Goal: Task Accomplishment & Management: Manage account settings

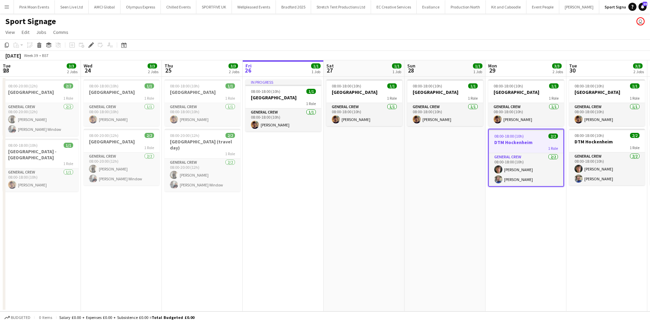
scroll to position [0, 233]
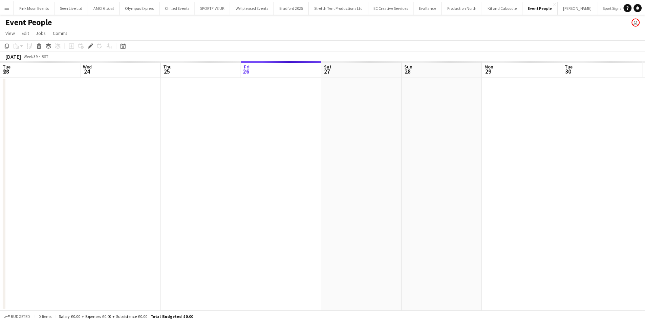
scroll to position [0, 233]
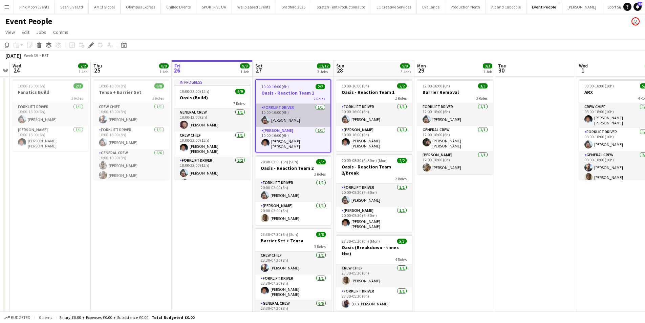
click at [295, 124] on app-card-role "Forklift Driver 1/1 10:00-16:00 (6h) Algirdas Skendelis" at bounding box center [293, 115] width 74 height 23
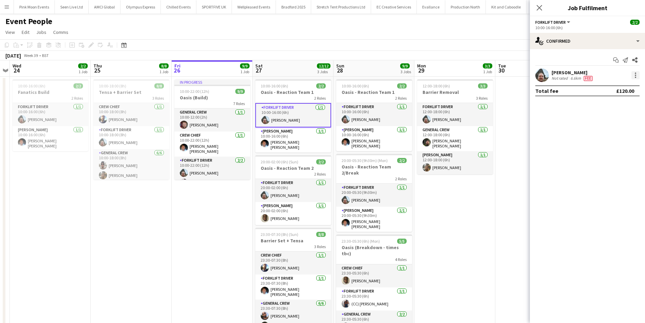
click at [635, 73] on div at bounding box center [635, 72] width 1 height 1
click at [612, 153] on span "Remove" at bounding box center [602, 153] width 20 height 6
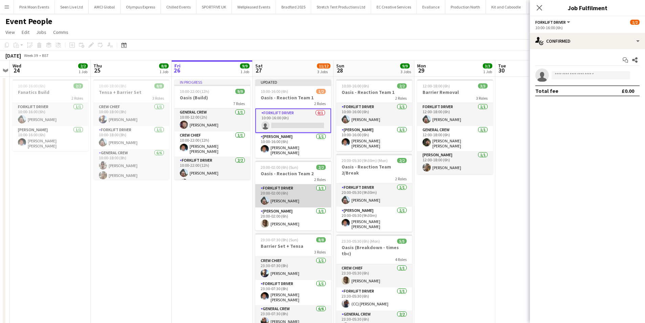
click at [314, 201] on app-card-role "Forklift Driver 1/1 20:00-02:00 (6h) Algirdas Skendelis" at bounding box center [293, 195] width 76 height 23
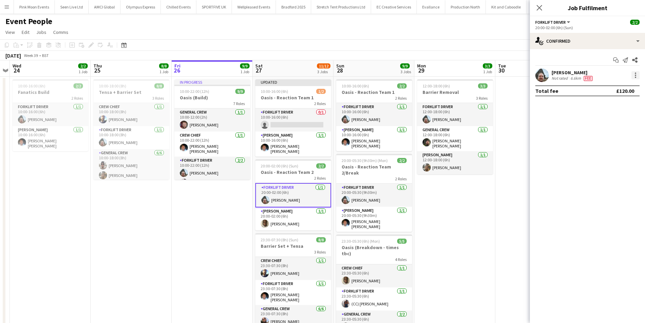
click at [634, 75] on div at bounding box center [635, 75] width 8 height 8
click at [605, 148] on button "Remove" at bounding box center [613, 153] width 53 height 16
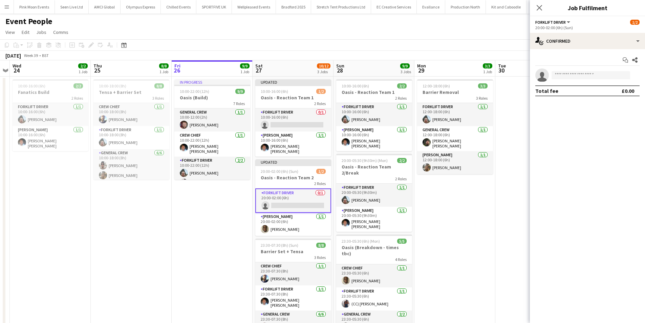
click at [279, 201] on app-card-role "Forklift Driver 0/1 20:00-02:00 (6h) single-neutral-actions" at bounding box center [293, 200] width 76 height 24
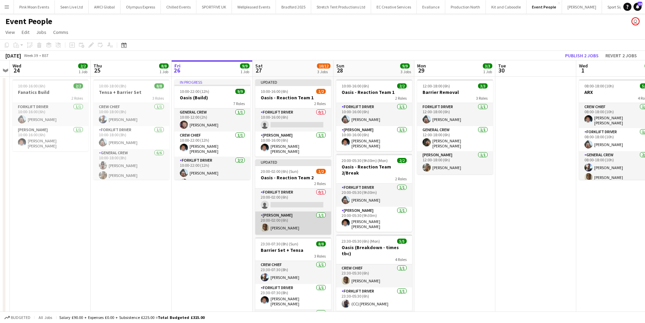
click at [299, 228] on app-card-role "Van Driver 1/1 20:00-02:00 (6h) David Simbizi" at bounding box center [293, 222] width 76 height 23
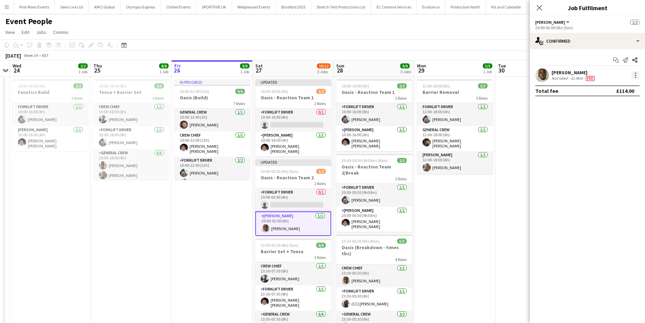
click at [638, 76] on div at bounding box center [635, 75] width 8 height 8
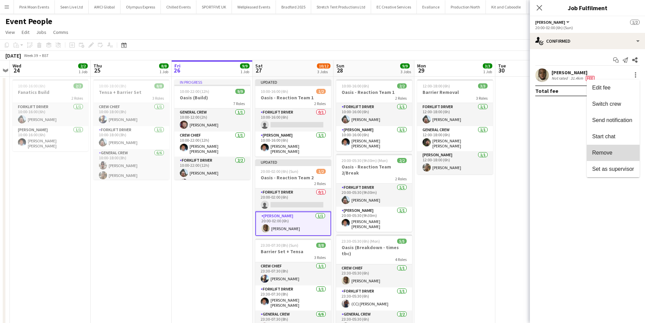
click at [617, 155] on span "Remove" at bounding box center [613, 153] width 42 height 6
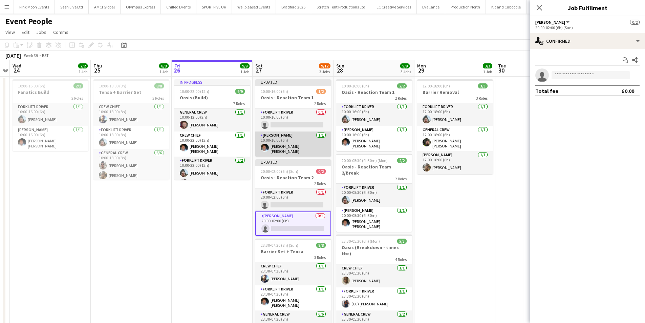
click at [294, 147] on app-card-role "Van Driver 1/1 10:00-16:00 (6h) Fitzgerald Williams-Owens" at bounding box center [293, 143] width 76 height 25
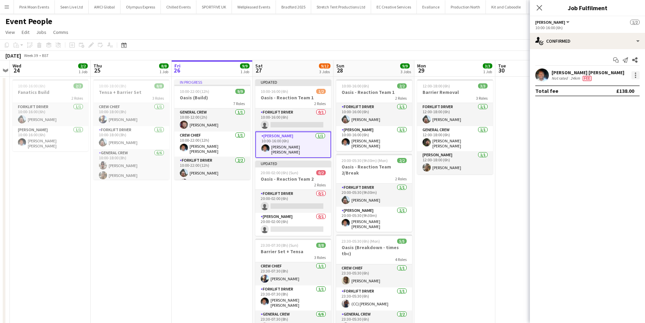
click at [639, 78] on div at bounding box center [635, 75] width 8 height 8
click at [610, 104] on span "Switch crew" at bounding box center [606, 104] width 29 height 6
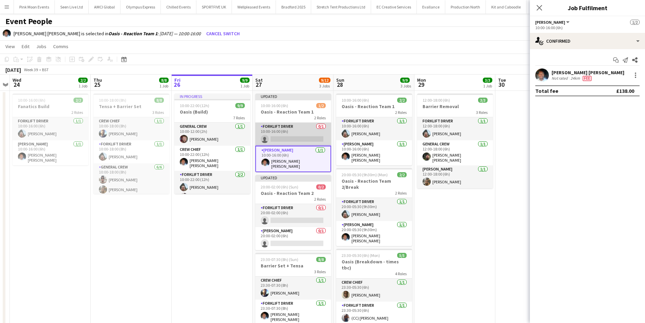
click at [284, 139] on app-card-role "Forklift Driver 0/1 10:00-16:00 (6h) single-neutral-actions" at bounding box center [293, 134] width 76 height 23
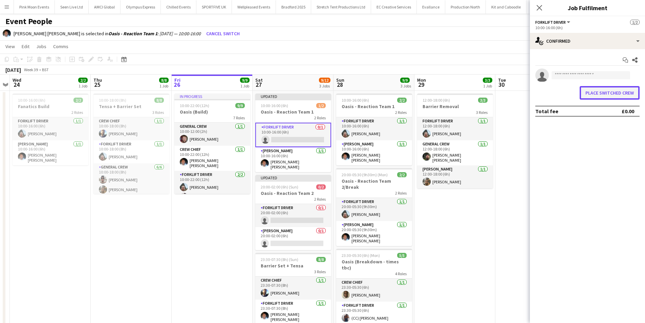
click at [593, 92] on button "Place switched crew" at bounding box center [610, 93] width 60 height 14
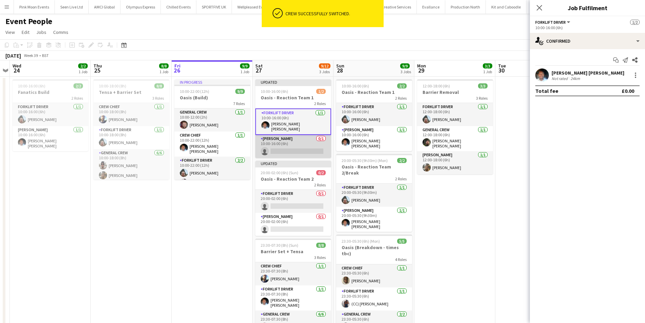
click at [286, 146] on app-card-role "Van Driver 0/1 10:00-16:00 (6h) single-neutral-actions" at bounding box center [293, 146] width 76 height 23
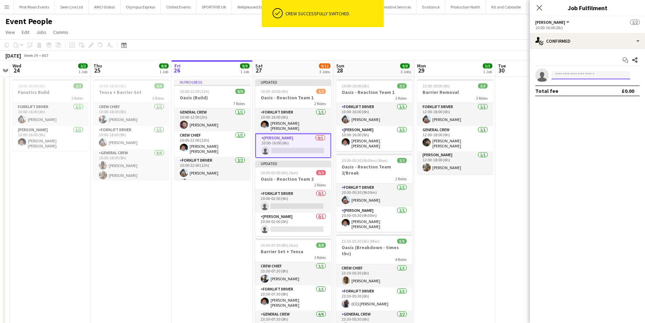
click at [565, 77] on input at bounding box center [591, 75] width 79 height 8
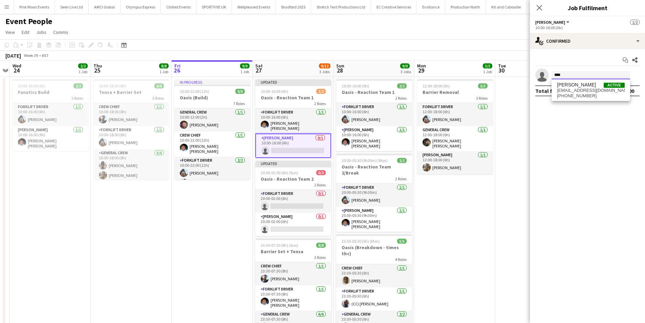
type input "****"
click at [566, 85] on span "Taoreed Alabi" at bounding box center [576, 85] width 39 height 6
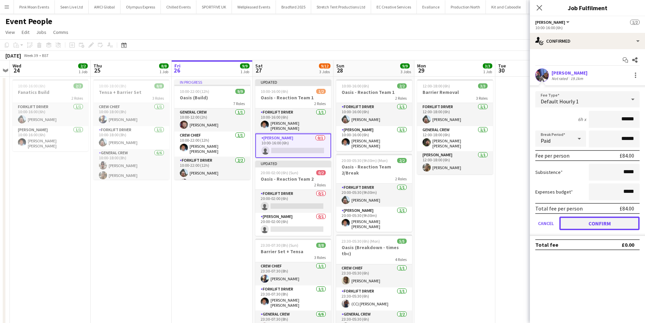
click at [598, 224] on button "Confirm" at bounding box center [599, 223] width 80 height 14
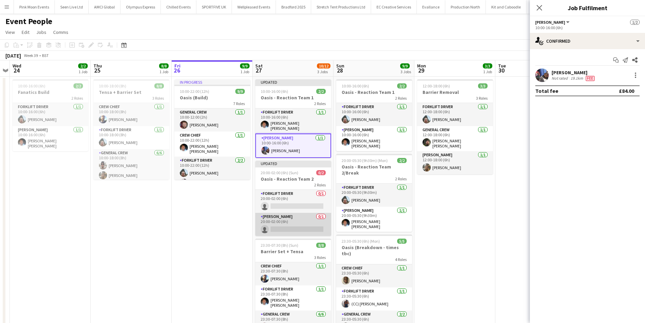
click at [315, 213] on app-card-role "Van Driver 0/1 20:00-02:00 (6h) single-neutral-actions" at bounding box center [293, 224] width 76 height 23
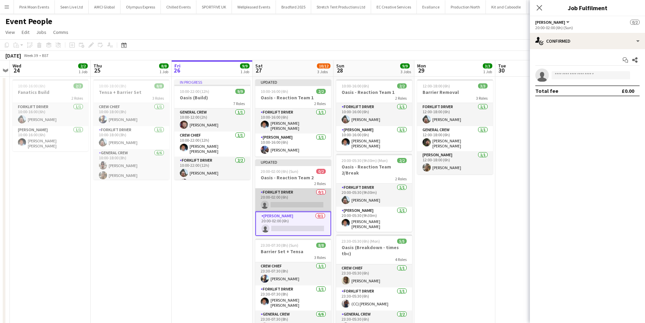
click at [303, 201] on app-card-role "Forklift Driver 0/1 20:00-02:00 (6h) single-neutral-actions" at bounding box center [293, 199] width 76 height 23
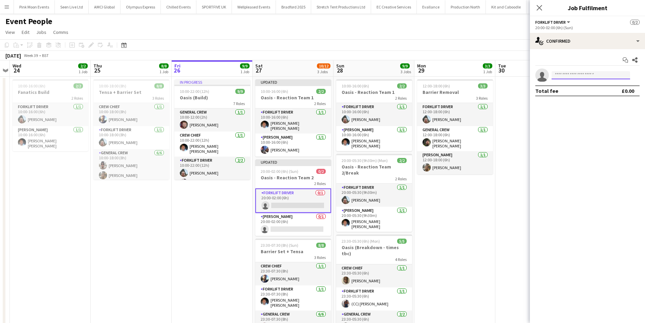
click at [576, 74] on input at bounding box center [591, 75] width 79 height 8
type input "****"
drag, startPoint x: 428, startPoint y: 52, endPoint x: 439, endPoint y: 50, distance: 12.2
click at [429, 52] on div "September 2025 Week 39 • BST Publish 1 job Revert 1 job" at bounding box center [322, 55] width 645 height 9
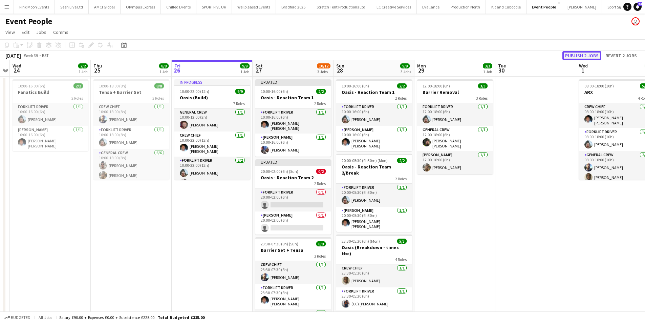
click at [573, 53] on button "Publish 2 jobs" at bounding box center [581, 55] width 39 height 9
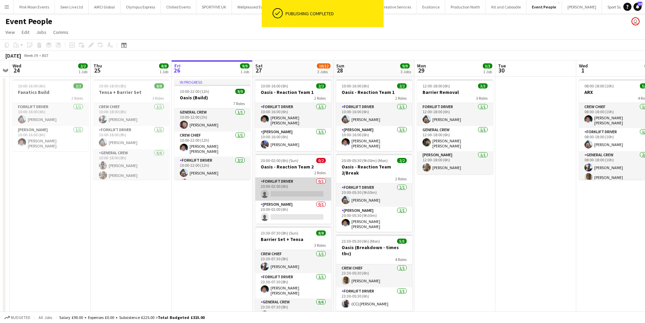
click at [289, 190] on app-card-role "Forklift Driver 0/1 20:00-02:00 (6h) single-neutral-actions" at bounding box center [293, 188] width 76 height 23
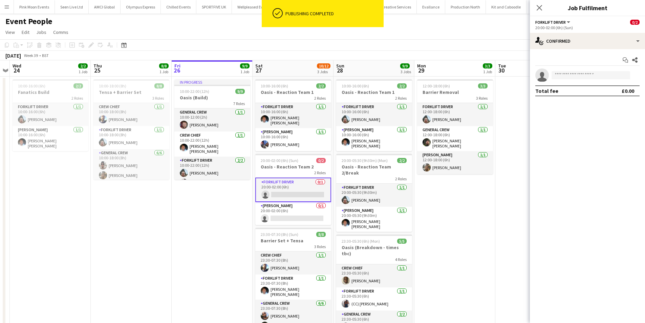
click at [581, 70] on app-invite-slot "single-neutral-actions" at bounding box center [587, 75] width 115 height 14
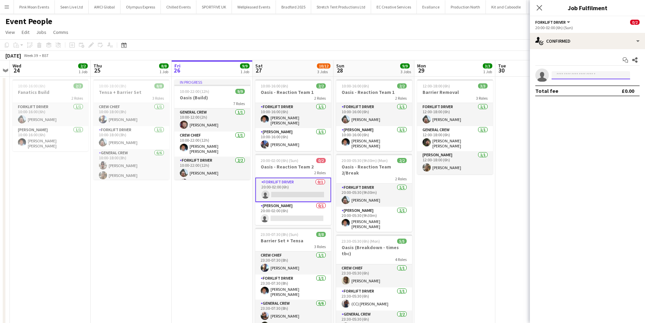
click at [578, 77] on input at bounding box center [591, 75] width 79 height 8
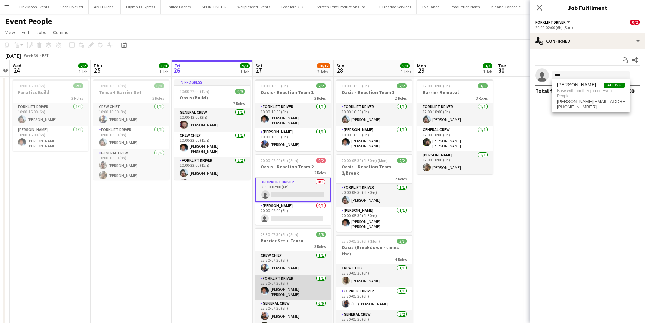
type input "****"
click at [286, 286] on app-card-role "Forklift Driver 1/1 23:30-07:30 (8h) Fitzgerald Williams-Owens" at bounding box center [293, 286] width 76 height 25
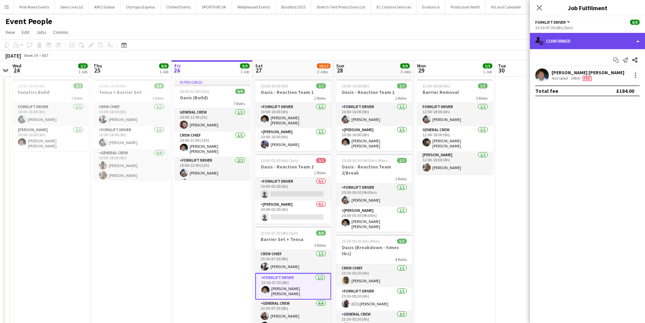
click at [591, 47] on div "single-neutral-actions-check-2 Confirmed" at bounding box center [587, 41] width 115 height 16
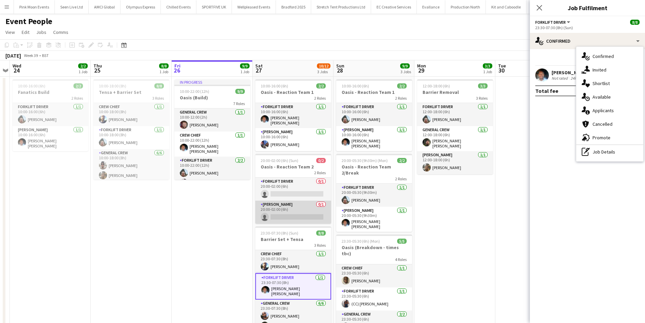
click at [284, 205] on app-card-role "Van Driver 0/1 20:00-02:00 (6h) single-neutral-actions" at bounding box center [293, 211] width 76 height 23
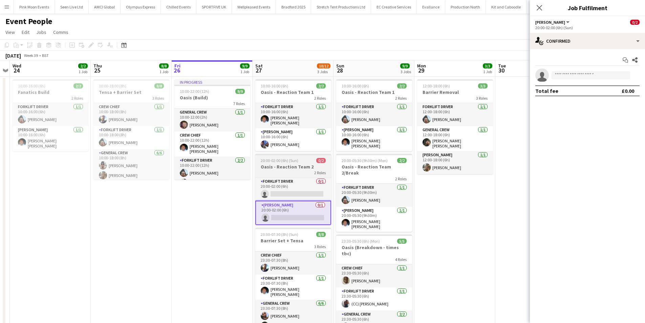
click at [313, 164] on h3 "Oasis - Reaction Team 2" at bounding box center [293, 167] width 76 height 6
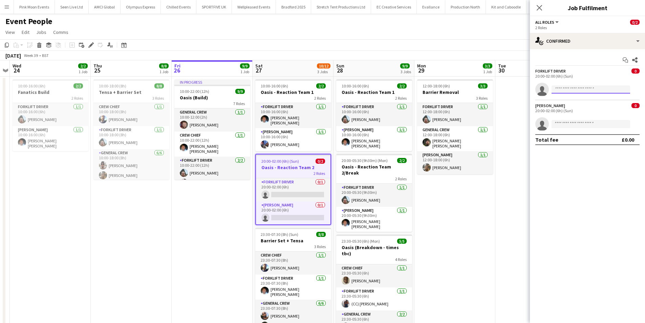
click at [624, 86] on input at bounding box center [591, 89] width 79 height 8
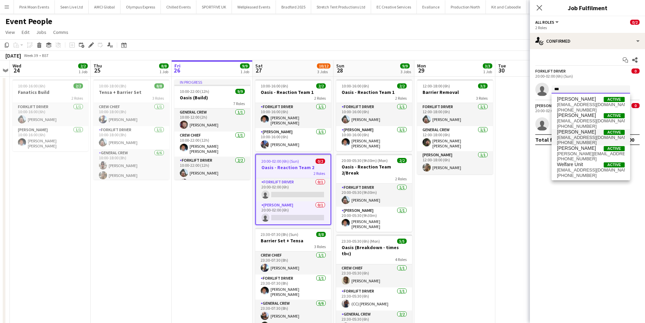
type input "***"
click at [594, 131] on span "Dom Riley Active" at bounding box center [591, 132] width 68 height 6
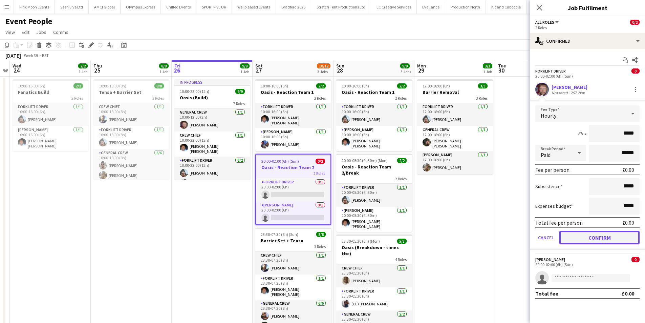
click at [623, 238] on button "Confirm" at bounding box center [599, 238] width 80 height 14
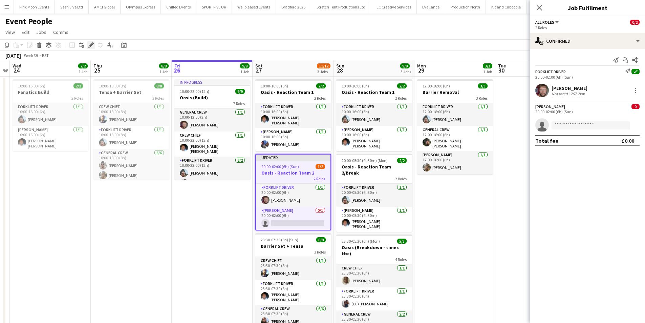
click at [89, 43] on icon "Edit" at bounding box center [90, 44] width 5 height 5
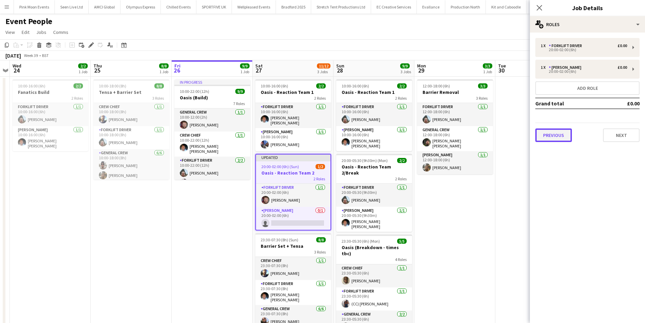
click at [560, 132] on button "Previous" at bounding box center [553, 135] width 37 height 14
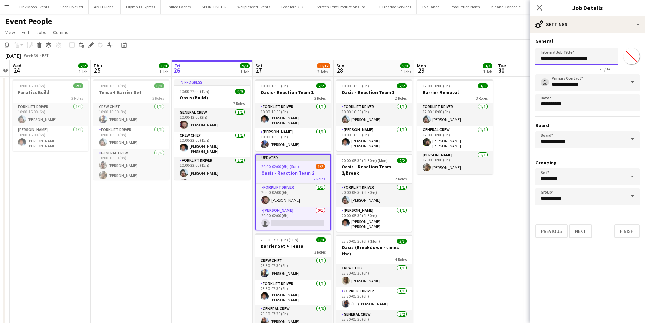
click at [600, 60] on input "**********" at bounding box center [576, 56] width 83 height 17
type input "**********"
click at [540, 11] on icon "Close pop-in" at bounding box center [539, 7] width 6 height 6
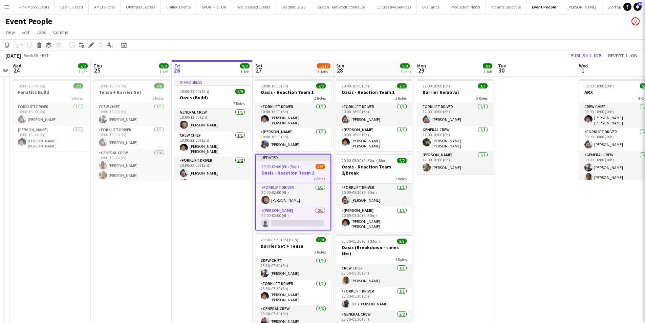
scroll to position [0, 0]
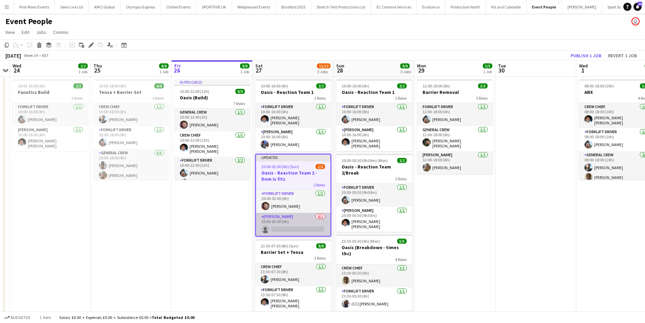
click at [282, 231] on app-card-role "Van Driver 0/1 20:00-02:00 (6h) single-neutral-actions" at bounding box center [293, 224] width 74 height 23
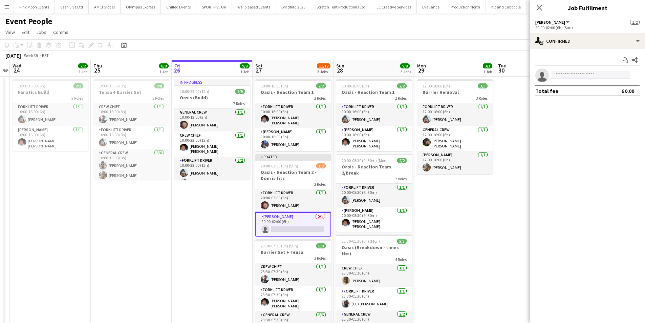
click at [576, 72] on input at bounding box center [591, 75] width 79 height 8
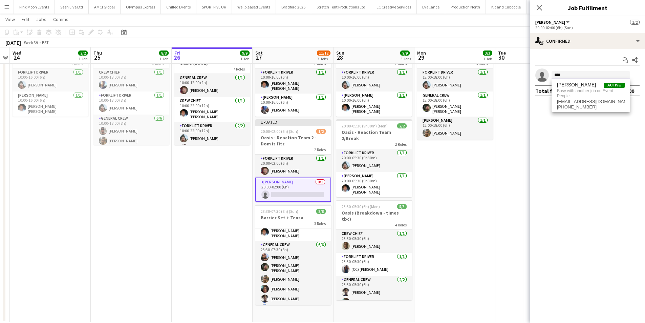
scroll to position [42, 0]
type input "****"
click at [314, 196] on app-card-role "Van Driver 0/1 20:00-02:00 (6h) single-neutral-actions" at bounding box center [293, 189] width 76 height 24
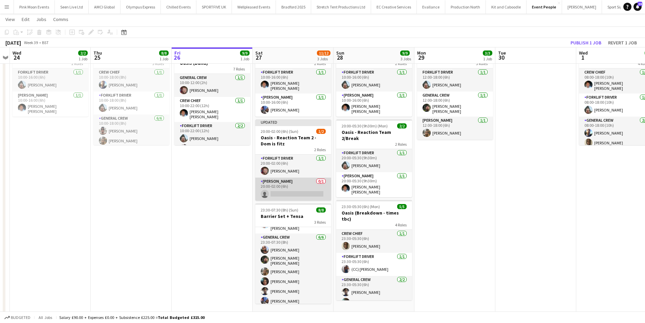
click at [314, 193] on app-card-role "Van Driver 0/1 20:00-02:00 (6h) single-neutral-actions" at bounding box center [293, 188] width 76 height 23
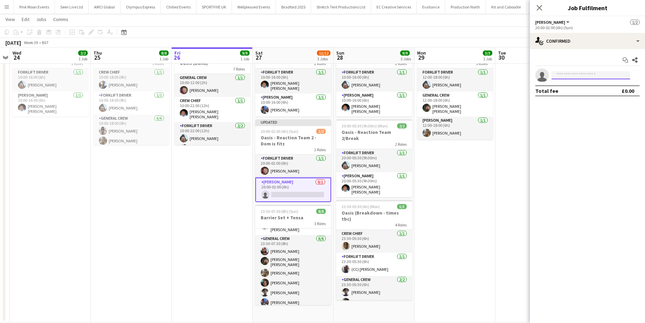
click at [555, 77] on input at bounding box center [591, 75] width 79 height 8
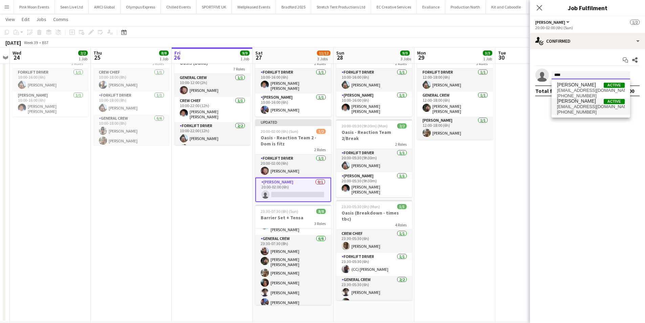
type input "****"
click at [573, 111] on span "+447566202994" at bounding box center [591, 111] width 68 height 5
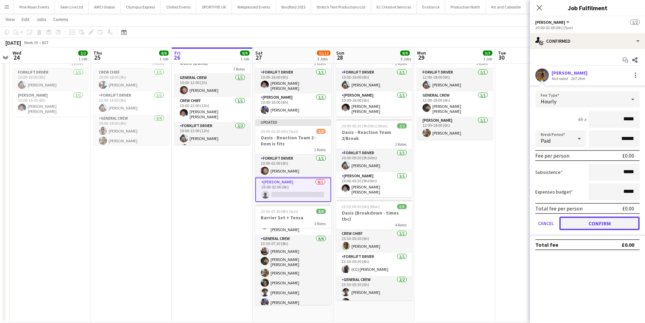
click at [597, 222] on button "Confirm" at bounding box center [599, 223] width 80 height 14
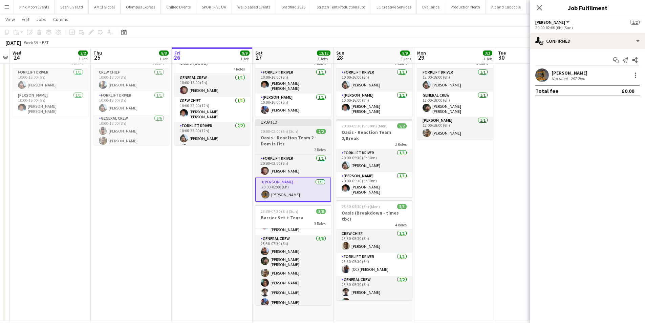
click at [302, 140] on h3 "Oasis - Reaction Team 2 - Dom is fitz" at bounding box center [293, 140] width 76 height 12
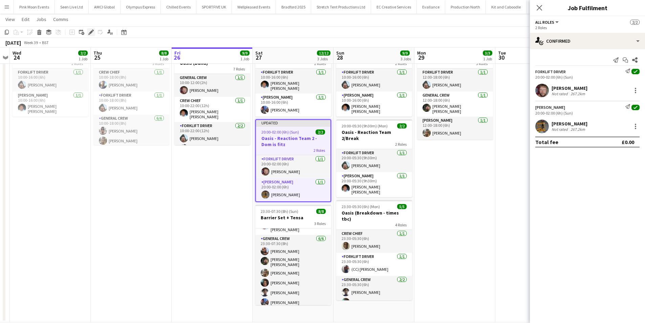
click at [90, 33] on icon at bounding box center [91, 32] width 4 height 4
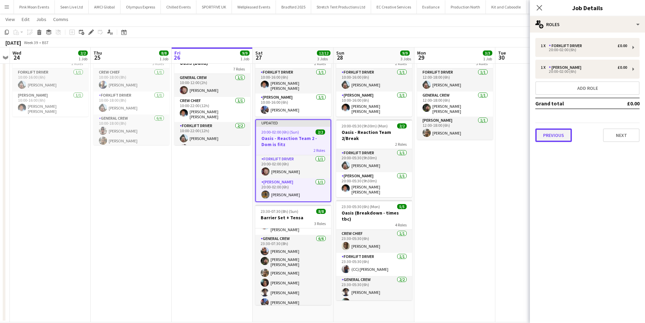
click at [561, 131] on button "Previous" at bounding box center [553, 135] width 37 height 14
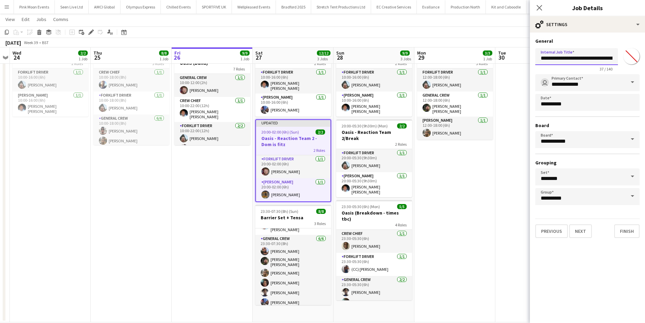
scroll to position [0, 9]
drag, startPoint x: 571, startPoint y: 57, endPoint x: 650, endPoint y: 57, distance: 78.6
click at [645, 57] on html "Menu Boards Boards Boards All jobs Status Workforce Workforce My Workforce Recr…" at bounding box center [322, 149] width 645 height 367
click at [613, 57] on input "**********" at bounding box center [576, 56] width 83 height 17
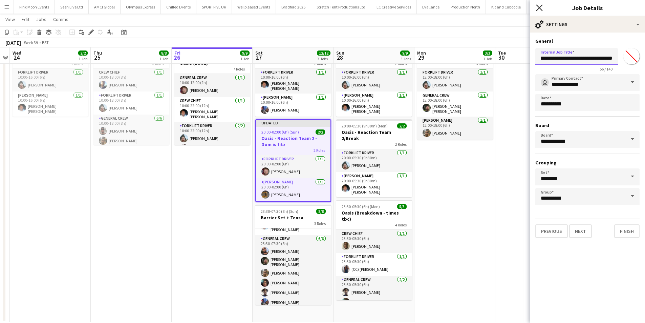
type input "**********"
click at [537, 9] on icon at bounding box center [539, 7] width 6 height 6
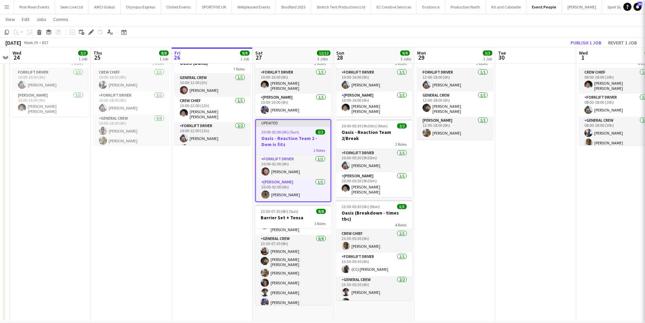
scroll to position [0, 0]
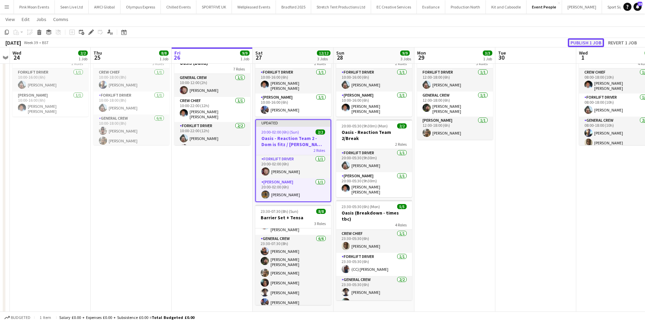
click at [574, 39] on button "Publish 1 job" at bounding box center [586, 42] width 36 height 9
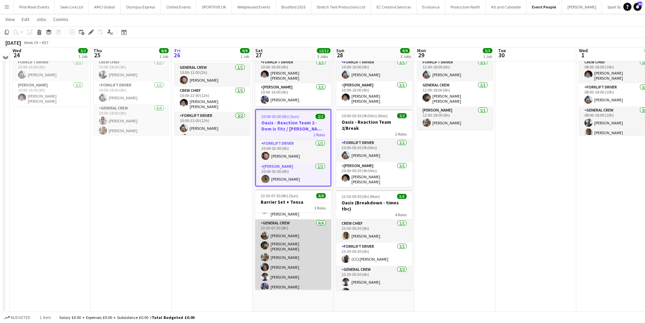
scroll to position [45, 0]
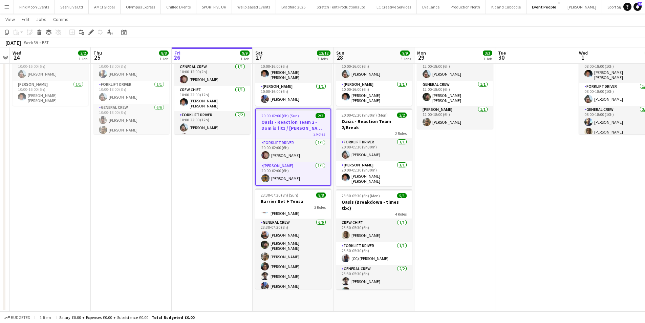
click at [295, 298] on app-date-cell "10:00-16:00 (6h) 2/2 Oasis - Reaction Team 1 2 Roles Forklift Driver 1/1 10:00-…" at bounding box center [293, 171] width 81 height 280
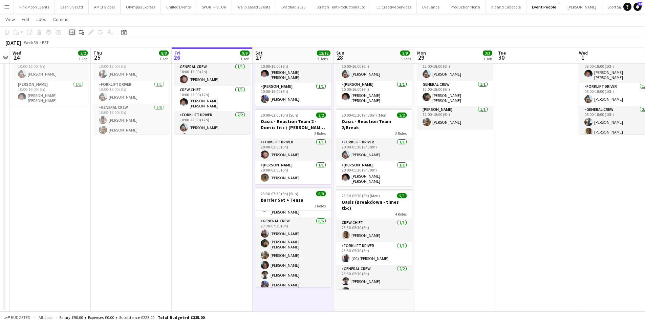
click at [72, 31] on icon "Add job" at bounding box center [71, 31] width 5 height 5
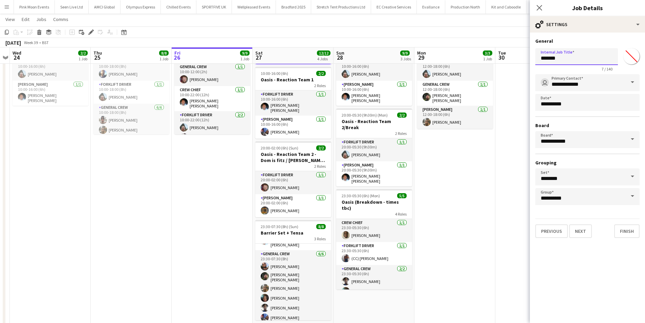
drag, startPoint x: 584, startPoint y: 64, endPoint x: 512, endPoint y: 64, distance: 71.4
click at [512, 64] on body "Menu Boards Boards Boards All jobs Status Workforce Workforce My Workforce Recr…" at bounding box center [322, 154] width 645 height 399
type input "**********"
click at [587, 229] on button "Next" at bounding box center [580, 231] width 23 height 14
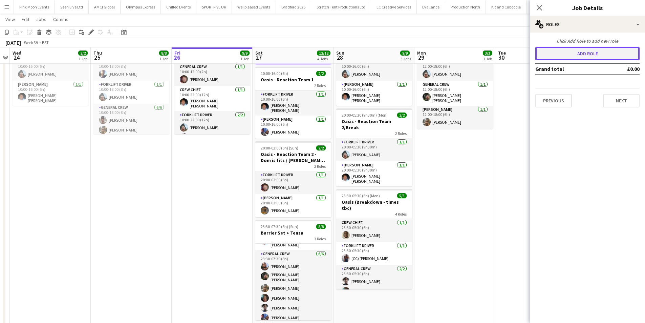
click at [585, 59] on button "Add role" at bounding box center [587, 54] width 104 height 14
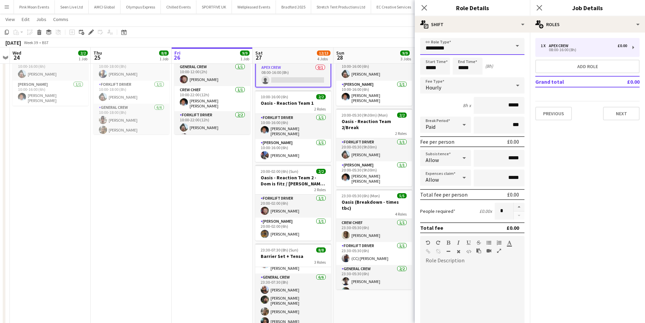
click at [481, 40] on input "*********" at bounding box center [472, 46] width 104 height 17
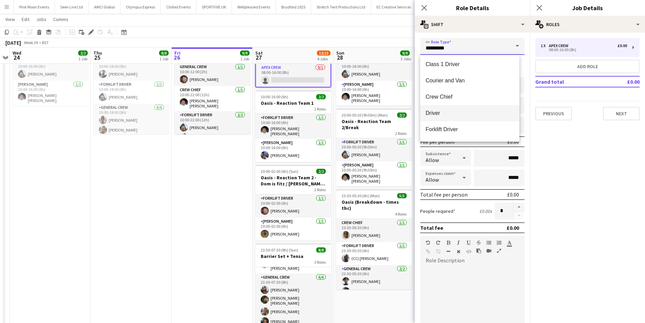
scroll to position [68, 0]
click at [445, 116] on mat-option "General Crew" at bounding box center [469, 112] width 99 height 16
type input "**********"
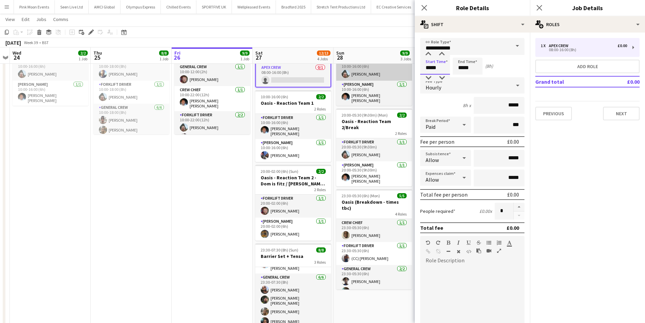
drag, startPoint x: 443, startPoint y: 66, endPoint x: 408, endPoint y: 66, distance: 34.5
click at [408, 66] on body "Menu Boards Boards Boards All jobs Status Workforce Workforce My Workforce Recr…" at bounding box center [322, 167] width 645 height 424
type input "*****"
drag, startPoint x: 472, startPoint y: 70, endPoint x: 410, endPoint y: 70, distance: 62.3
click at [410, 70] on body "Menu Boards Boards Boards All jobs Status Workforce Workforce My Workforce Recr…" at bounding box center [322, 167] width 645 height 424
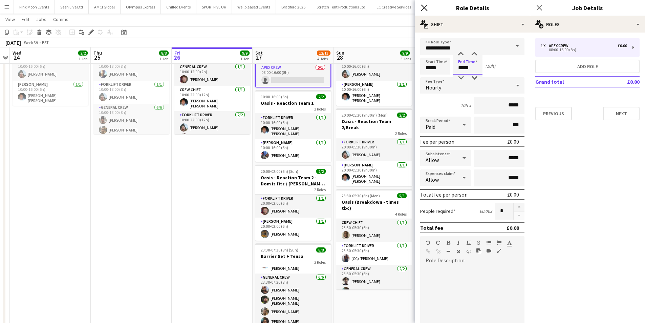
type input "*****"
click at [424, 6] on icon "Close pop-in" at bounding box center [424, 7] width 6 height 6
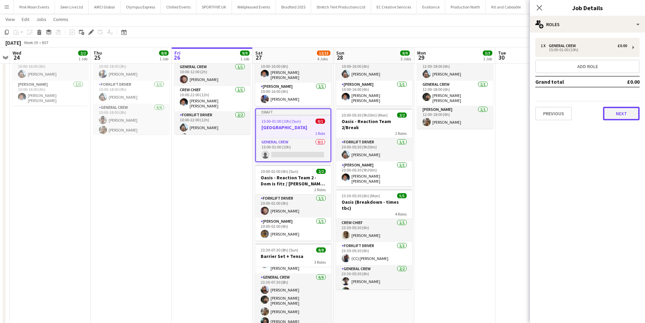
click at [618, 109] on button "Next" at bounding box center [621, 114] width 37 height 14
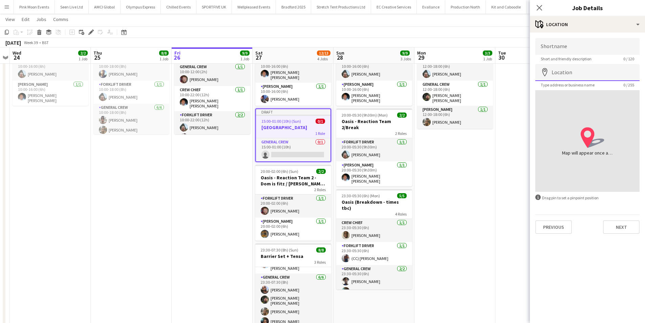
click at [565, 76] on input "Location" at bounding box center [587, 72] width 104 height 17
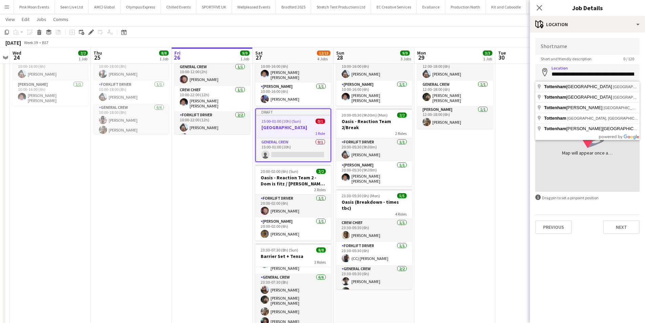
type input "**********"
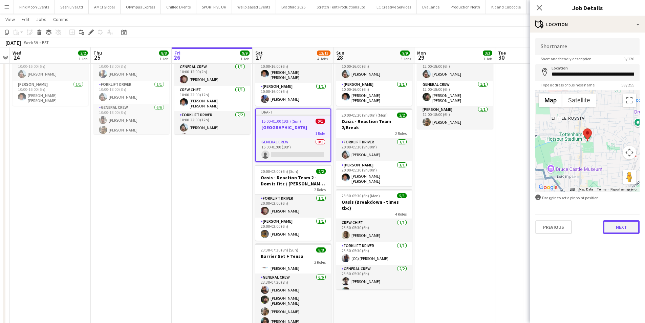
click at [621, 224] on button "Next" at bounding box center [621, 227] width 37 height 14
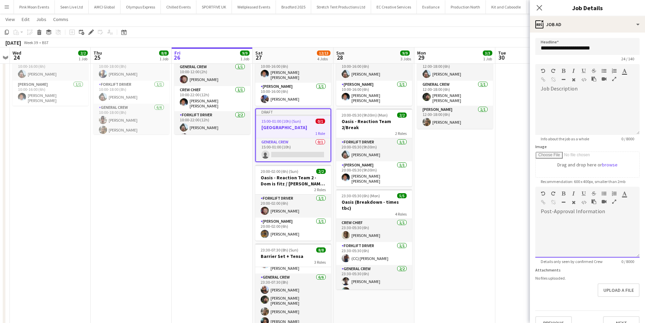
click at [579, 222] on div at bounding box center [587, 237] width 104 height 41
click at [536, 8] on icon "Close pop-in" at bounding box center [539, 7] width 6 height 6
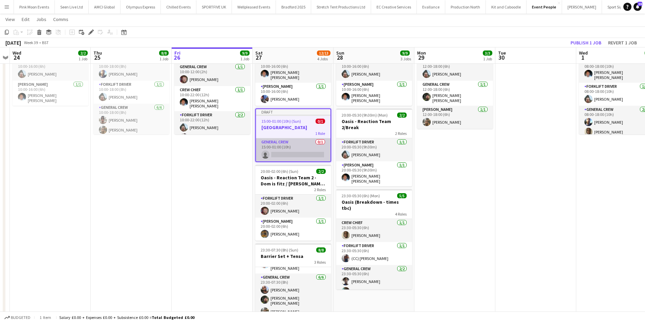
click at [282, 151] on app-card-role "General Crew 0/1 15:00-01:00 (10h) single-neutral-actions" at bounding box center [293, 149] width 74 height 23
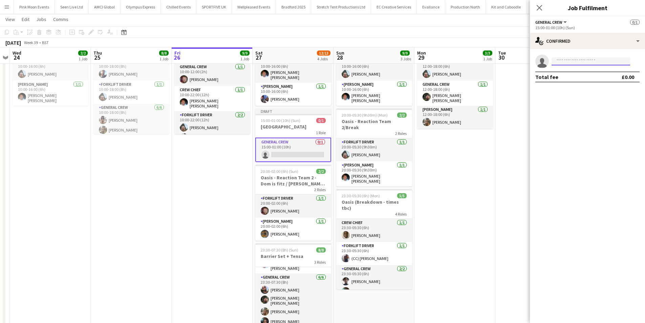
click at [589, 63] on input at bounding box center [591, 61] width 79 height 8
type input "****"
click at [585, 70] on span "Algirdas Skendelis" at bounding box center [576, 71] width 39 height 6
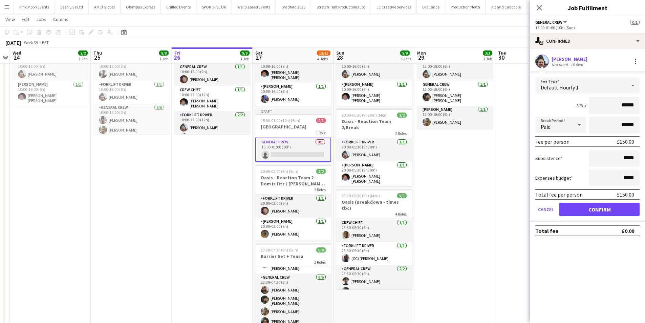
drag, startPoint x: 607, startPoint y: 101, endPoint x: 650, endPoint y: 105, distance: 42.5
click at [645, 105] on html "Menu Boards Boards Boards All jobs Status Workforce Workforce My Workforce Recr…" at bounding box center [322, 167] width 645 height 424
type input "***"
click at [579, 208] on button "Confirm" at bounding box center [599, 209] width 80 height 14
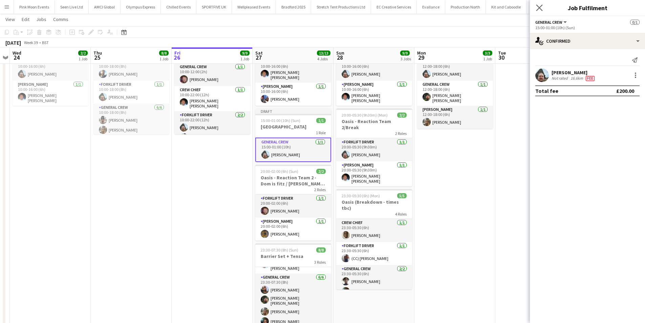
click at [537, 3] on app-icon "Close pop-in" at bounding box center [540, 8] width 10 height 10
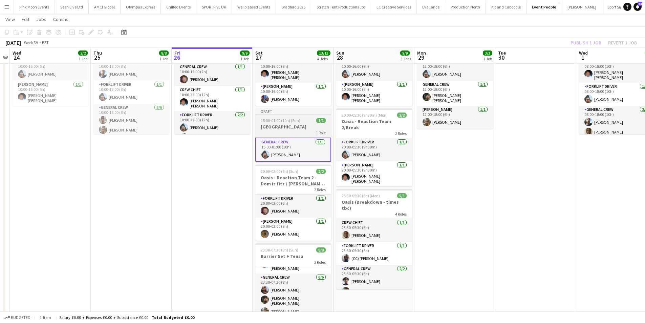
click at [276, 127] on h3 "Totteham Hotspur Stadium" at bounding box center [293, 127] width 76 height 6
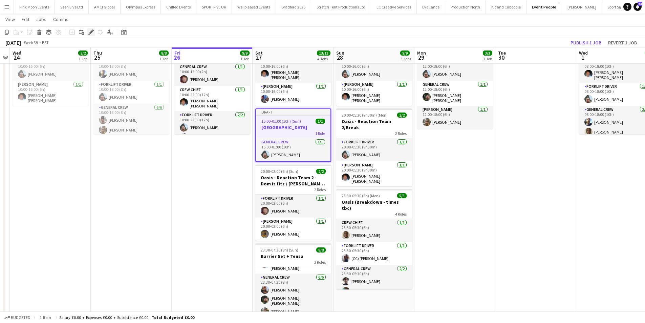
click at [94, 34] on div "Edit" at bounding box center [91, 32] width 8 height 8
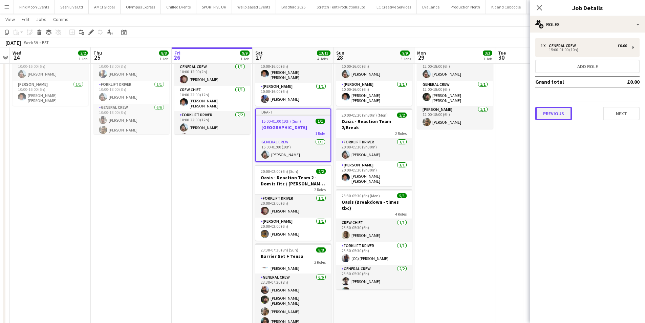
click at [566, 114] on button "Previous" at bounding box center [553, 114] width 37 height 14
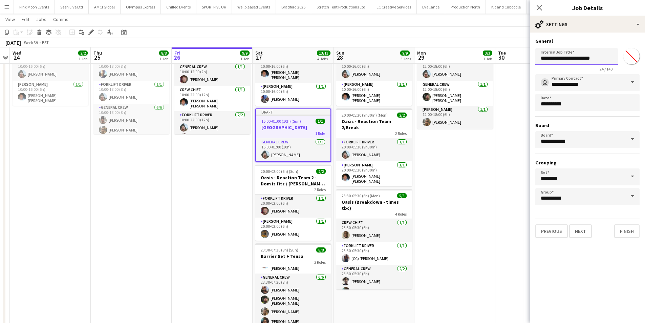
click at [610, 60] on input "**********" at bounding box center [576, 56] width 83 height 17
click at [575, 56] on input "**********" at bounding box center [576, 56] width 83 height 17
type input "**********"
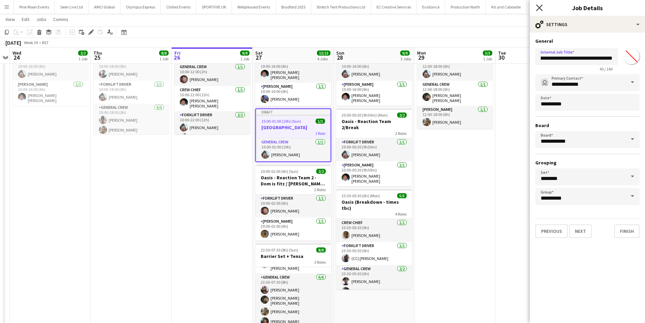
scroll to position [0, 0]
click at [541, 9] on icon at bounding box center [539, 7] width 6 height 6
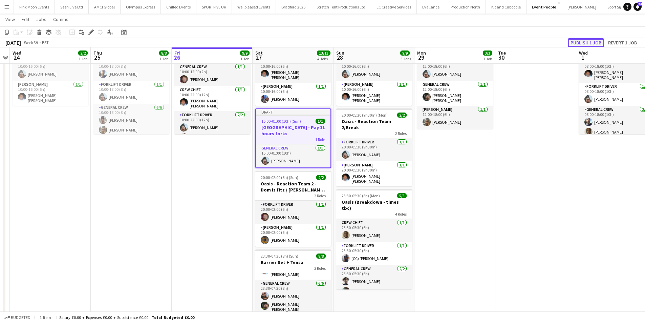
click at [580, 45] on button "Publish 1 job" at bounding box center [586, 42] width 36 height 9
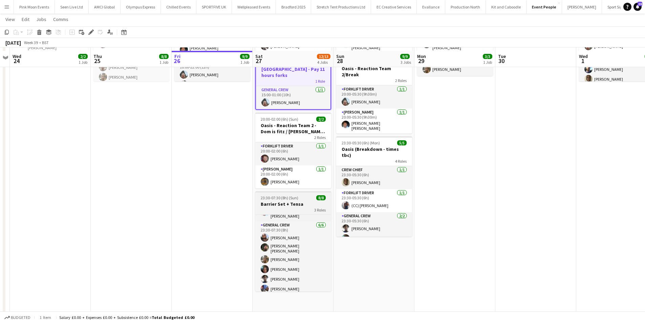
scroll to position [101, 0]
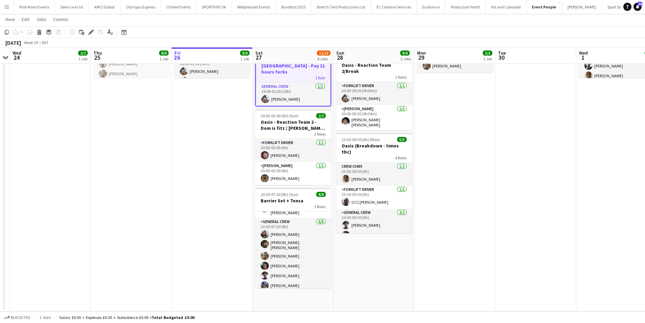
click at [305, 296] on app-date-cell "10:00-16:00 (6h) 2/2 Oasis - Reaction Team 1 2 Roles Forklift Driver 1/1 10:00-…" at bounding box center [293, 143] width 81 height 336
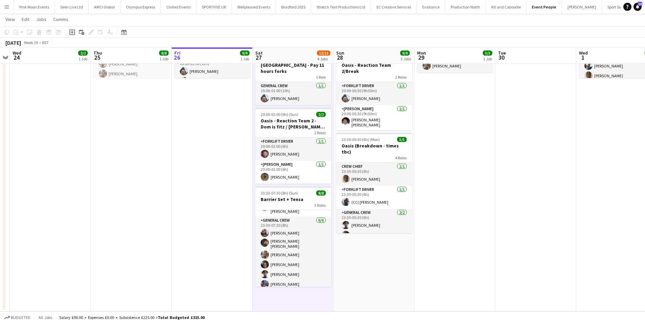
click at [69, 29] on div "Add job" at bounding box center [72, 32] width 8 height 8
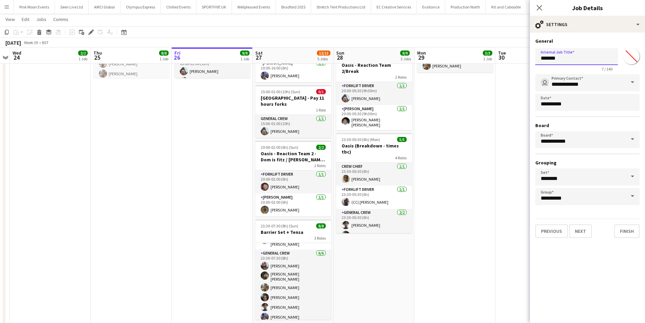
drag, startPoint x: 569, startPoint y: 60, endPoint x: 503, endPoint y: 70, distance: 66.9
click at [503, 70] on body "Menu Boards Boards Boards All jobs Status Workforce Workforce My Workforce Recr…" at bounding box center [322, 126] width 645 height 455
type input "**********"
click at [575, 234] on button "Next" at bounding box center [580, 231] width 23 height 14
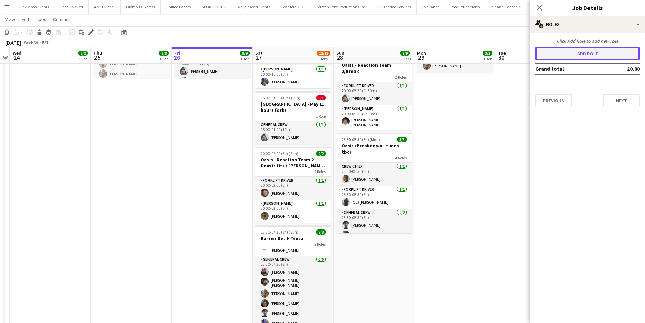
click at [575, 56] on button "Add role" at bounding box center [587, 54] width 104 height 14
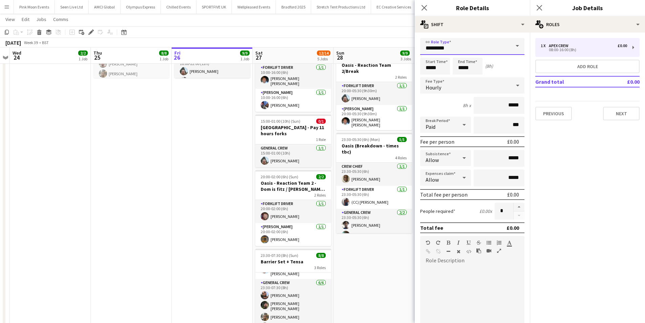
click at [450, 41] on input "*********" at bounding box center [472, 46] width 104 height 17
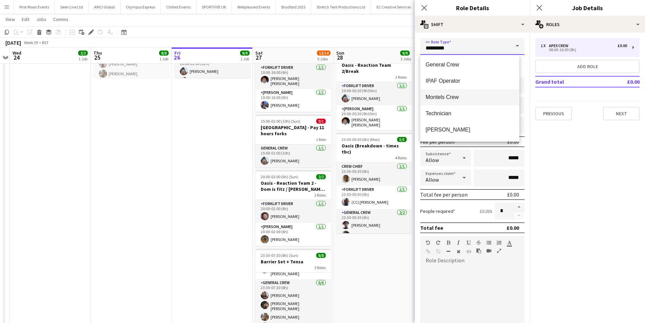
scroll to position [130, 0]
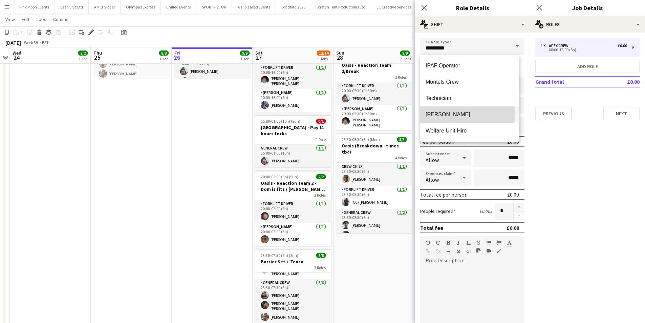
click at [451, 113] on span "Van Driver" at bounding box center [470, 114] width 88 height 6
type input "**********"
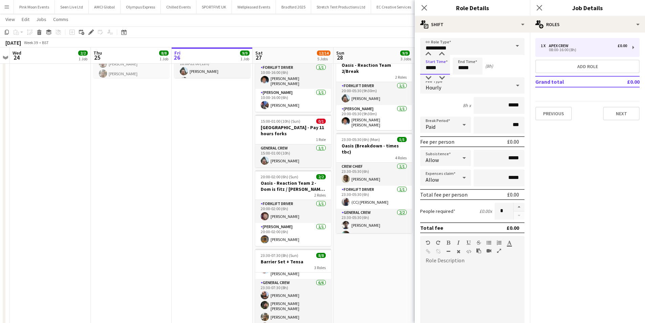
drag, startPoint x: 444, startPoint y: 63, endPoint x: 412, endPoint y: 64, distance: 31.5
click at [412, 64] on body "Menu Boards Boards Boards All jobs Status Workforce Workforce My Workforce Recr…" at bounding box center [322, 138] width 645 height 479
type input "*****"
drag, startPoint x: 480, startPoint y: 65, endPoint x: 439, endPoint y: 67, distance: 41.7
click at [439, 67] on div "Start Time ***** End Time ***** (20h)" at bounding box center [472, 66] width 104 height 17
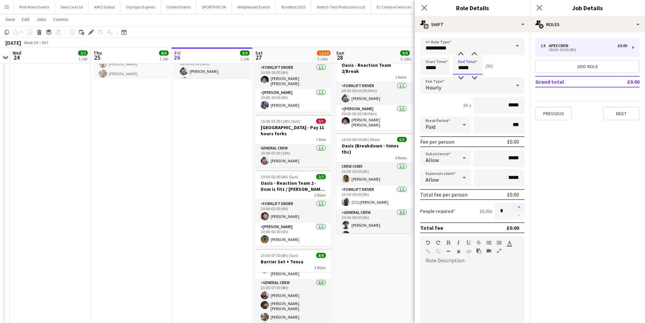
type input "*****"
click at [518, 207] on button "button" at bounding box center [519, 206] width 11 height 9
type input "*"
click at [423, 10] on icon "Close pop-in" at bounding box center [424, 7] width 6 height 6
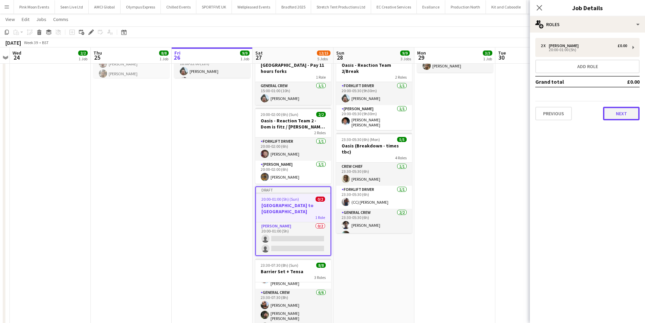
click at [615, 108] on button "Next" at bounding box center [621, 114] width 37 height 14
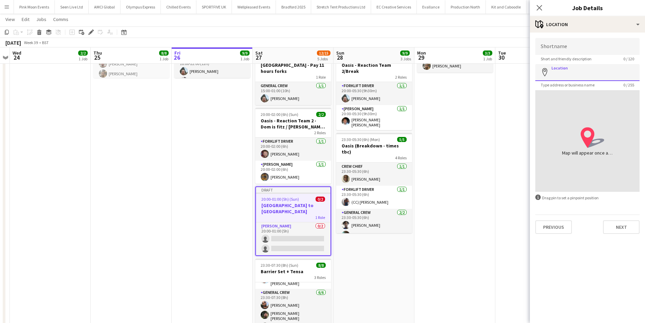
click at [584, 72] on input "Location" at bounding box center [587, 72] width 104 height 17
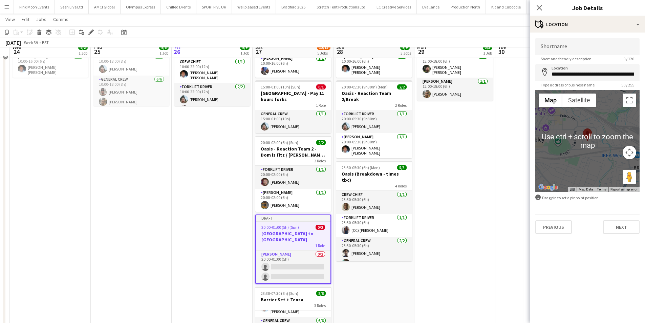
scroll to position [67, 0]
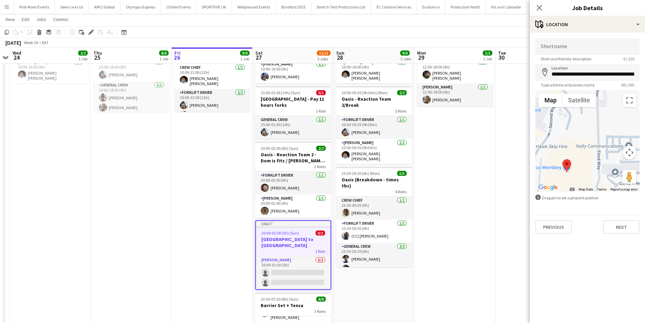
drag, startPoint x: 568, startPoint y: 129, endPoint x: 586, endPoint y: 188, distance: 61.8
click at [586, 188] on div "Use ctrl + scroll to zoom the map Map Terrain Satellite Labels Map Data Map dat…" at bounding box center [587, 141] width 104 height 102
drag, startPoint x: 566, startPoint y: 164, endPoint x: 615, endPoint y: 116, distance: 68.2
click at [612, 113] on area at bounding box center [612, 113] width 0 height 0
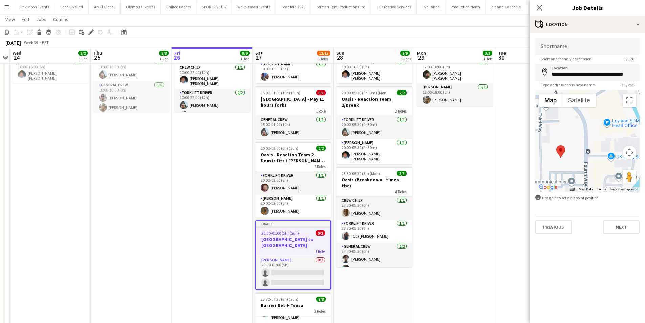
drag, startPoint x: 581, startPoint y: 142, endPoint x: 521, endPoint y: 179, distance: 69.9
click at [521, 179] on body "Menu Boards Boards Boards All jobs Status Workforce Workforce My Workforce Recr…" at bounding box center [322, 177] width 645 height 489
drag, startPoint x: 562, startPoint y: 154, endPoint x: 571, endPoint y: 124, distance: 31.3
click at [565, 116] on area at bounding box center [565, 116] width 0 height 0
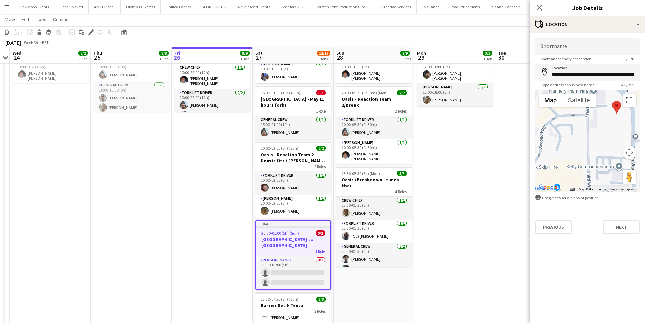
drag, startPoint x: 558, startPoint y: 149, endPoint x: 605, endPoint y: 135, distance: 49.5
click at [605, 135] on div at bounding box center [587, 141] width 104 height 102
drag, startPoint x: 619, startPoint y: 104, endPoint x: 577, endPoint y: 117, distance: 43.6
click at [572, 112] on area at bounding box center [572, 112] width 0 height 0
type input "**********"
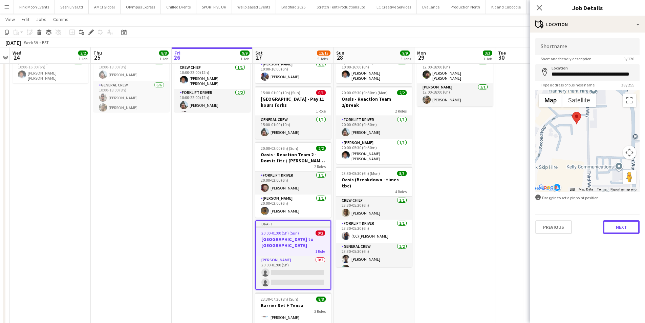
click at [621, 221] on button "Next" at bounding box center [621, 227] width 37 height 14
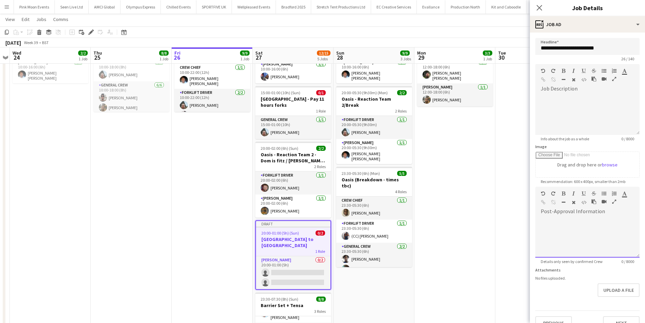
click at [615, 222] on div at bounding box center [587, 237] width 104 height 41
click at [538, 12] on div "Close pop-in" at bounding box center [539, 8] width 19 height 16
click at [586, 107] on div at bounding box center [587, 114] width 104 height 41
paste div
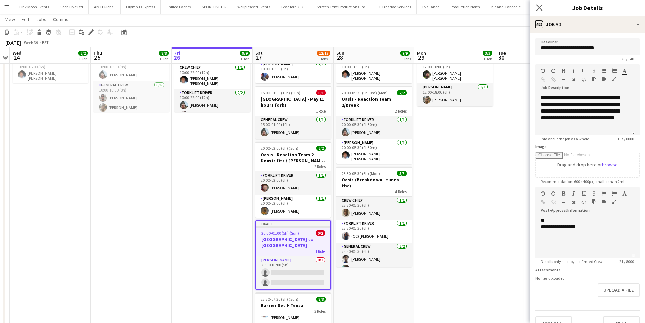
click at [535, 6] on app-icon "Close pop-in" at bounding box center [540, 8] width 10 height 10
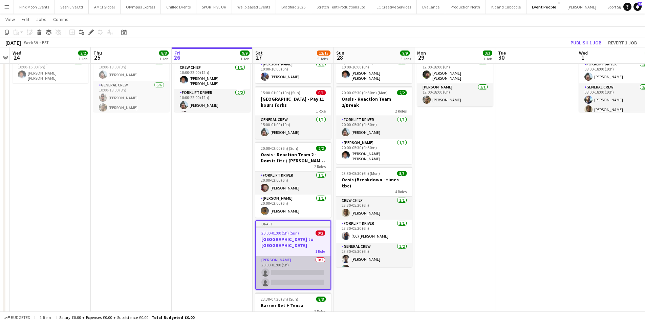
click at [310, 264] on app-card-role "Van Driver 0/2 20:00-01:00 (5h) single-neutral-actions single-neutral-actions" at bounding box center [293, 272] width 74 height 33
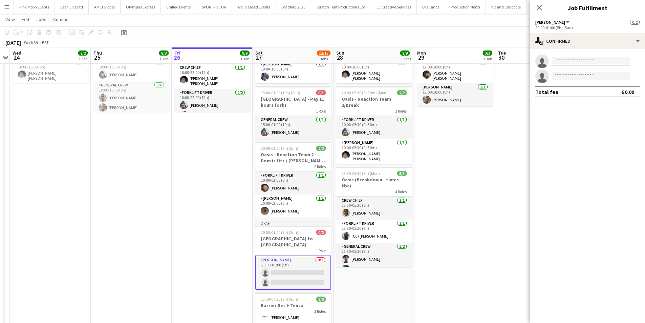
click at [569, 62] on input at bounding box center [591, 61] width 79 height 8
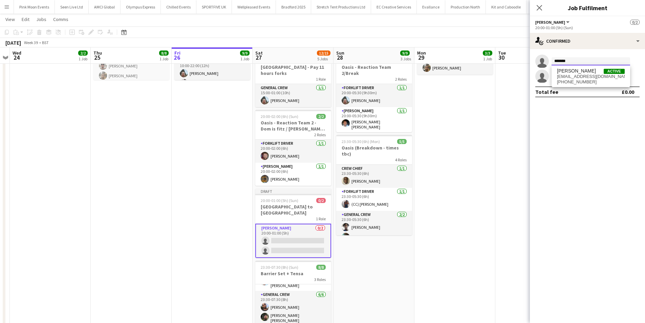
scroll to position [0, 0]
type input "*******"
click at [582, 70] on span "David Simbizi" at bounding box center [576, 71] width 39 height 6
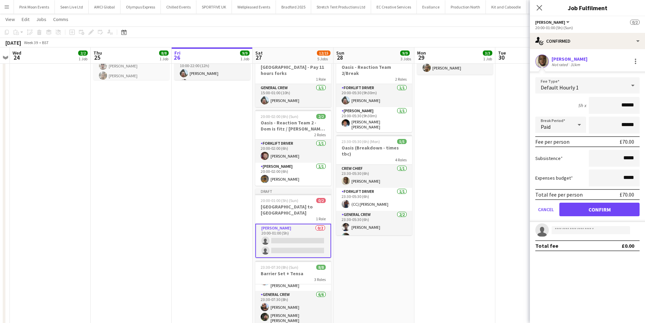
drag, startPoint x: 611, startPoint y: 105, endPoint x: 650, endPoint y: 105, distance: 38.6
click at [645, 105] on html "Menu Boards Boards Boards All jobs Status Workforce Workforce My Workforce Recr…" at bounding box center [322, 145] width 645 height 489
type input "***"
click at [592, 212] on button "Confirm" at bounding box center [599, 209] width 80 height 14
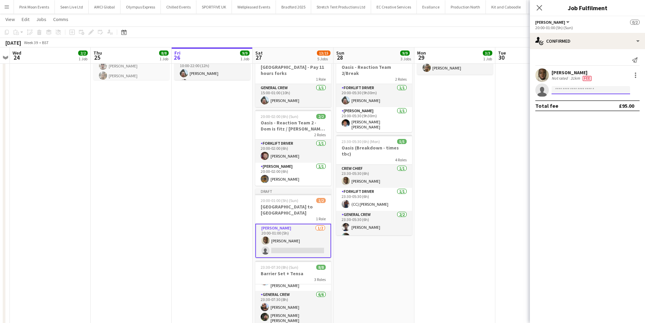
click at [568, 93] on input at bounding box center [591, 90] width 79 height 8
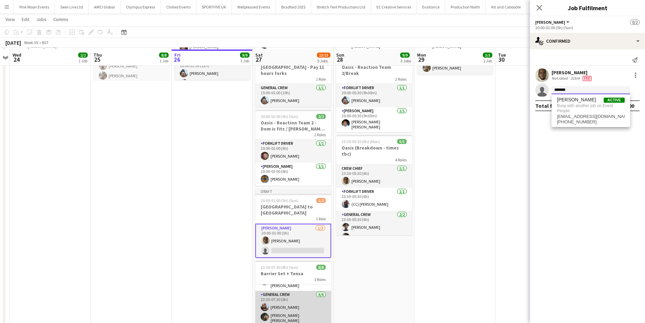
scroll to position [133, 0]
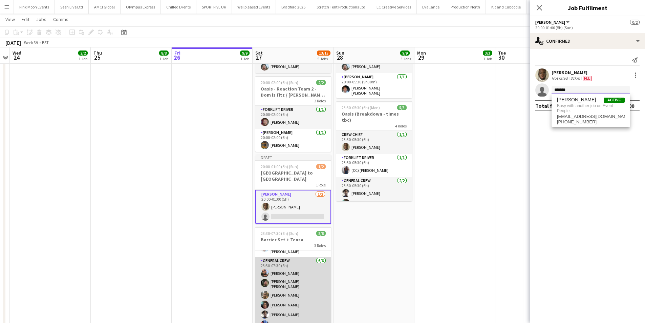
type input "*******"
click at [298, 301] on app-card-role "General Crew 6/6 23:30-07:30 (8h) David Ryan Kane O’Neill James Granger Amari T…" at bounding box center [293, 294] width 76 height 74
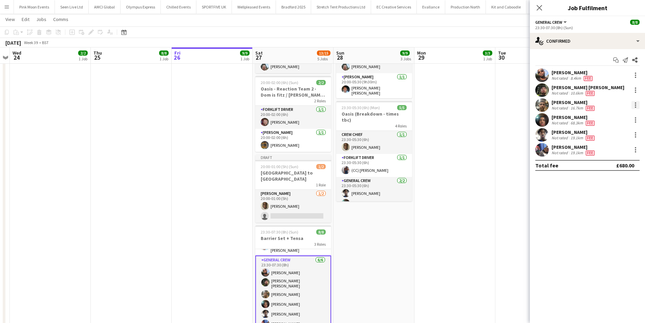
click at [634, 106] on div at bounding box center [635, 105] width 8 height 8
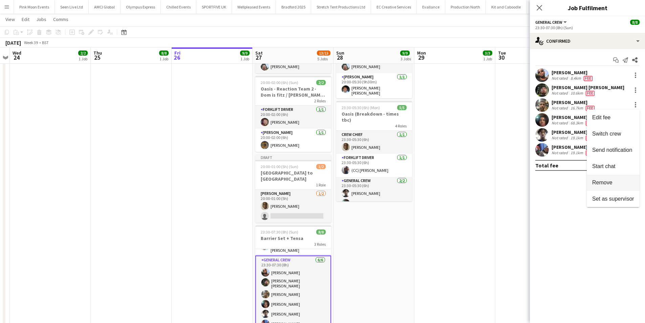
drag, startPoint x: 610, startPoint y: 181, endPoint x: 485, endPoint y: 186, distance: 125.7
click at [610, 181] on span "Remove" at bounding box center [602, 182] width 20 height 6
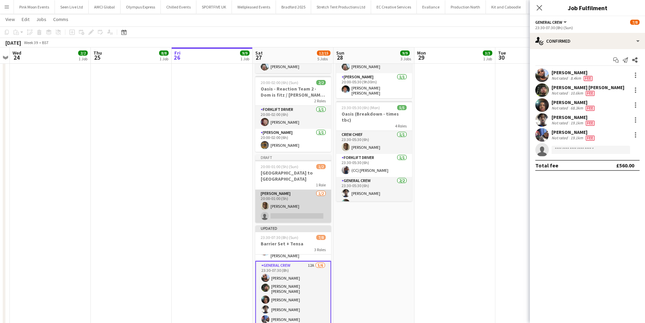
click at [284, 212] on app-card-role "Van Driver 1/2 20:00-01:00 (5h) David Simbizi single-neutral-actions" at bounding box center [293, 206] width 76 height 33
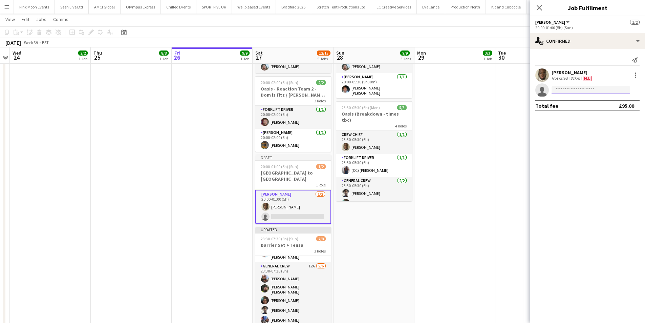
click at [575, 93] on input at bounding box center [591, 90] width 79 height 8
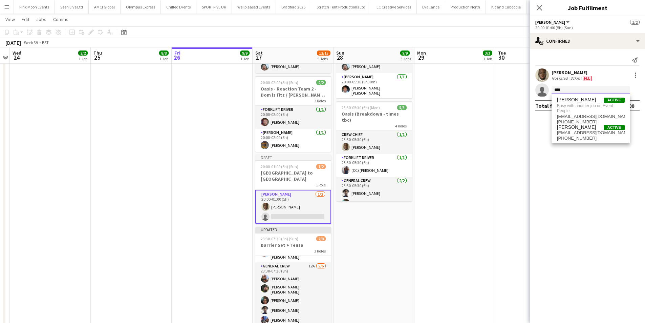
type input "****"
click at [436, 144] on app-date-cell "12:00-18:00 (6h) 3/3 Barrier Removal 3 Roles Forklift Driver 1/1 12:00-18:00 (6…" at bounding box center [454, 144] width 81 height 402
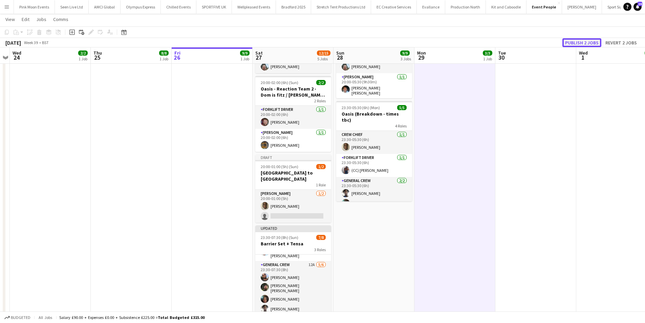
click at [573, 41] on button "Publish 2 jobs" at bounding box center [581, 42] width 39 height 9
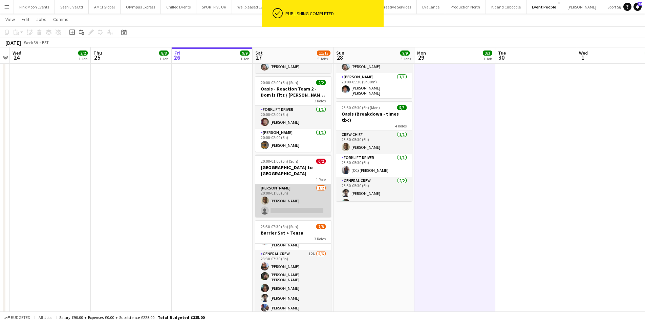
click at [280, 207] on app-card-role "Van Driver 1/2 20:00-01:00 (5h) David Simbizi single-neutral-actions" at bounding box center [293, 200] width 76 height 33
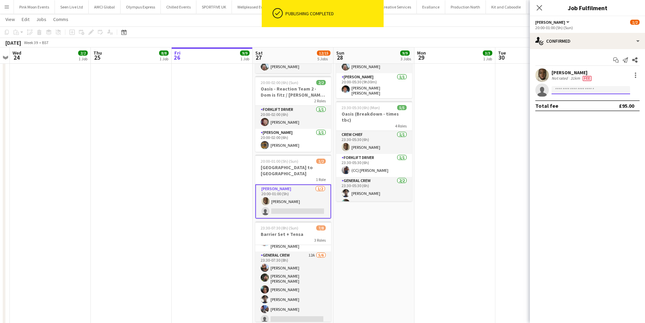
click at [559, 90] on input at bounding box center [591, 90] width 79 height 8
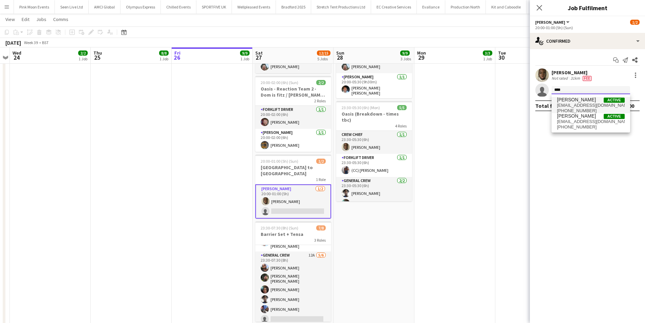
type input "****"
click at [568, 98] on span "James Granger" at bounding box center [576, 100] width 39 height 6
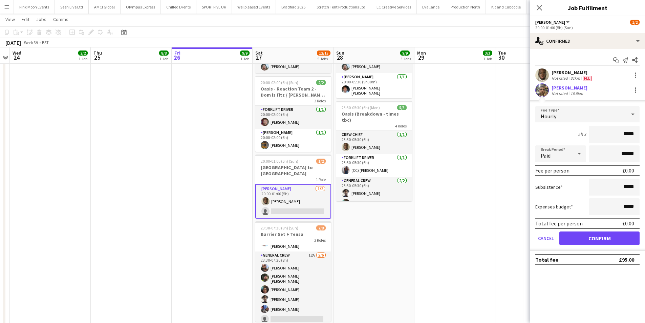
drag, startPoint x: 615, startPoint y: 127, endPoint x: 650, endPoint y: 130, distance: 35.0
click at [645, 131] on html "Menu Boards Boards Boards All jobs Status Workforce Workforce My Workforce Recr…" at bounding box center [322, 109] width 645 height 484
type input "***"
click at [591, 237] on button "Confirm" at bounding box center [599, 238] width 80 height 14
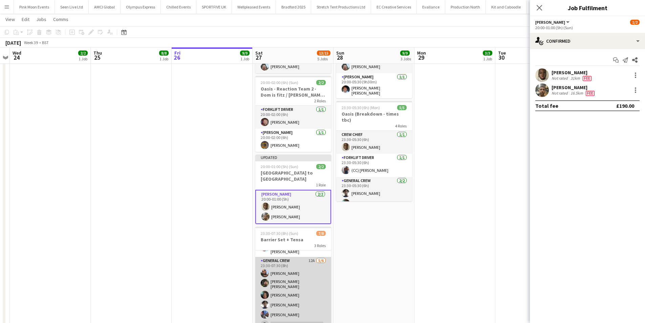
click at [295, 310] on app-card-role "General Crew 12A 5/6 23:30-07:30 (8h) David Ryan Kane O’Neill Amari Thomas Taye…" at bounding box center [293, 294] width 76 height 74
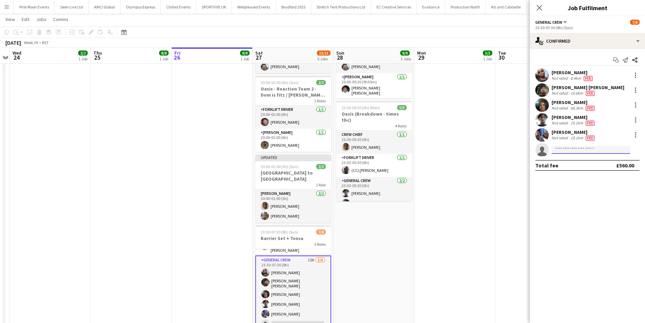
click at [568, 149] on input at bounding box center [591, 150] width 79 height 8
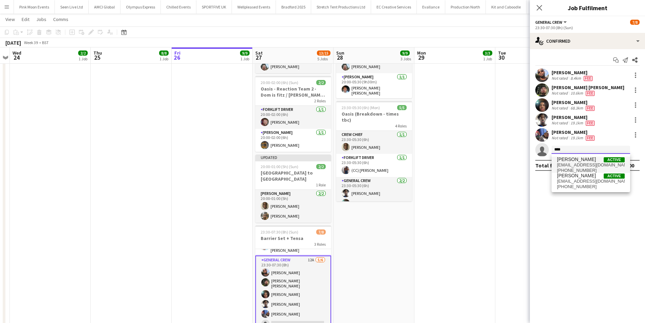
type input "****"
click at [563, 159] on span "Idris Adeniyi" at bounding box center [576, 159] width 39 height 6
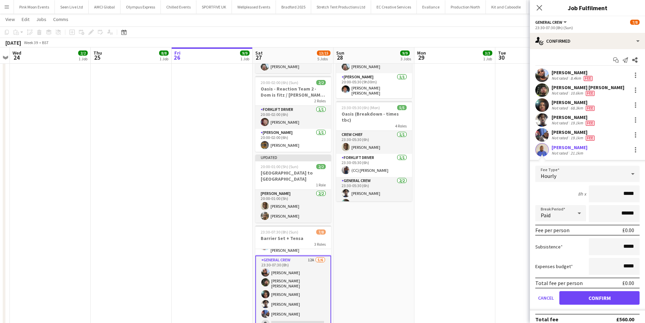
drag, startPoint x: 609, startPoint y: 191, endPoint x: 650, endPoint y: 212, distance: 45.3
click at [645, 212] on html "Menu Boards Boards Boards All jobs Status Workforce Workforce My Workforce Recr…" at bounding box center [322, 111] width 645 height 489
type input "***"
click at [587, 297] on button "Confirm" at bounding box center [599, 298] width 80 height 14
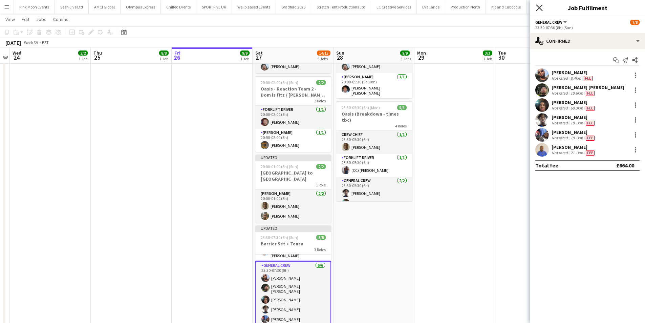
click at [539, 8] on icon at bounding box center [539, 7] width 6 height 6
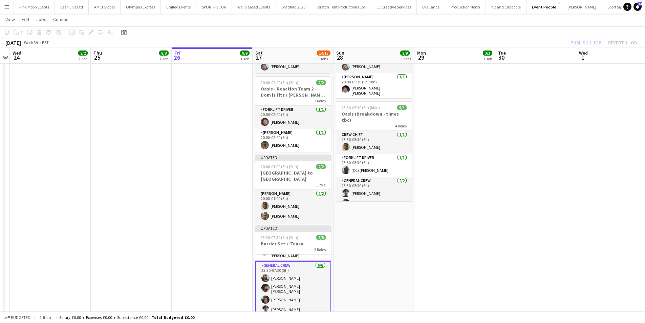
click at [577, 43] on div "Publish 1 job Revert 1 job" at bounding box center [603, 42] width 83 height 9
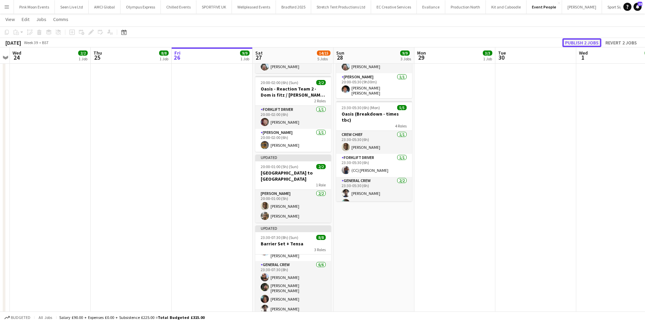
click at [577, 43] on button "Publish 2 jobs" at bounding box center [581, 42] width 39 height 9
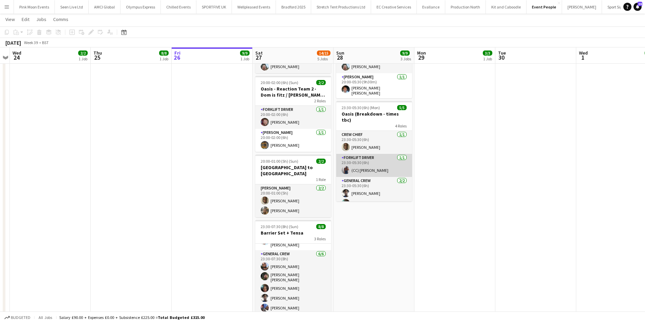
scroll to position [0, 235]
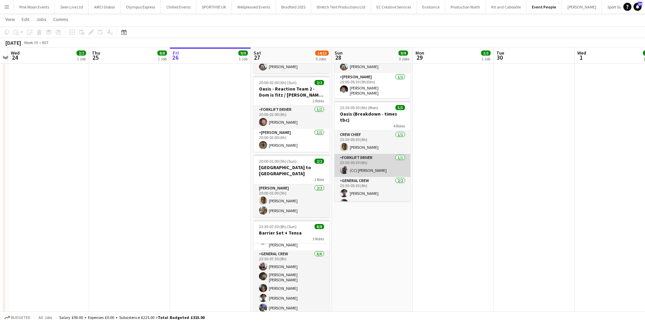
click at [368, 159] on app-calendar-viewport "Sun 21 Mon 22 Tue 23 Wed 24 2/2 1 Job Thu 25 8/8 1 Job Fri 26 9/9 1 Job Sat 27 …" at bounding box center [322, 119] width 645 height 451
click at [367, 154] on app-card-role "Forklift Driver 1/1 23:30-05:30 (6h) (CC) Joshua Kirollos" at bounding box center [372, 165] width 76 height 23
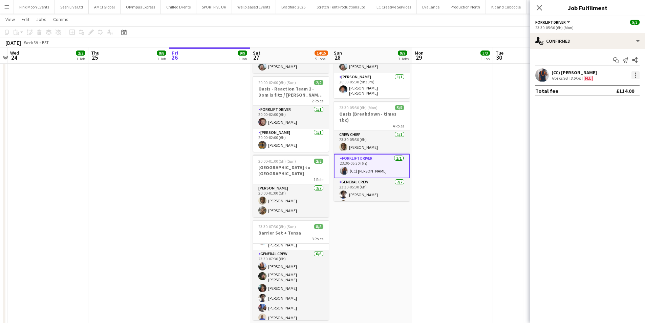
click at [633, 75] on div at bounding box center [635, 75] width 8 height 8
drag, startPoint x: 612, startPoint y: 149, endPoint x: 610, endPoint y: 152, distance: 4.4
click at [610, 152] on button "Remove" at bounding box center [613, 153] width 53 height 16
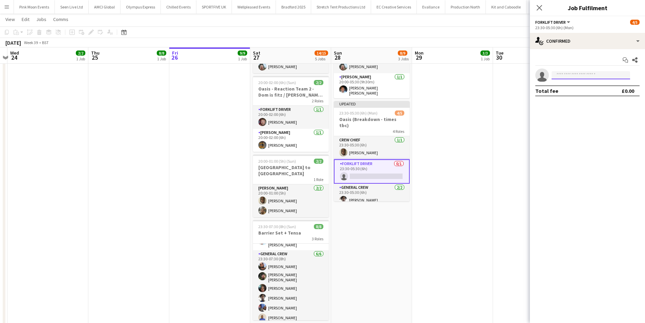
click at [576, 74] on input at bounding box center [591, 75] width 79 height 8
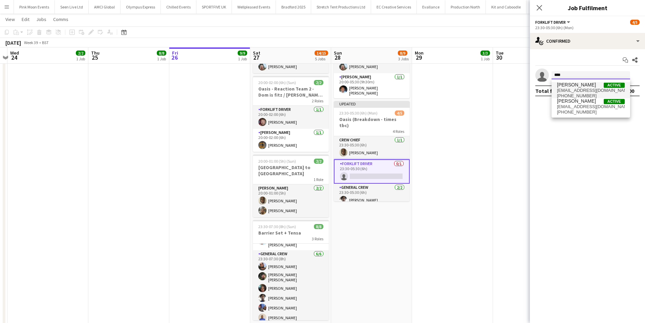
type input "****"
click at [574, 92] on span "szymon.1010@yahoo.com" at bounding box center [591, 90] width 68 height 5
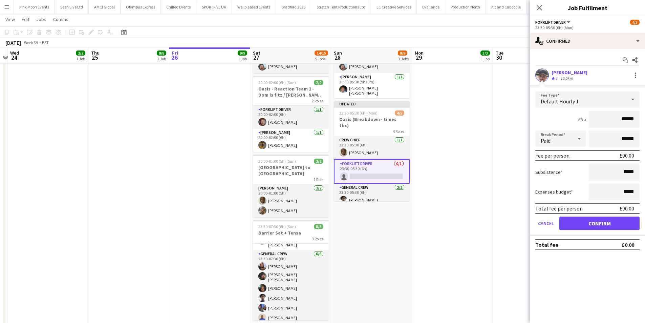
drag, startPoint x: 613, startPoint y: 120, endPoint x: 650, endPoint y: 134, distance: 39.7
click at [645, 134] on html "Menu Boards Boards Boards All jobs Status Workforce Workforce My Workforce Recr…" at bounding box center [322, 109] width 645 height 484
type input "***"
click at [586, 226] on button "Confirm" at bounding box center [599, 223] width 80 height 14
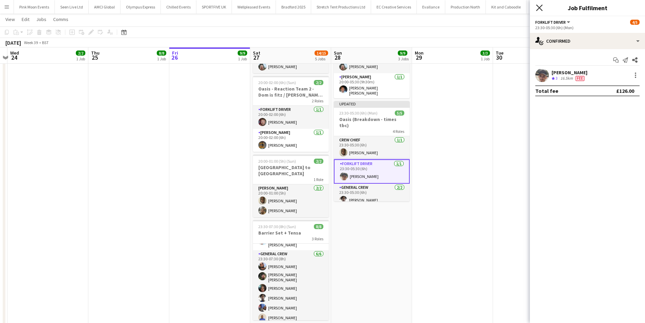
click at [536, 6] on icon "Close pop-in" at bounding box center [539, 7] width 6 height 6
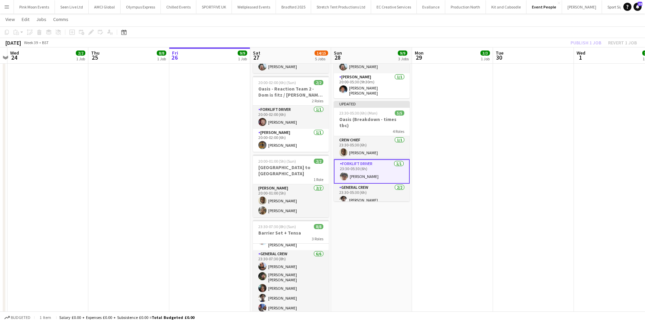
click at [577, 42] on div "Publish 1 job Revert 1 job" at bounding box center [603, 42] width 83 height 9
click at [577, 42] on button "Publish 1 job" at bounding box center [586, 42] width 36 height 9
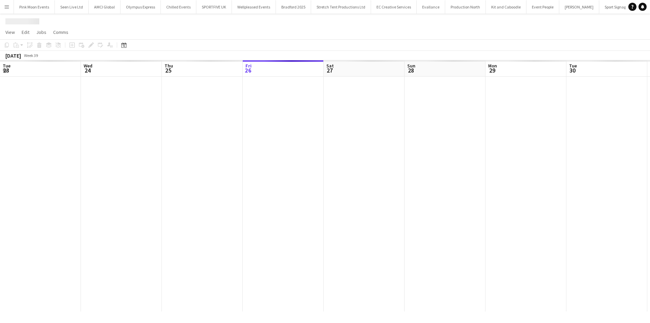
scroll to position [0, 233]
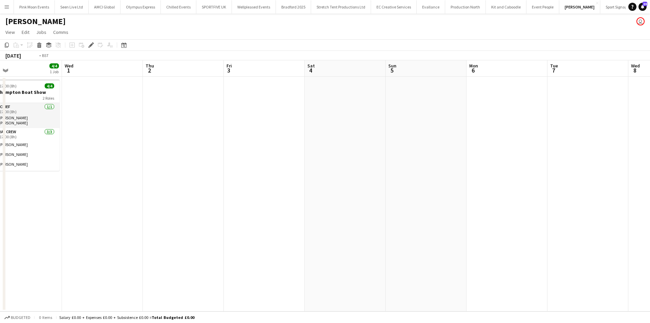
drag, startPoint x: 523, startPoint y: 236, endPoint x: 397, endPoint y: 237, distance: 125.6
click at [130, 246] on app-calendar-viewport "Fri 26 Sat 27 Sun 28 Mon 29 8/8 1 Job Tue 30 4/4 1 Job Wed 1 Thu 2 Fri 3 Sat 4 …" at bounding box center [325, 185] width 650 height 251
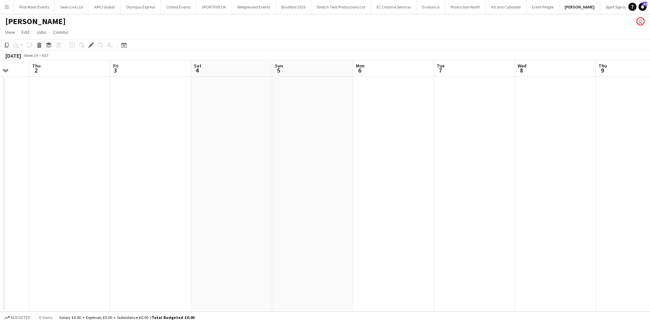
drag, startPoint x: 294, startPoint y: 230, endPoint x: 238, endPoint y: 234, distance: 56.0
click at [238, 234] on app-calendar-viewport "Mon 29 8/8 1 Job Tue 30 4/4 1 Job Wed 1 Thu 2 Fri 3 Sat 4 Sun 5 Mon 6 Tue 7 Wed…" at bounding box center [325, 185] width 650 height 251
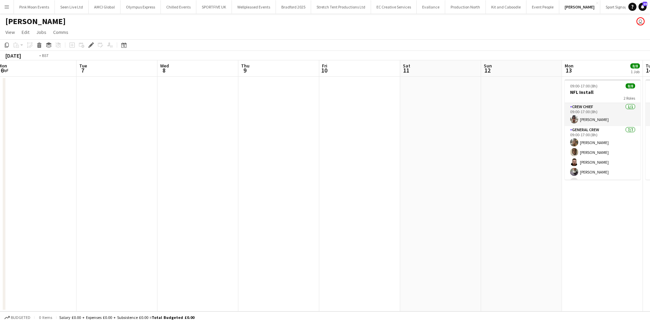
drag, startPoint x: 377, startPoint y: 227, endPoint x: 387, endPoint y: 229, distance: 10.4
click at [307, 238] on app-calendar-viewport "Fri 3 Sat 4 Sun 5 Mon 6 Tue 7 Wed 8 Thu 9 Fri 10 Sat 11 Sun 12 Mon 13 8/8 1 Job…" at bounding box center [325, 185] width 650 height 251
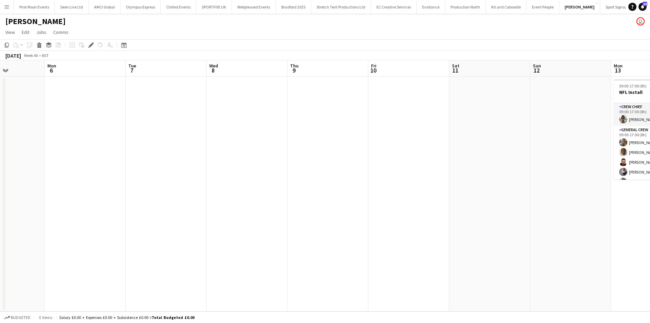
drag, startPoint x: 486, startPoint y: 231, endPoint x: 310, endPoint y: 222, distance: 176.7
click at [295, 232] on app-calendar-viewport "Fri 3 Sat 4 Sun 5 Mon 6 Tue 7 Wed 8 Thu 9 Fri 10 Sat 11 Sun 12 Mon 13 8/8 1 Job…" at bounding box center [325, 185] width 650 height 251
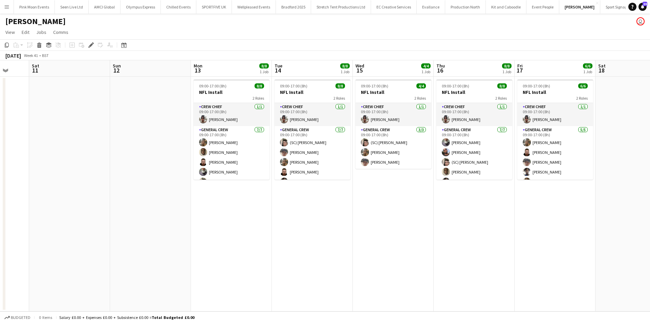
drag, startPoint x: 234, startPoint y: 214, endPoint x: 161, endPoint y: 214, distance: 72.8
click at [161, 214] on app-calendar-viewport "Wed 8 Thu 9 Fri 10 Sat 11 Sun 12 Mon 13 8/8 1 Job Tue 14 8/8 1 Job Wed 15 4/4 1…" at bounding box center [325, 185] width 650 height 251
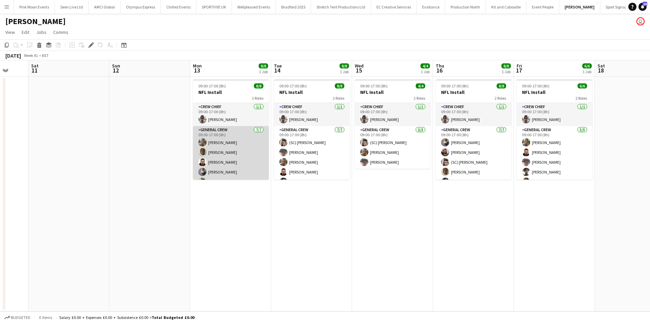
click at [242, 145] on app-card-role "General Crew 7/7 09:00-17:00 (8h) James Granger David Simbizi Craig Barrett Edv…" at bounding box center [231, 167] width 76 height 82
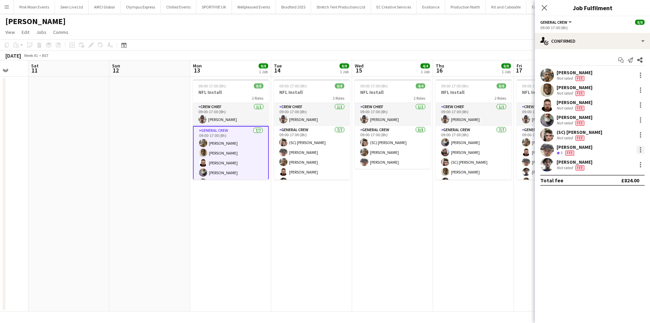
click at [641, 153] on div at bounding box center [641, 150] width 8 height 8
click at [620, 223] on button "Remove" at bounding box center [618, 227] width 53 height 16
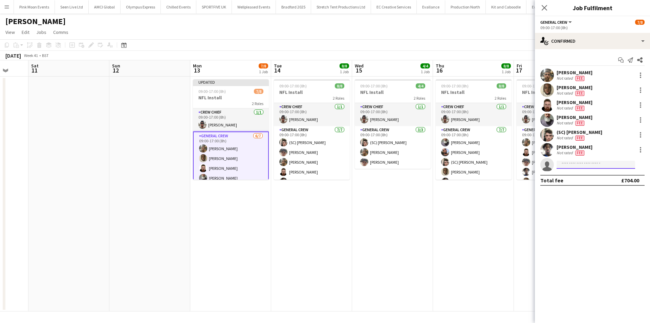
click at [566, 163] on input at bounding box center [596, 164] width 79 height 8
type input "*****"
click at [573, 180] on span "kairosolomon@icloud.com" at bounding box center [596, 179] width 68 height 5
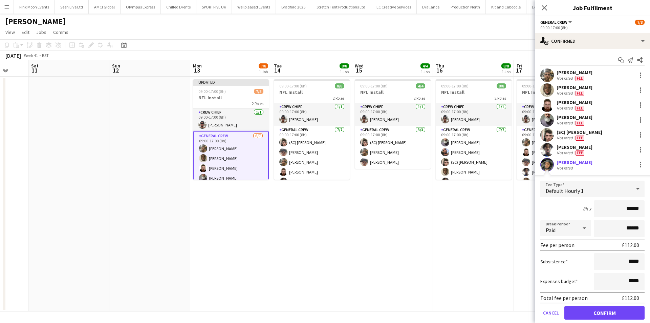
drag, startPoint x: 612, startPoint y: 208, endPoint x: 650, endPoint y: 205, distance: 37.7
click at [650, 205] on mat-expansion-panel "check Confirmed Start chat Send notification Share James Granger Not rated Fee …" at bounding box center [592, 186] width 115 height 274
type input "***"
click at [610, 319] on button "Confirm" at bounding box center [604, 313] width 80 height 14
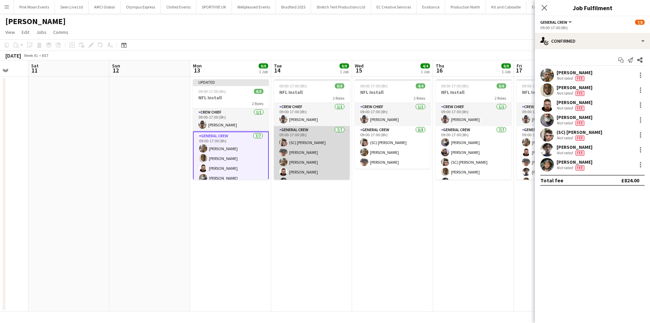
click at [305, 169] on app-card-role "General Crew 7/7 09:00-17:00 (8h) (SC) Joshua Monteiro Szymon Matyjasik James G…" at bounding box center [312, 167] width 76 height 82
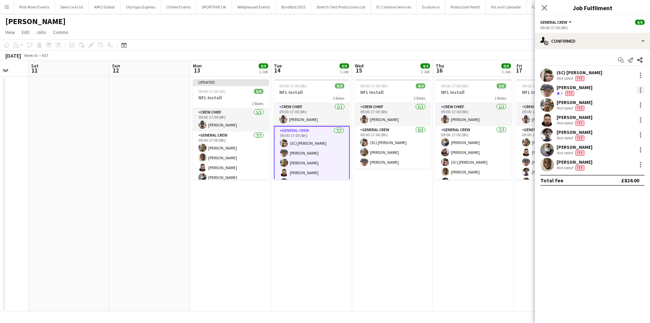
click at [640, 90] on div at bounding box center [641, 90] width 8 height 8
click at [627, 165] on span "Remove" at bounding box center [618, 168] width 42 height 6
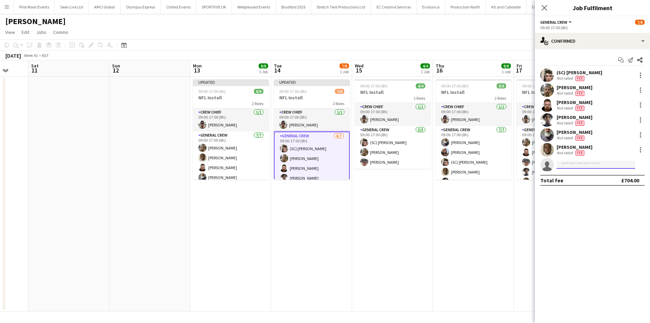
click at [605, 163] on input at bounding box center [596, 164] width 79 height 8
type input "*****"
click at [599, 169] on div "Kairo Solomon Active kairosolomon@icloud.com +447444815769" at bounding box center [596, 180] width 79 height 22
click at [596, 173] on span "Kairo Solomon Active" at bounding box center [596, 174] width 68 height 6
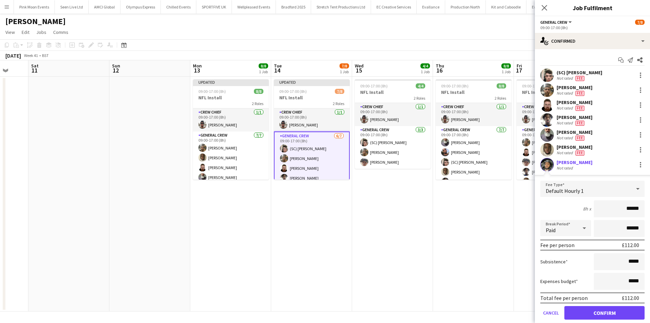
drag, startPoint x: 610, startPoint y: 212, endPoint x: 650, endPoint y: 207, distance: 40.0
click at [650, 207] on mat-expansion-panel "check Confirmed Start chat Send notification Share (SC) Joshua Monteiro Not rat…" at bounding box center [592, 186] width 115 height 274
type input "***"
click at [578, 312] on button "Confirm" at bounding box center [604, 313] width 80 height 14
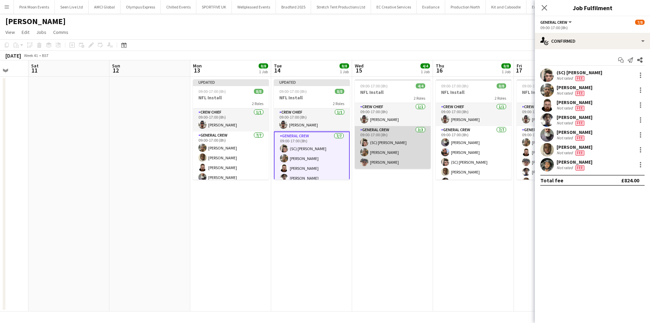
click at [398, 150] on app-card-role "General Crew 3/3 09:00-17:00 (8h) (SC) Joshua Monteiro James Granger Szymon Mat…" at bounding box center [393, 147] width 76 height 43
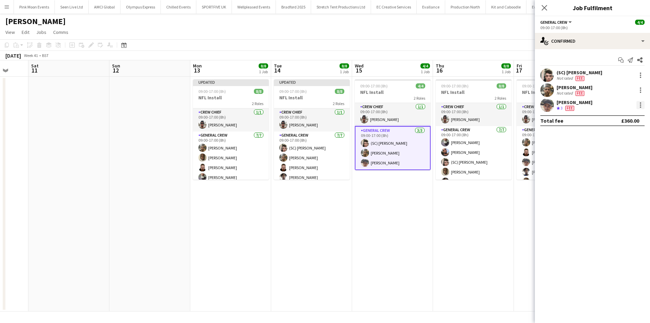
click at [639, 104] on div at bounding box center [641, 105] width 8 height 8
click at [616, 177] on button "Remove" at bounding box center [618, 182] width 53 height 16
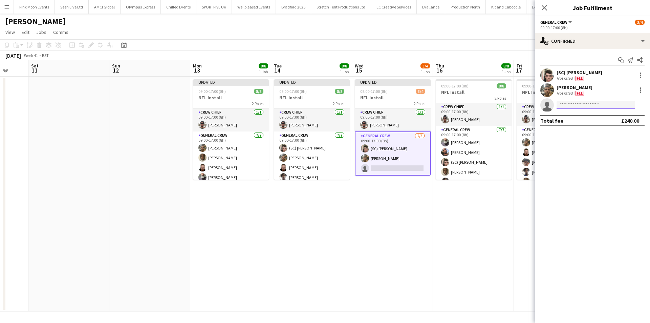
click at [571, 103] on input at bounding box center [596, 105] width 79 height 8
type input "***"
click at [587, 119] on span "tayeebalabi@gmail.com" at bounding box center [596, 119] width 68 height 5
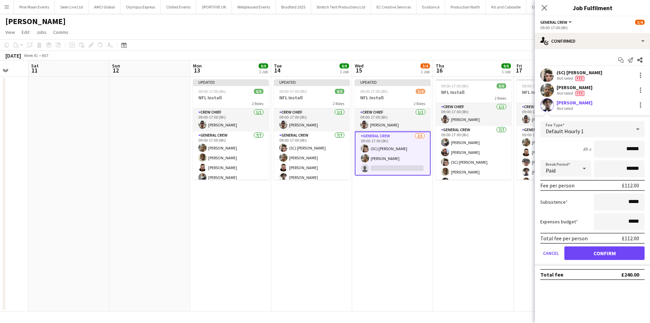
drag, startPoint x: 600, startPoint y: 146, endPoint x: 650, endPoint y: 146, distance: 49.4
click at [650, 146] on form "Fee Type Default Hourly 1 8h x ****** Break Period Paid ****** Fee per person £…" at bounding box center [592, 193] width 115 height 145
click at [606, 249] on button "Confirm" at bounding box center [604, 253] width 80 height 14
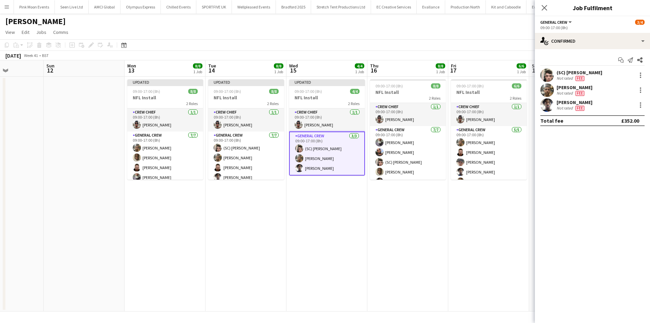
scroll to position [0, 307]
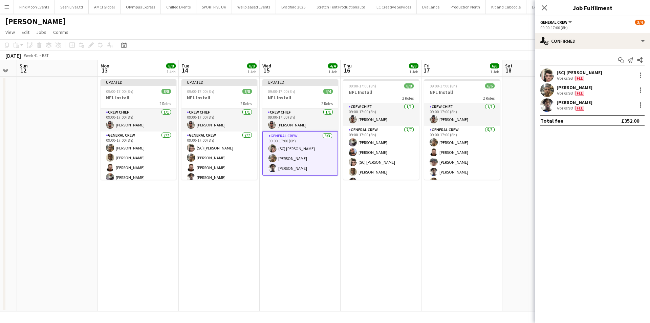
drag, startPoint x: 493, startPoint y: 251, endPoint x: 421, endPoint y: 252, distance: 72.1
click at [421, 252] on app-calendar-viewport "Wed 8 Thu 9 Fri 10 Sat 11 Sun 12 Mon 13 8/8 1 Job Tue 14 8/8 1 Job Wed 15 4/4 1…" at bounding box center [325, 185] width 650 height 251
click at [548, 6] on app-icon "Close pop-in" at bounding box center [545, 8] width 10 height 10
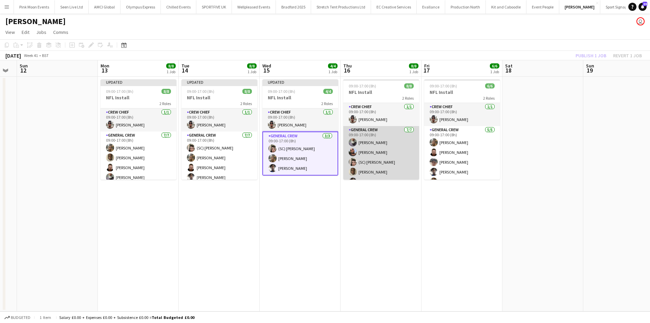
click at [400, 159] on app-card-role "General Crew 7/7 09:00-17:00 (8h) Edvardas Draskinis David Ryan (SC) Joshua Mon…" at bounding box center [381, 167] width 76 height 82
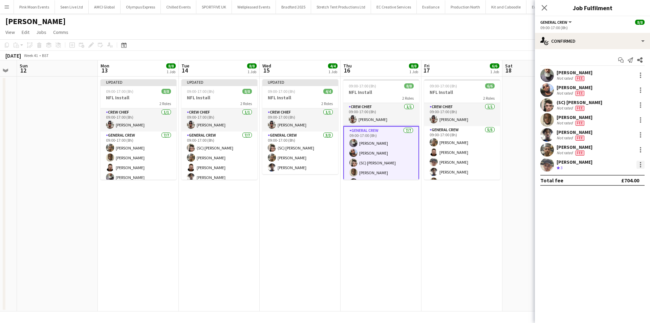
click at [644, 165] on div at bounding box center [641, 164] width 8 height 8
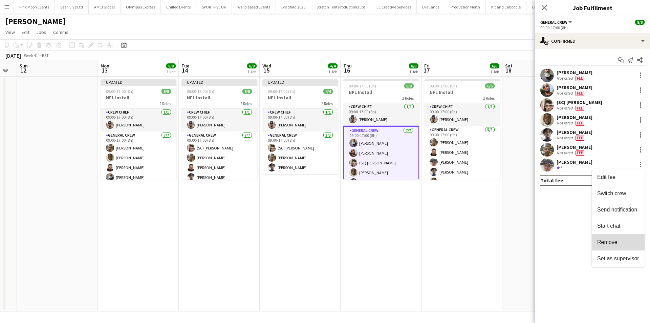
click at [613, 239] on span "Remove" at bounding box center [607, 242] width 20 height 6
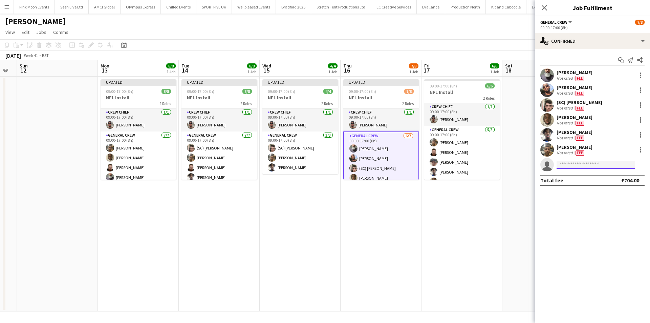
click at [605, 166] on input at bounding box center [596, 164] width 79 height 8
type input "*****"
click at [593, 181] on span "kairosolomon@icloud.com" at bounding box center [596, 179] width 68 height 5
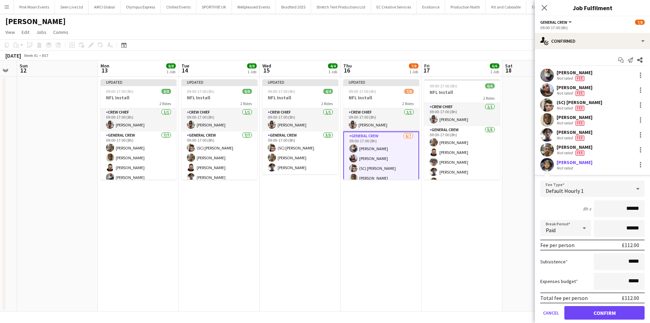
drag, startPoint x: 608, startPoint y: 208, endPoint x: 650, endPoint y: 214, distance: 42.4
click at [650, 214] on mat-expansion-panel "check Confirmed Start chat Send notification Share Edvardas Draskinis Not rated…" at bounding box center [592, 186] width 115 height 274
type input "***"
click at [599, 318] on button "Confirm" at bounding box center [604, 313] width 80 height 14
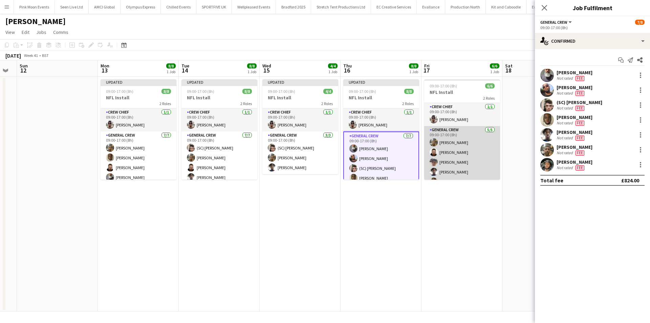
click at [474, 168] on app-card-role "General Crew 5/5 09:00-17:00 (8h) James Granger Craig Barrett Szymon Matyjasik …" at bounding box center [462, 157] width 76 height 62
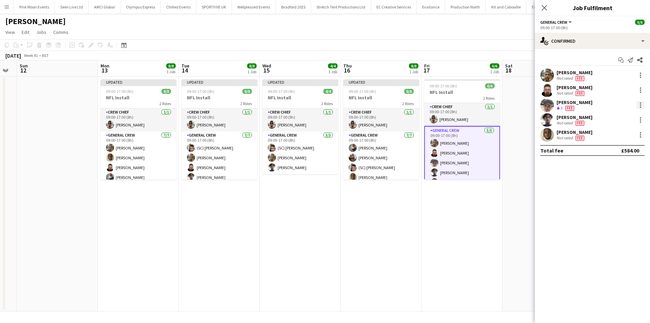
click at [638, 105] on div at bounding box center [641, 105] width 8 height 8
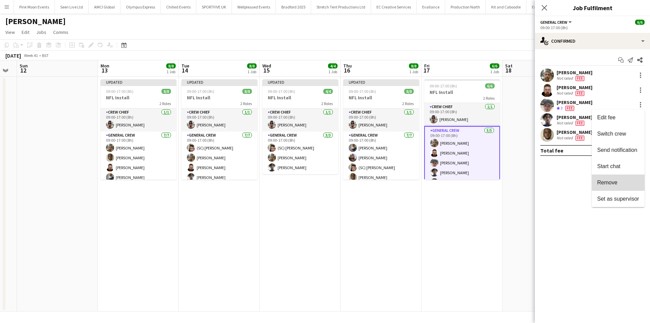
click at [634, 184] on span "Remove" at bounding box center [618, 182] width 42 height 6
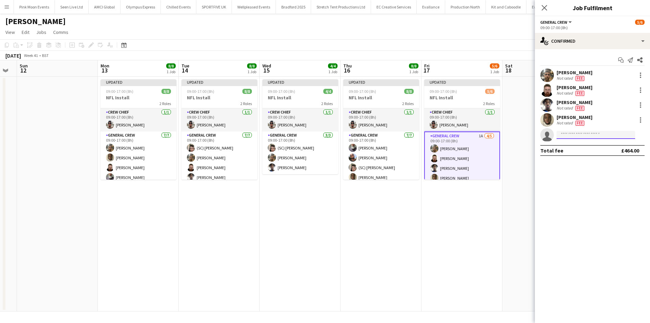
click at [585, 132] on input at bounding box center [596, 135] width 79 height 8
type input "****"
click at [578, 153] on span "+447456328498" at bounding box center [596, 155] width 68 height 5
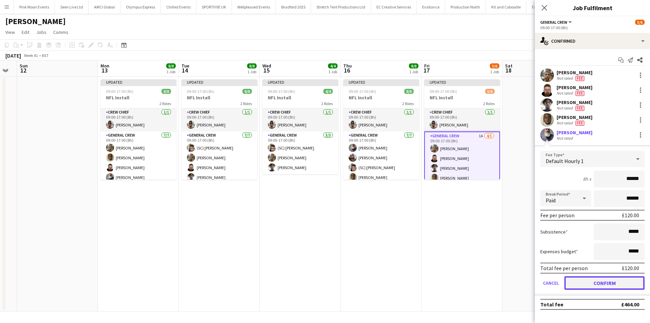
click at [601, 283] on button "Confirm" at bounding box center [604, 283] width 80 height 14
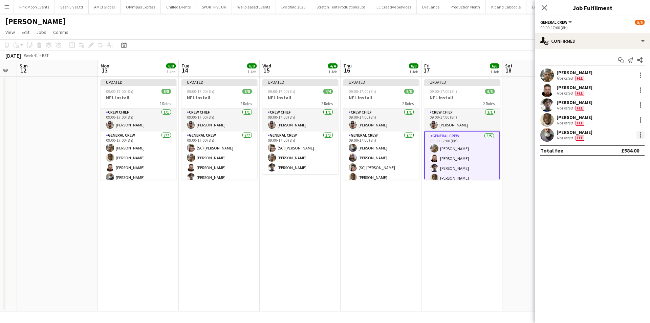
click at [644, 137] on div at bounding box center [641, 135] width 8 height 8
click at [633, 154] on button "Edit fee" at bounding box center [618, 147] width 53 height 16
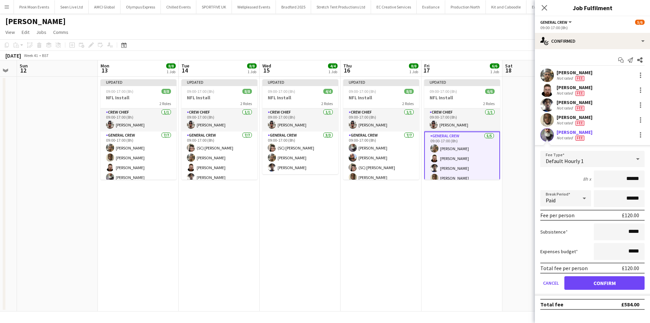
drag, startPoint x: 617, startPoint y: 178, endPoint x: 650, endPoint y: 179, distance: 32.5
click at [650, 179] on form "Fee Type Default Hourly 1 8h x ****** Break Period Paid ****** Fee per person £…" at bounding box center [592, 223] width 115 height 145
type input "***"
click at [605, 281] on button "Confirm" at bounding box center [604, 283] width 80 height 14
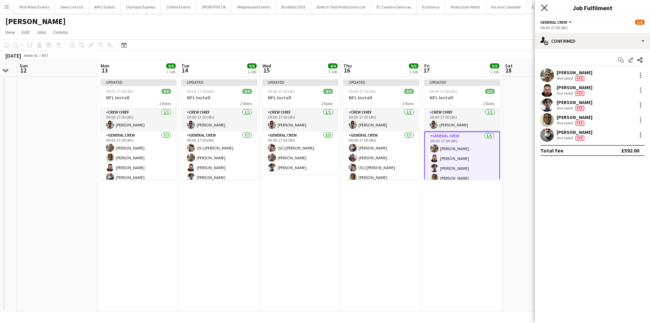
click at [547, 7] on icon "Close pop-in" at bounding box center [544, 7] width 6 height 6
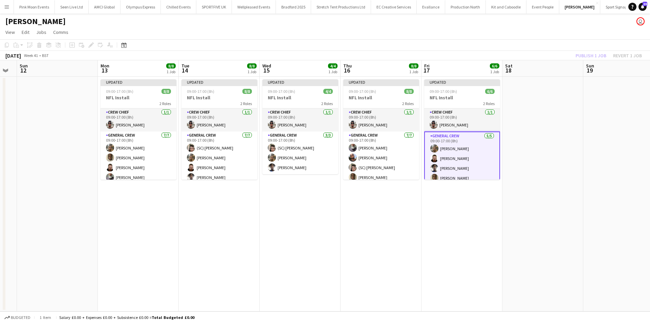
click at [580, 58] on div "Publish 1 job Revert 1 job" at bounding box center [608, 55] width 83 height 9
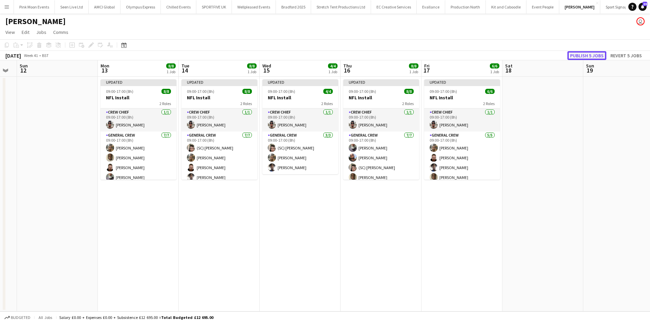
click at [580, 58] on button "Publish 5 jobs" at bounding box center [586, 55] width 39 height 9
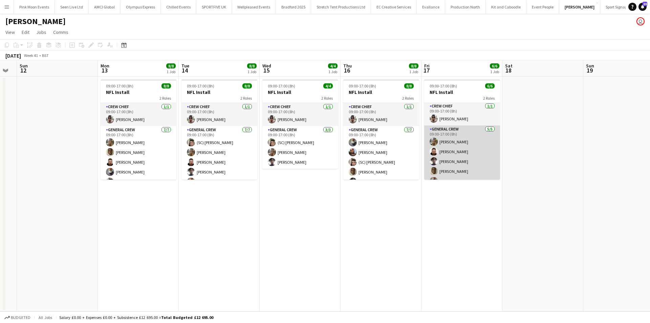
scroll to position [0, 0]
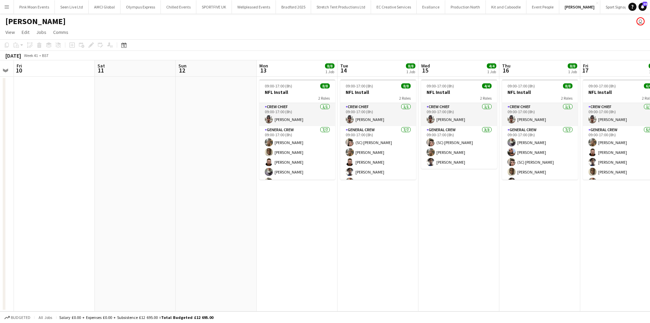
drag, startPoint x: 288, startPoint y: 209, endPoint x: 447, endPoint y: 206, distance: 158.8
click at [447, 206] on app-calendar-viewport "Wed 8 Thu 9 Fri 10 Sat 11 Sun 12 Mon 13 8/8 1 Job Tue 14 8/8 1 Job Wed 15 4/4 1…" at bounding box center [325, 185] width 650 height 251
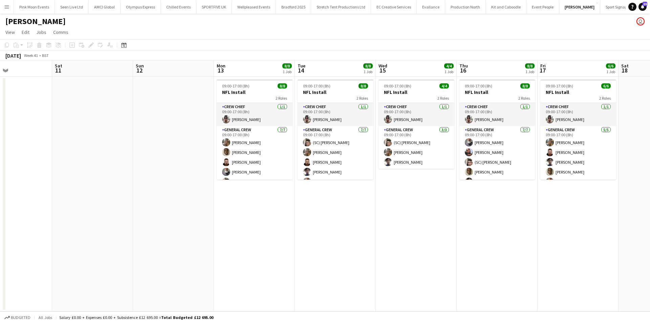
drag, startPoint x: 206, startPoint y: 233, endPoint x: 492, endPoint y: 212, distance: 287.2
click at [492, 212] on app-calendar-viewport "Wed 8 Thu 9 Fri 10 Sat 11 Sun 12 Mon 13 8/8 1 Job Tue 14 8/8 1 Job Wed 15 4/4 1…" at bounding box center [325, 185] width 650 height 251
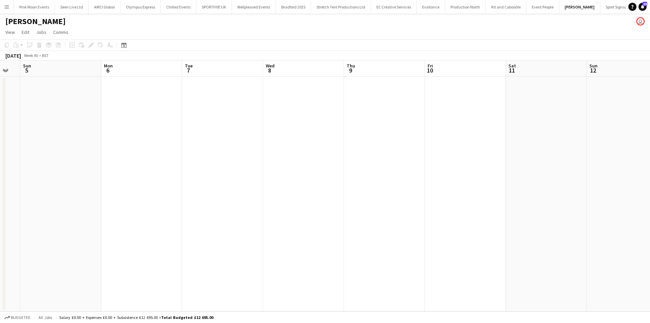
drag, startPoint x: 485, startPoint y: 214, endPoint x: 553, endPoint y: 231, distance: 70.4
click at [650, 204] on app-calendar-viewport "Fri 3 Sat 4 Sun 5 Mon 6 Tue 7 Wed 8 Thu 9 Fri 10 Sat 11 Sun 12 Mon 13 8/8 1 Job…" at bounding box center [325, 185] width 650 height 251
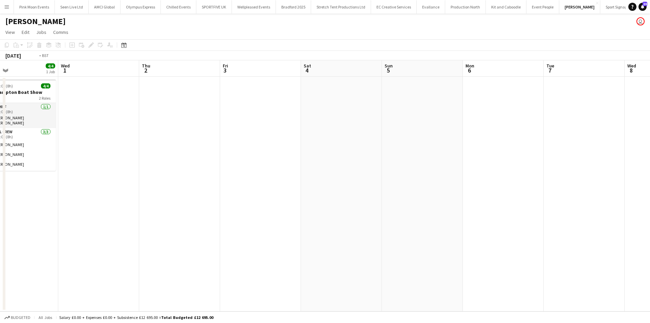
drag, startPoint x: 490, startPoint y: 221, endPoint x: 577, endPoint y: 219, distance: 87.4
click at [577, 219] on app-calendar-viewport "Sun 28 Mon 29 8/8 1 Job Tue 30 4/4 1 Job Wed 1 Thu 2 Fri 3 Sat 4 Sun 5 Mon 6 Tu…" at bounding box center [325, 185] width 650 height 251
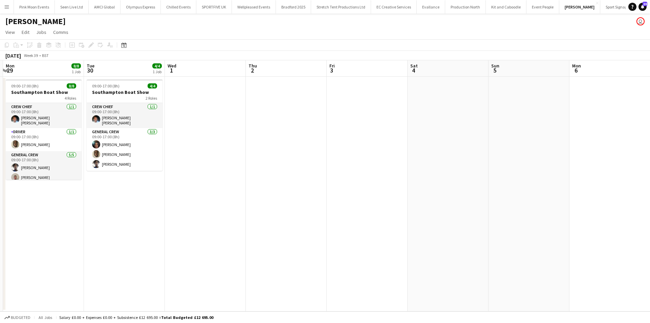
scroll to position [0, 201]
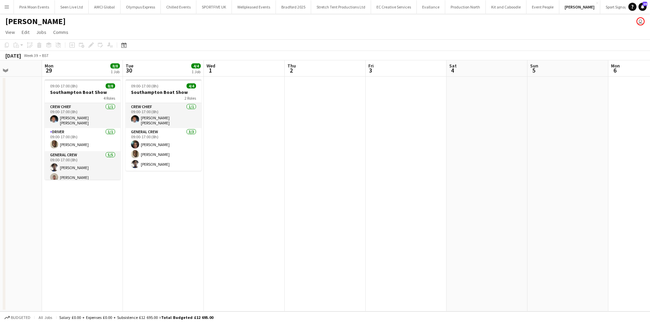
drag, startPoint x: 261, startPoint y: 229, endPoint x: 407, endPoint y: 220, distance: 145.8
click at [407, 220] on app-calendar-viewport "Fri 26 Sat 27 Sun 28 Mon 29 8/8 1 Job Tue 30 4/4 1 Job Wed 1 Thu 2 Fri 3 Sat 4 …" at bounding box center [325, 185] width 650 height 251
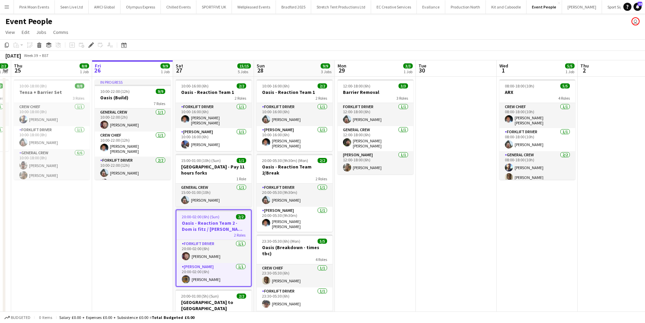
scroll to position [0, 314]
drag, startPoint x: 577, startPoint y: 225, endPoint x: 496, endPoint y: 220, distance: 80.7
click at [496, 220] on app-calendar-viewport "Sun 21 Mon 22 Tue 23 Wed 24 2/2 1 Job Thu 25 8/8 1 Job Fri 26 9/9 1 Job Sat 27 …" at bounding box center [322, 266] width 645 height 413
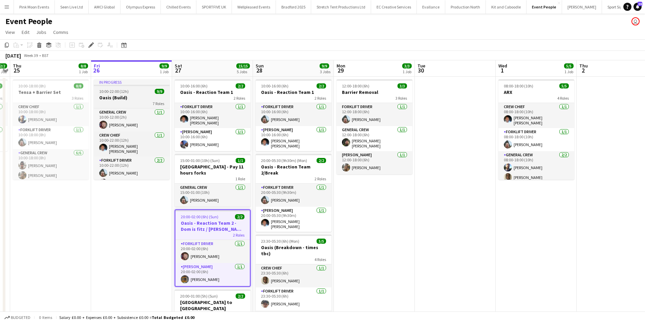
click at [122, 93] on span "10:00-22:00 (12h)" at bounding box center [113, 91] width 29 height 5
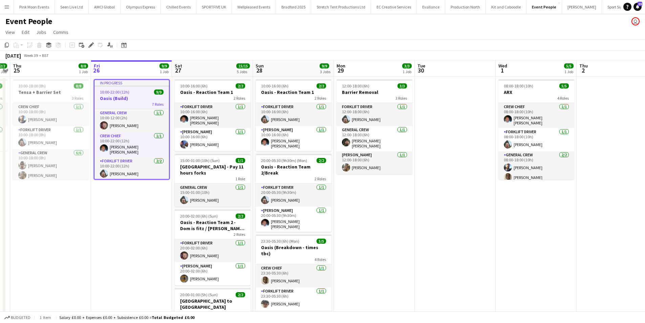
click at [99, 251] on app-date-cell "In progress 10:00-22:00 (12h) 9/9 Oasis (Build) 7 Roles General Crew 1/1 10:00-…" at bounding box center [131, 275] width 81 height 396
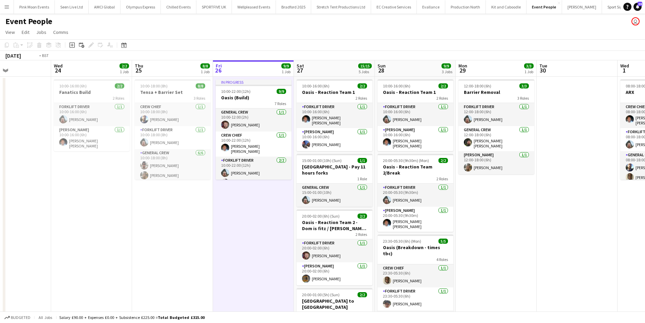
click at [507, 247] on app-calendar-viewport "Sun 21 Mon 22 Tue 23 Wed 24 2/2 1 Job Thu 25 8/8 1 Job Fri 26 9/9 1 Job Sat 27 …" at bounding box center [322, 266] width 645 height 413
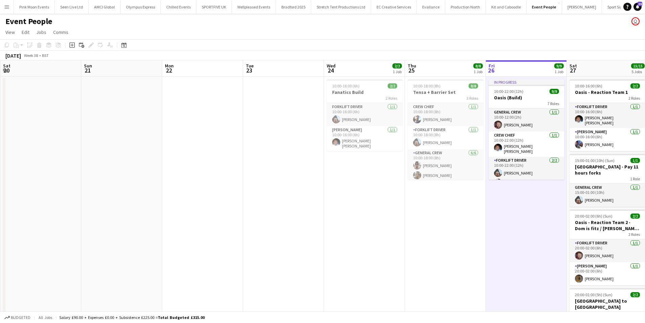
drag, startPoint x: 231, startPoint y: 255, endPoint x: 492, endPoint y: 248, distance: 261.2
click at [504, 246] on app-calendar-viewport "Thu 18 Fri 19 Sat 20 Sun 21 Mon 22 Tue 23 Wed 24 2/2 1 Job Thu 25 8/8 1 Job Fri…" at bounding box center [322, 266] width 645 height 413
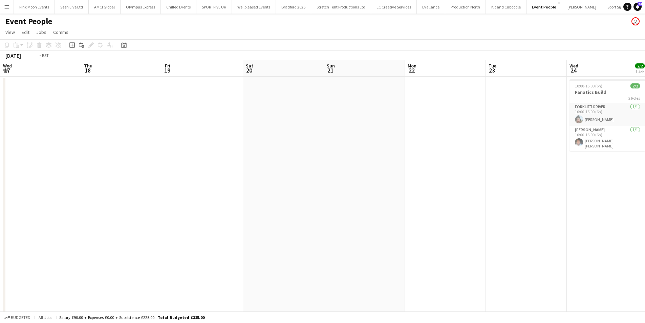
click at [383, 237] on app-calendar-viewport "Mon 15 2/2 1 Job Tue 16 Wed 17 Thu 18 Fri 19 Sat 20 Sun 21 Mon 22 Tue 23 Wed 24…" at bounding box center [322, 266] width 645 height 413
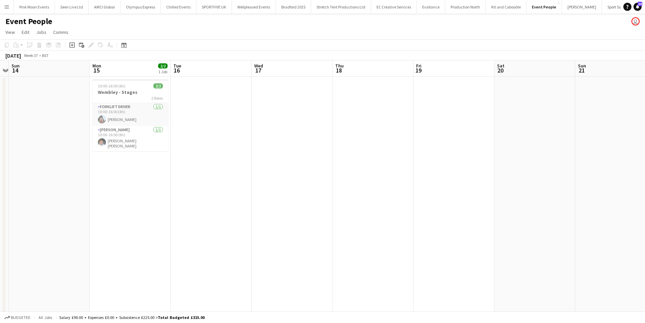
drag, startPoint x: 288, startPoint y: 243, endPoint x: 390, endPoint y: 233, distance: 102.4
click at [390, 233] on app-calendar-viewport "Thu 11 17/17 2 Jobs Fri 12 9/9 3 Jobs Sat 13 Sun 14 Mon 15 2/2 1 Job Tue 16 Wed…" at bounding box center [322, 266] width 645 height 413
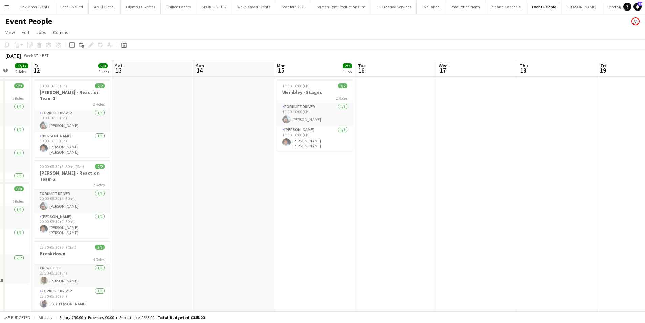
drag, startPoint x: 347, startPoint y: 236, endPoint x: 430, endPoint y: 220, distance: 84.5
click at [430, 220] on app-calendar-viewport "Tue 9 Wed 10 2/2 1 Job Thu 11 17/17 2 Jobs Fri 12 9/9 3 Jobs Sat 13 Sun 14 Mon …" at bounding box center [322, 266] width 645 height 413
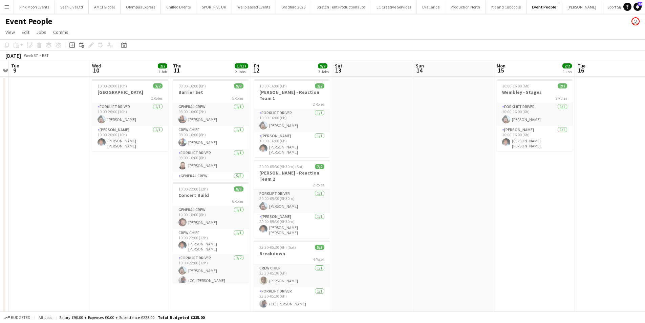
drag, startPoint x: 423, startPoint y: 214, endPoint x: 428, endPoint y: 214, distance: 4.7
click at [428, 214] on app-calendar-viewport "Sun 7 Mon 8 Tue 9 Wed 10 2/2 1 Job Thu 11 17/17 2 Jobs Fri 12 9/9 3 Jobs Sat 13…" at bounding box center [322, 266] width 645 height 413
click at [194, 195] on h3 "Concert Build" at bounding box center [211, 195] width 76 height 6
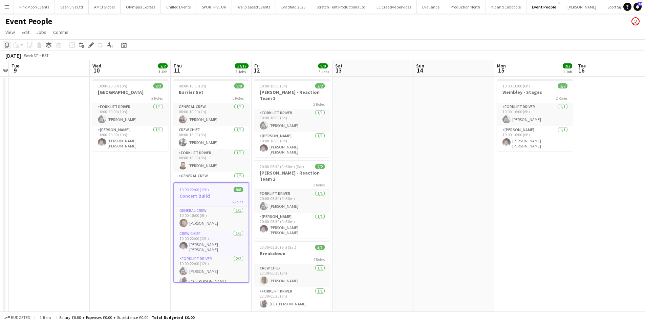
click at [10, 42] on div "Copy" at bounding box center [7, 45] width 8 height 8
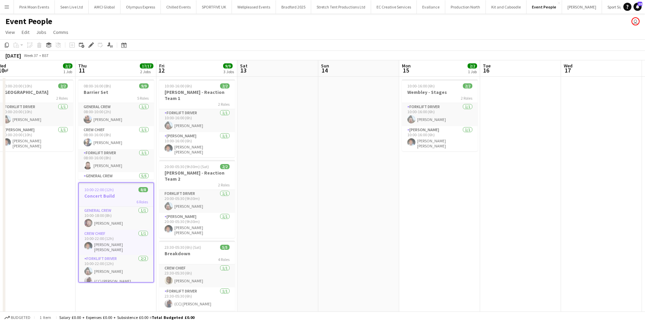
drag, startPoint x: 413, startPoint y: 184, endPoint x: 252, endPoint y: 192, distance: 161.1
click at [253, 192] on app-calendar-viewport "Sun 7 Mon 8 Tue 9 Wed 10 2/2 1 Job Thu 11 17/17 2 Jobs Fri 12 9/9 3 Jobs Sat 13…" at bounding box center [322, 266] width 645 height 413
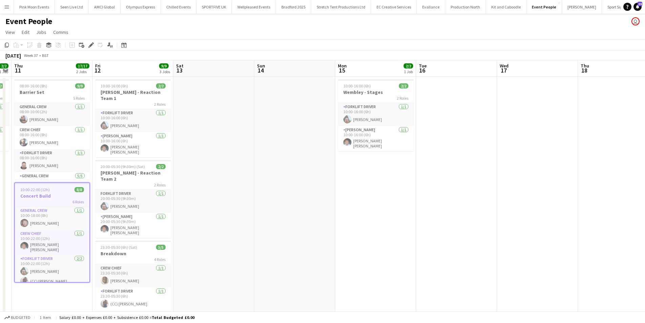
drag, startPoint x: 469, startPoint y: 209, endPoint x: 207, endPoint y: 203, distance: 261.4
click at [158, 209] on app-calendar-viewport "Sun 7 Mon 8 Tue 9 Wed 10 2/2 1 Job Thu 11 17/17 2 Jobs Fri 12 9/9 3 Jobs Sat 13…" at bounding box center [322, 266] width 645 height 413
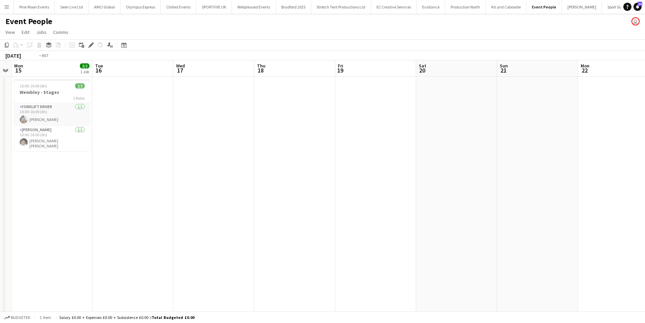
drag, startPoint x: 355, startPoint y: 210, endPoint x: 137, endPoint y: 209, distance: 217.7
click at [135, 210] on app-calendar-viewport "Thu 11 17/17 2 Jobs Fri 12 9/9 3 Jobs Sat 13 Sun 14 Mon 15 2/2 1 Job Tue 16 Wed…" at bounding box center [322, 266] width 645 height 413
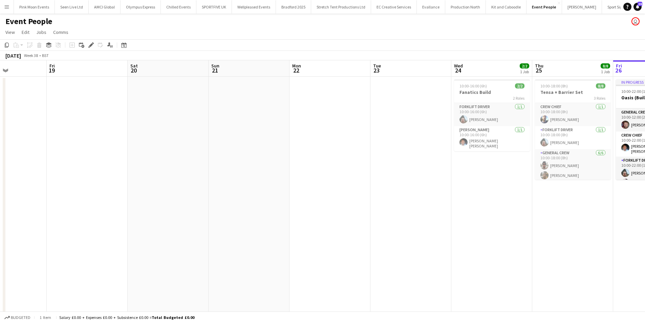
drag, startPoint x: 291, startPoint y: 183, endPoint x: 113, endPoint y: 183, distance: 177.8
click at [116, 183] on app-calendar-viewport "Tue 16 Wed 17 Thu 18 Fri 19 Sat 20 Sun 21 Mon 22 Tue 23 Wed 24 2/2 1 Job Thu 25…" at bounding box center [322, 266] width 645 height 413
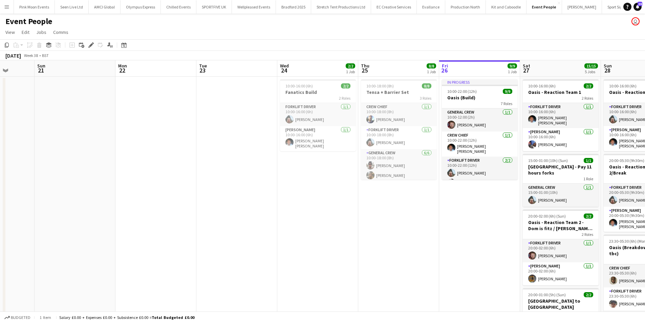
click at [351, 210] on app-calendar-viewport "Thu 18 Fri 19 Sat 20 Sun 21 Mon 22 Tue 23 Wed 24 2/2 1 Job Thu 25 8/8 1 Job Fri…" at bounding box center [322, 266] width 645 height 413
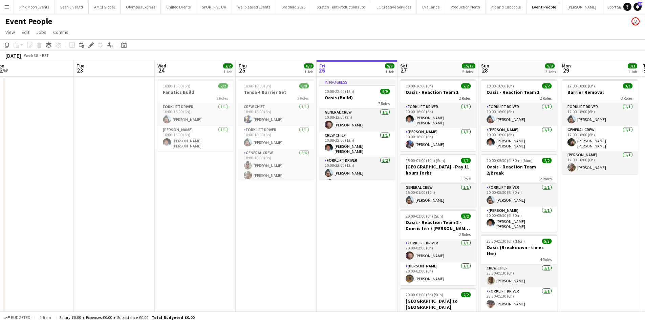
click at [0, 211] on html "Menu Boards Boards Boards All jobs Status Workforce Workforce My Workforce Recr…" at bounding box center [322, 242] width 645 height 485
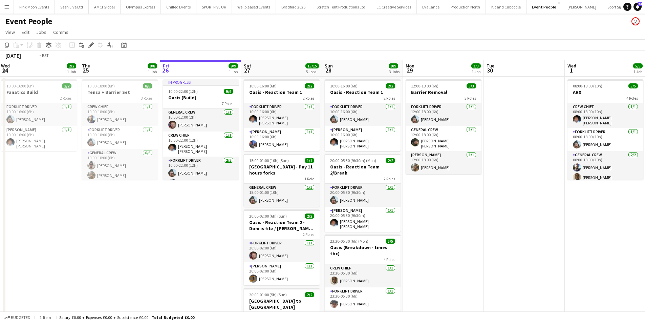
drag, startPoint x: 436, startPoint y: 222, endPoint x: 61, endPoint y: 222, distance: 374.8
click at [58, 222] on app-calendar-viewport "Mon 22 Tue 23 Wed 24 2/2 1 Job Thu 25 8/8 1 Job Fri 26 9/9 1 Job Sat 27 15/15 5…" at bounding box center [322, 266] width 645 height 413
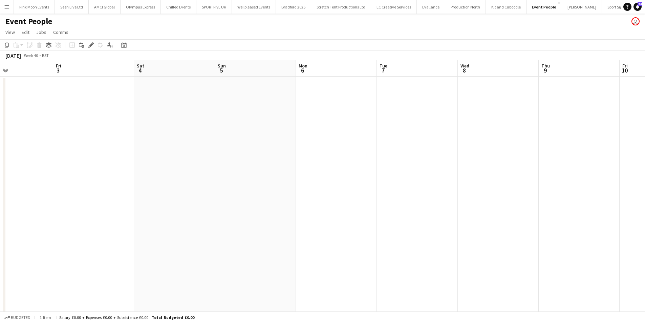
drag, startPoint x: 501, startPoint y: 220, endPoint x: 157, endPoint y: 220, distance: 343.7
click at [157, 220] on app-calendar-viewport "Tue 30 Wed 1 5/5 1 Job Thu 2 Fri 3 Sat 4 Sun 5 Mon 6 Tue 7 Wed 8 Thu 9 Fri 10 S…" at bounding box center [322, 266] width 645 height 413
click at [271, 116] on app-date-cell at bounding box center [282, 275] width 81 height 396
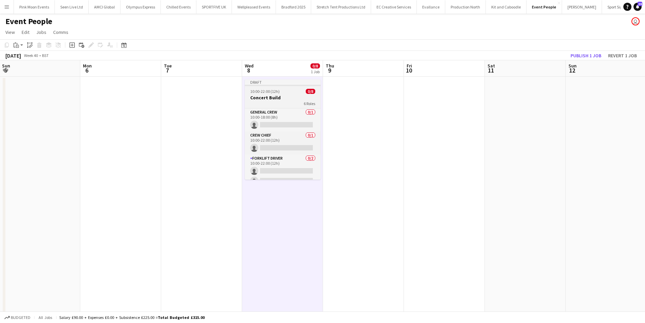
click at [273, 101] on div "6 Roles" at bounding box center [283, 103] width 76 height 5
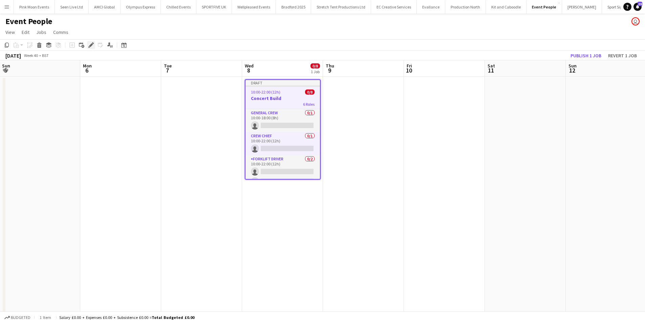
click at [93, 46] on icon "Edit" at bounding box center [90, 44] width 5 height 5
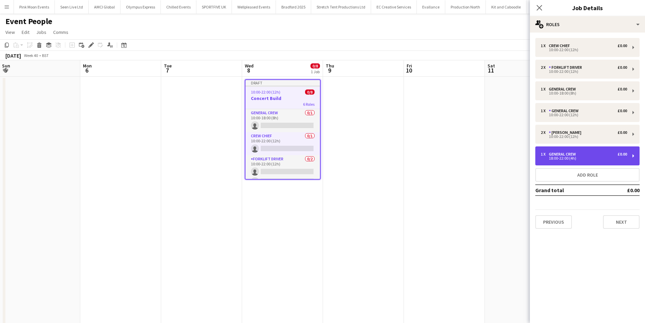
click at [592, 151] on div "1 x General Crew £0.00 18:00-22:00 (4h)" at bounding box center [587, 155] width 104 height 19
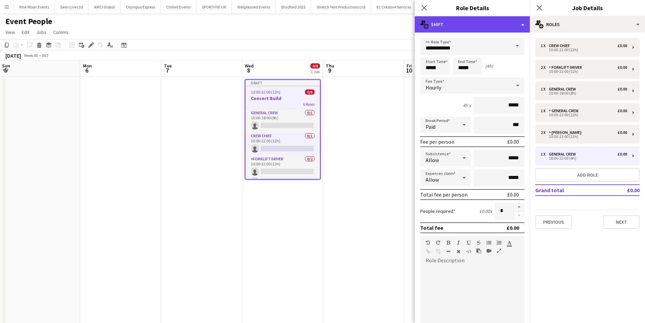
click at [492, 29] on div "multiple-actions-text Shift" at bounding box center [472, 24] width 115 height 16
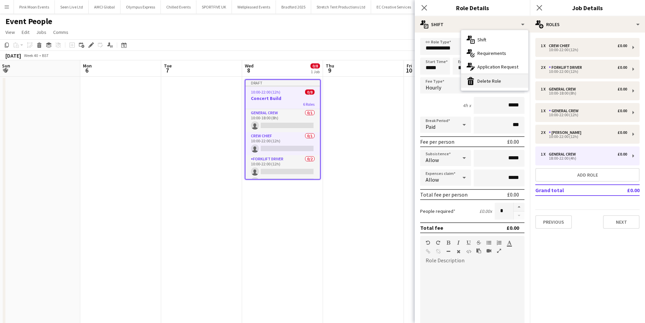
click at [490, 83] on div "bin-2 Delete Role" at bounding box center [494, 81] width 67 height 14
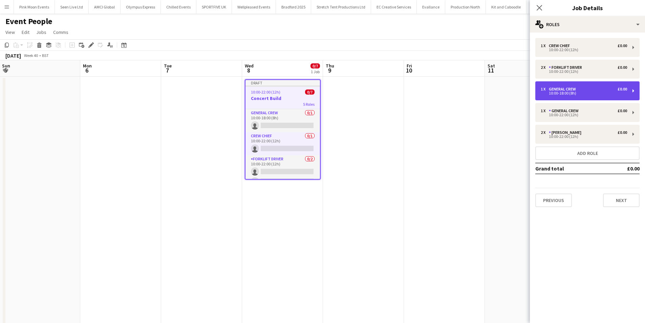
click at [588, 98] on div "1 x General Crew £0.00 10:00-18:00 (8h)" at bounding box center [587, 90] width 104 height 19
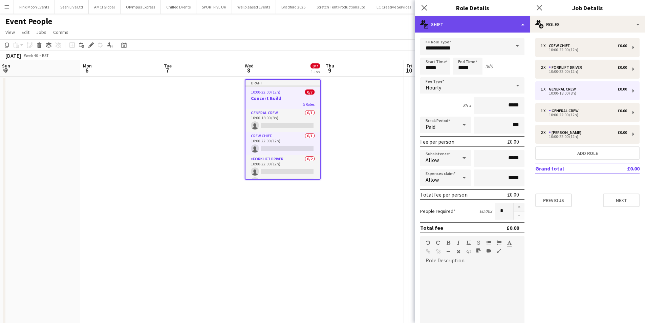
click at [464, 31] on div "multiple-actions-text Shift" at bounding box center [472, 24] width 115 height 16
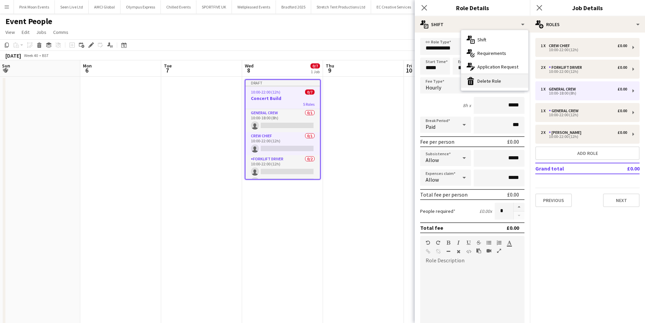
click at [492, 86] on div "bin-2 Delete Role" at bounding box center [494, 81] width 67 height 14
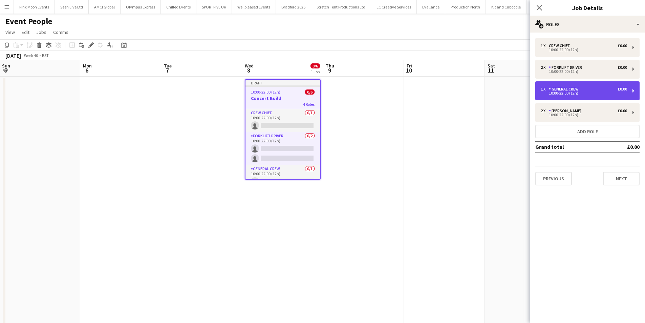
click at [582, 83] on div "1 x General Crew £0.00 10:00-22:00 (12h)" at bounding box center [587, 90] width 104 height 19
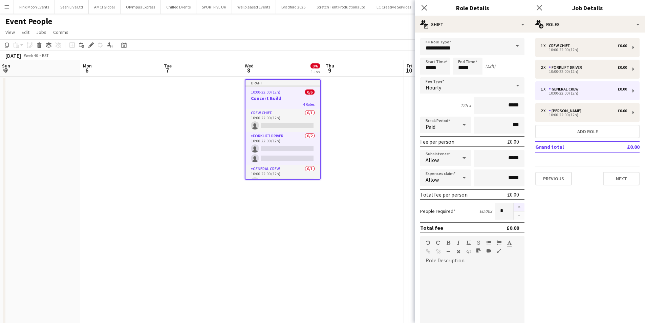
click at [514, 205] on button "button" at bounding box center [519, 206] width 11 height 9
type input "*"
click at [422, 9] on icon "Close pop-in" at bounding box center [424, 7] width 6 height 6
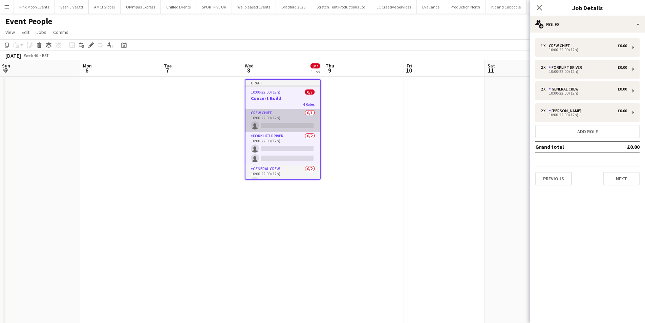
click at [293, 120] on app-card-role "Crew Chief 0/1 10:00-22:00 (12h) single-neutral-actions" at bounding box center [282, 120] width 74 height 23
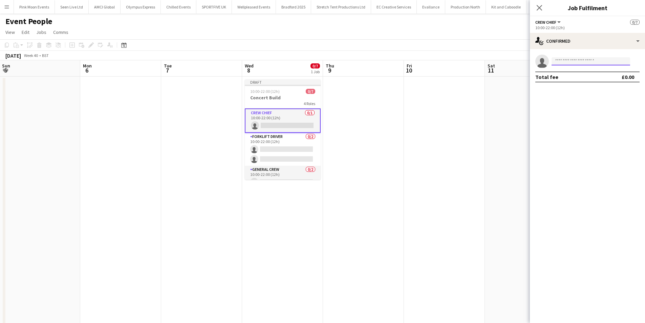
click at [575, 65] on input at bounding box center [591, 61] width 79 height 8
type input "****"
click at [581, 84] on span "+447940531440" at bounding box center [591, 81] width 68 height 5
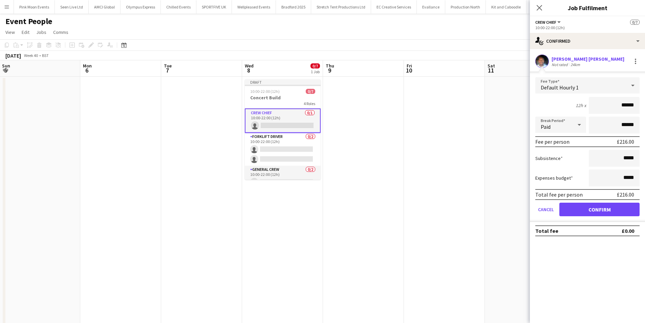
drag, startPoint x: 602, startPoint y: 100, endPoint x: 650, endPoint y: 102, distance: 48.1
click at [645, 102] on html "Menu Boards Boards Boards All jobs Status Workforce Workforce My Workforce Recr…" at bounding box center [322, 242] width 645 height 485
type input "***"
click at [612, 211] on button "Confirm" at bounding box center [599, 209] width 80 height 14
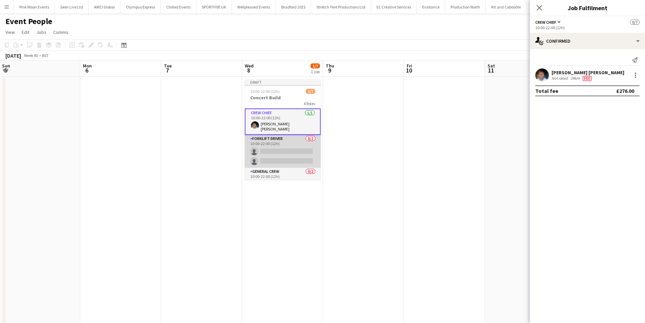
click at [295, 147] on app-card-role "Forklift Driver 0/2 10:00-22:00 (12h) single-neutral-actions single-neutral-act…" at bounding box center [283, 151] width 76 height 33
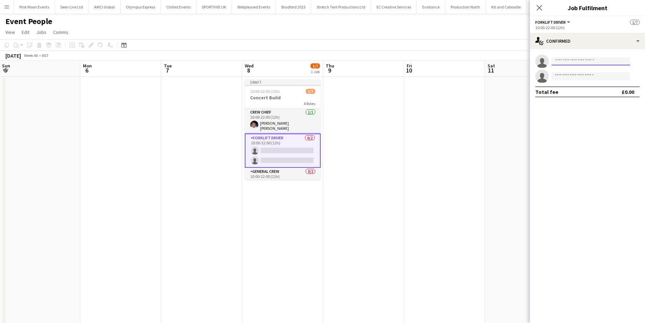
click at [579, 64] on input at bounding box center [591, 61] width 79 height 8
type input "***"
click at [577, 69] on span "Algirdas Skendelis" at bounding box center [576, 71] width 39 height 6
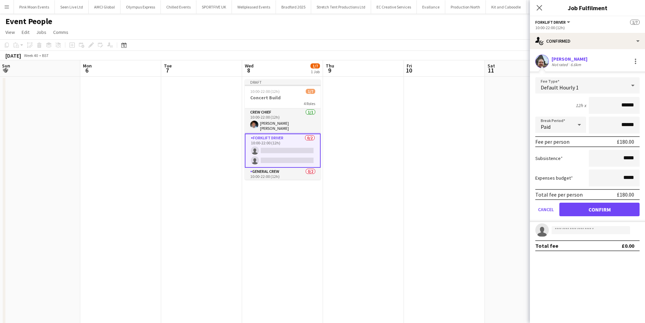
drag, startPoint x: 605, startPoint y: 102, endPoint x: 650, endPoint y: 119, distance: 48.2
click at [645, 119] on html "Menu Boards Boards Boards All jobs Status Workforce Workforce My Workforce Recr…" at bounding box center [322, 242] width 645 height 485
type input "***"
click at [588, 207] on button "Confirm" at bounding box center [599, 209] width 80 height 14
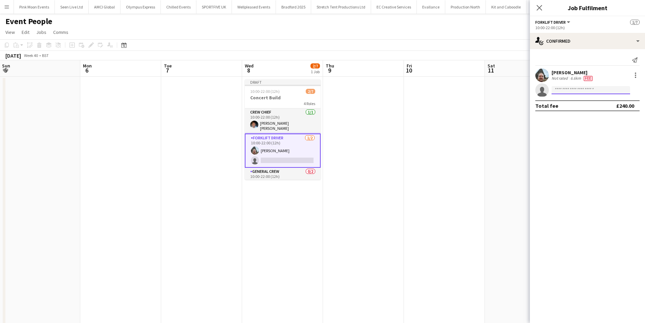
click at [564, 86] on input at bounding box center [591, 90] width 79 height 8
type input "****"
click at [571, 106] on span "code.dj@outlook.com" at bounding box center [591, 105] width 68 height 5
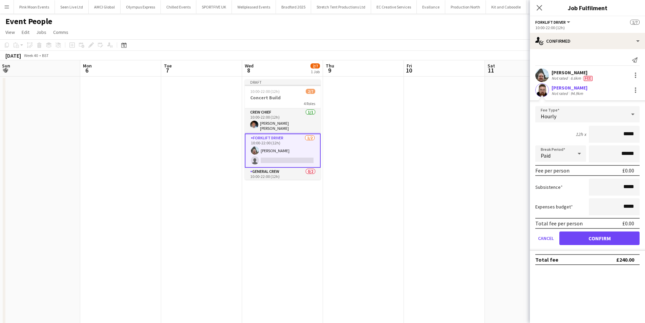
drag, startPoint x: 614, startPoint y: 132, endPoint x: 650, endPoint y: 134, distance: 36.3
click at [645, 134] on html "Menu Boards Boards Boards All jobs Status Workforce Workforce My Workforce Recr…" at bounding box center [322, 242] width 645 height 485
type input "***"
click at [606, 239] on button "Confirm" at bounding box center [599, 238] width 80 height 14
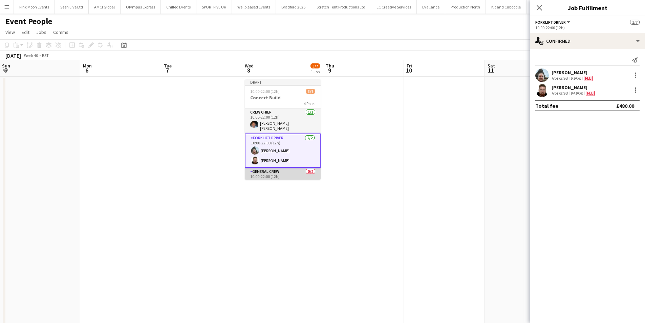
click at [267, 178] on app-card-role "General Crew 0/2 10:00-22:00 (12h) single-neutral-actions single-neutral-actions" at bounding box center [283, 184] width 76 height 33
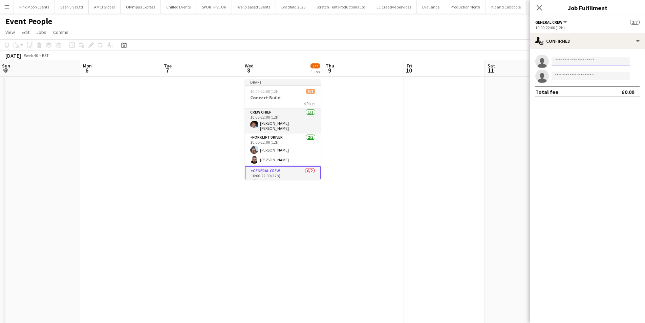
click at [567, 63] on input at bounding box center [591, 61] width 79 height 8
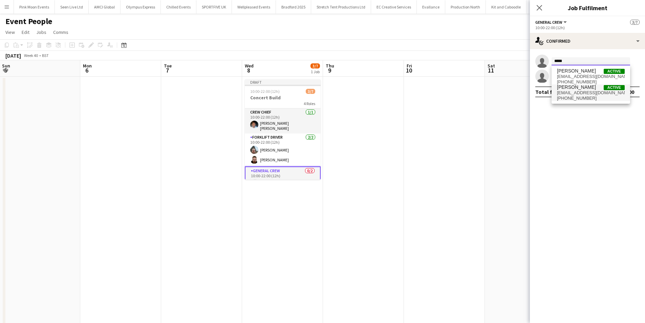
type input "*****"
click at [576, 87] on span "Amari Thomas" at bounding box center [576, 87] width 39 height 6
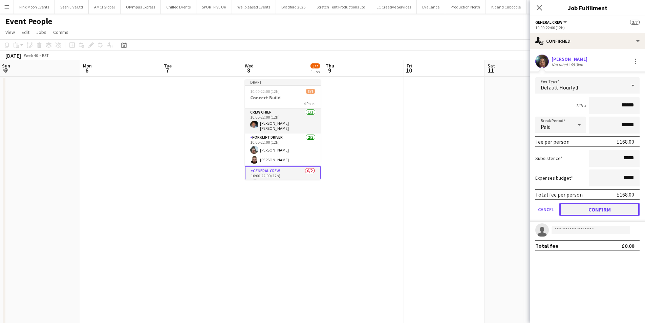
click at [586, 202] on button "Confirm" at bounding box center [599, 209] width 80 height 14
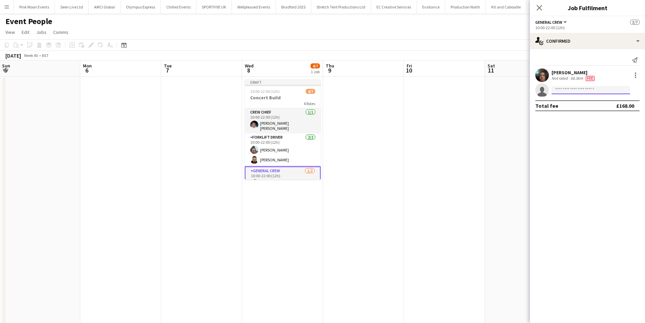
click at [579, 86] on input at bounding box center [591, 90] width 79 height 8
type input "****"
click at [576, 98] on span "Tayeeb Alabi" at bounding box center [576, 100] width 39 height 6
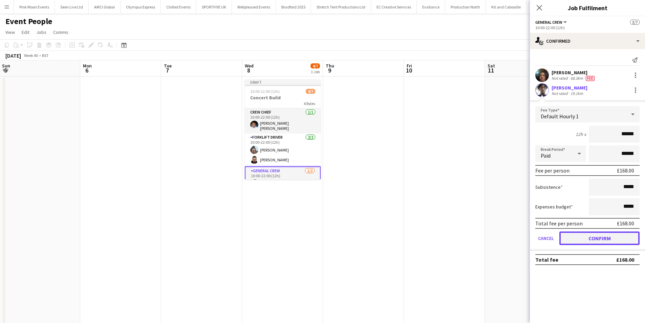
click at [594, 234] on button "Confirm" at bounding box center [599, 238] width 80 height 14
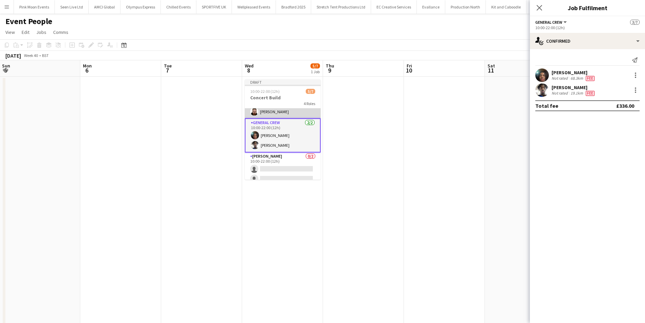
scroll to position [52, 0]
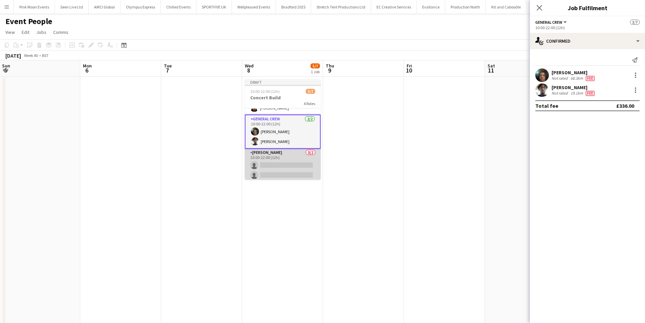
click at [280, 155] on app-card-role "Van Driver 0/2 10:00-22:00 (12h) single-neutral-actions single-neutral-actions" at bounding box center [283, 165] width 76 height 33
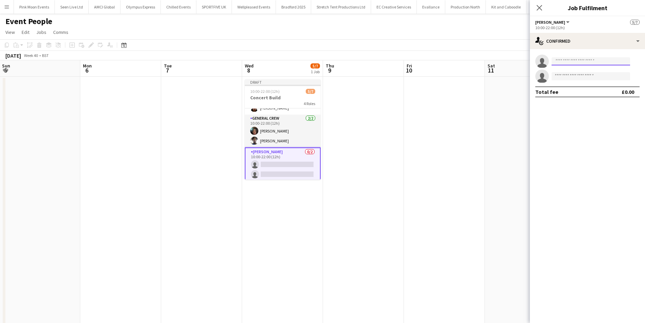
click at [565, 59] on input at bounding box center [591, 61] width 79 height 8
type input "*******"
click at [580, 74] on span "davidldne1@gmail.com" at bounding box center [591, 76] width 68 height 5
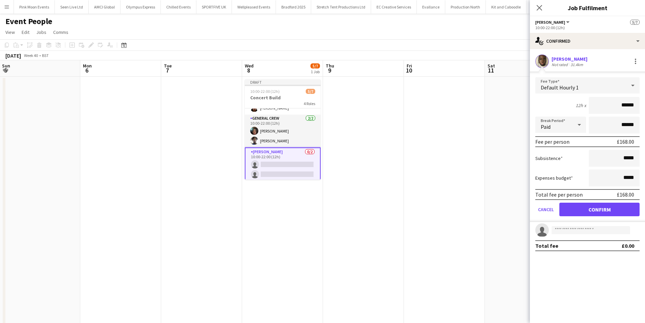
drag, startPoint x: 602, startPoint y: 108, endPoint x: 630, endPoint y: 105, distance: 28.0
click at [630, 105] on input "******" at bounding box center [614, 105] width 51 height 17
drag, startPoint x: 621, startPoint y: 106, endPoint x: 650, endPoint y: 106, distance: 28.4
click at [645, 106] on html "Menu Boards Boards Boards All jobs Status Workforce Workforce My Workforce Recr…" at bounding box center [322, 242] width 645 height 485
type input "***"
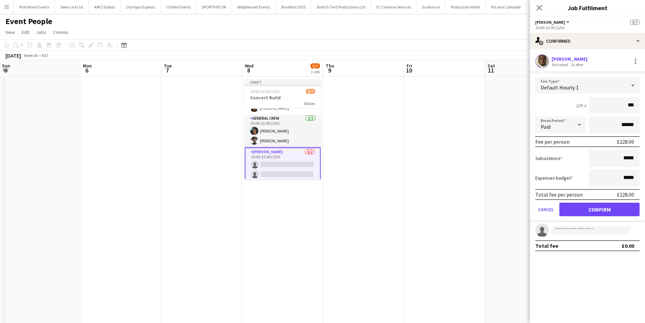
click at [607, 219] on form "Fee Type Default Hourly 1 12h x *** Break Period Paid ****** Fee per person £22…" at bounding box center [587, 149] width 115 height 145
click at [606, 214] on button "Confirm" at bounding box center [599, 209] width 80 height 14
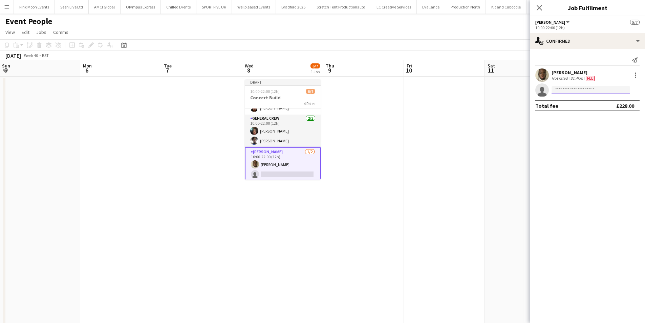
click at [587, 91] on input at bounding box center [591, 90] width 79 height 8
type input "***"
click at [578, 110] on span "+447456328498" at bounding box center [591, 110] width 68 height 5
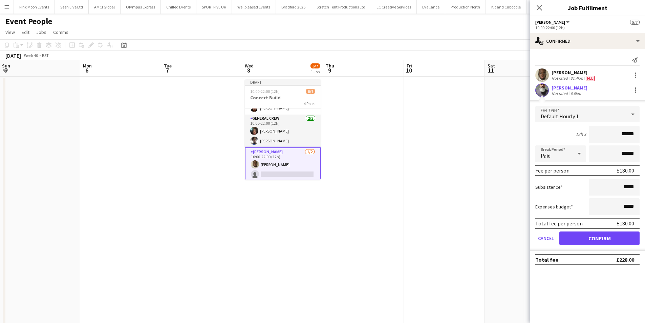
drag, startPoint x: 613, startPoint y: 135, endPoint x: 650, endPoint y: 137, distance: 36.9
click at [645, 137] on html "Menu Boards Boards Boards All jobs Status Workforce Workforce My Workforce Recr…" at bounding box center [322, 242] width 645 height 485
type input "***"
click at [611, 235] on button "Confirm" at bounding box center [599, 238] width 80 height 14
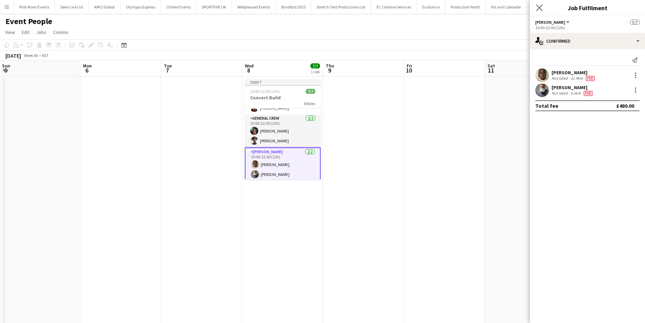
click at [543, 7] on app-icon "Close pop-in" at bounding box center [540, 8] width 10 height 10
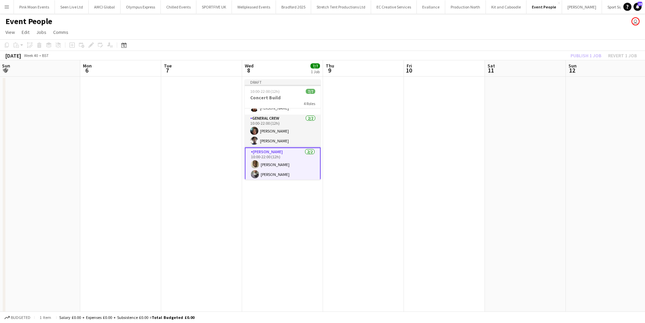
click at [583, 53] on div "Publish 1 job Revert 1 job" at bounding box center [603, 55] width 83 height 9
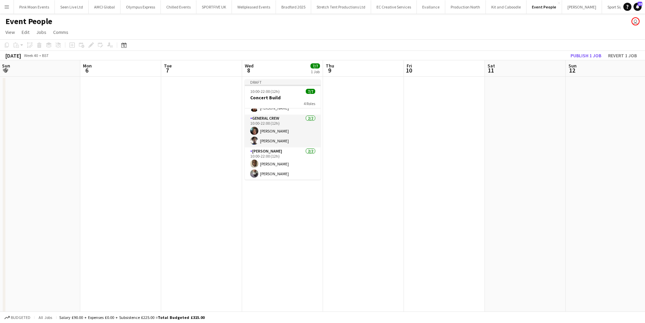
scroll to position [50, 0]
click at [583, 53] on button "Publish 1 job" at bounding box center [586, 55] width 36 height 9
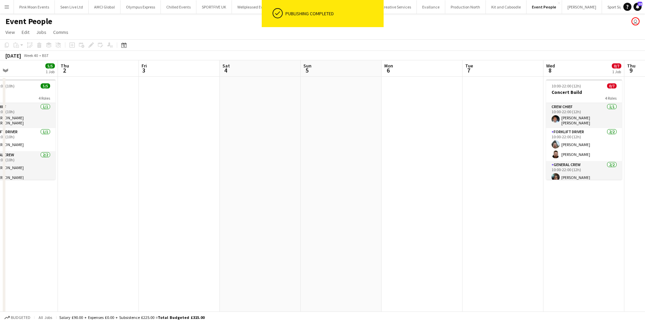
drag, startPoint x: 213, startPoint y: 174, endPoint x: 435, endPoint y: 200, distance: 223.0
click at [435, 200] on app-calendar-viewport "Mon 29 3/3 1 Job Tue 30 Wed 1 5/5 1 Job Thu 2 Fri 3 Sat 4 Sun 5 Mon 6 Tue 7 Wed…" at bounding box center [322, 266] width 645 height 413
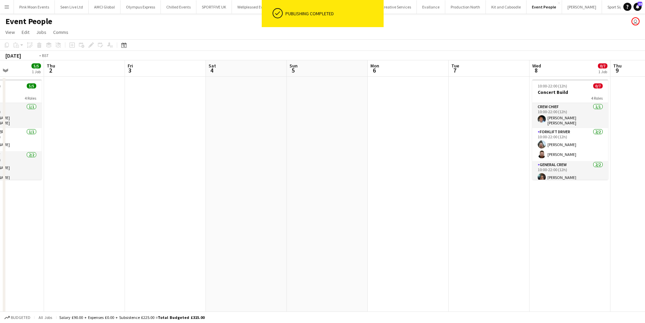
click at [645, 174] on html "ok-circled Publishing completed Menu Boards Boards Boards All jobs Status Workf…" at bounding box center [322, 242] width 645 height 485
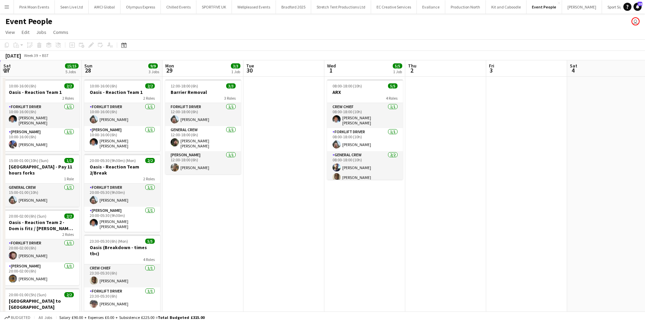
drag, startPoint x: 316, startPoint y: 207, endPoint x: 353, endPoint y: 207, distance: 37.2
click at [353, 207] on app-calendar-viewport "Thu 25 8/8 1 Job Fri 26 9/9 1 Job Sat 27 15/15 5 Jobs Sun 28 9/9 3 Jobs Mon 29 …" at bounding box center [322, 266] width 645 height 413
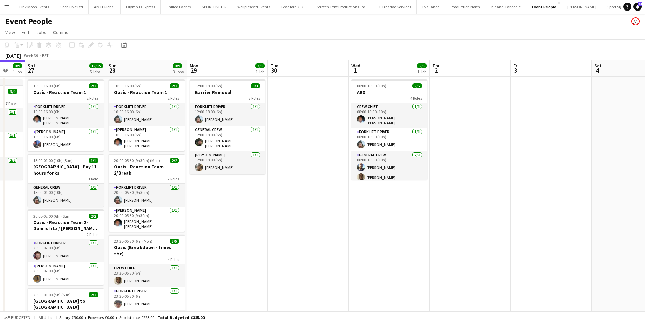
drag, startPoint x: 305, startPoint y: 220, endPoint x: 331, endPoint y: 215, distance: 26.6
click at [330, 215] on app-calendar-viewport "Thu 25 8/8 1 Job Fri 26 9/9 1 Job Sat 27 15/15 5 Jobs Sun 28 9/9 3 Jobs Mon 29 …" at bounding box center [322, 266] width 645 height 413
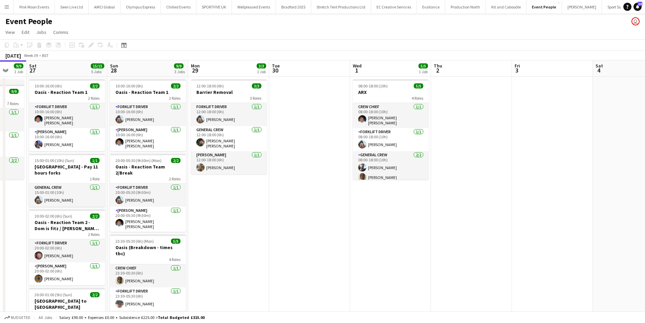
click at [303, 217] on app-calendar-viewport "Wed 24 2/2 1 Job Thu 25 8/8 1 Job Fri 26 9/9 1 Job Sat 27 15/15 5 Jobs Sun 28 9…" at bounding box center [322, 266] width 645 height 413
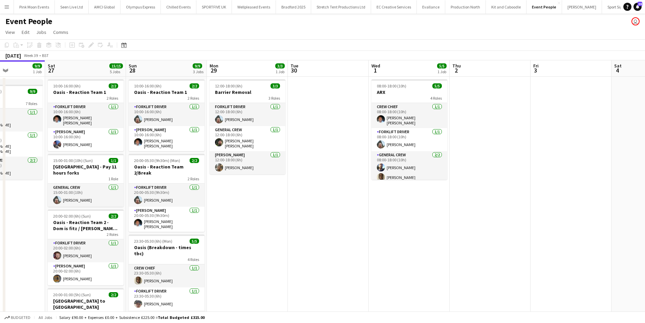
scroll to position [0, 159]
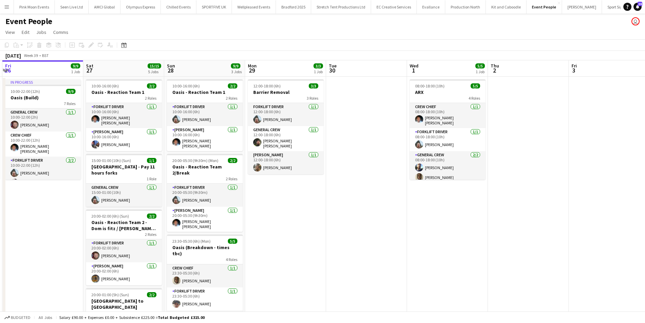
drag, startPoint x: 272, startPoint y: 216, endPoint x: 281, endPoint y: 216, distance: 8.8
click at [281, 216] on app-calendar-viewport "Wed 24 2/2 1 Job Thu 25 8/8 1 Job Fri 26 9/9 1 Job Sat 27 15/15 5 Jobs Sun 28 9…" at bounding box center [322, 266] width 645 height 413
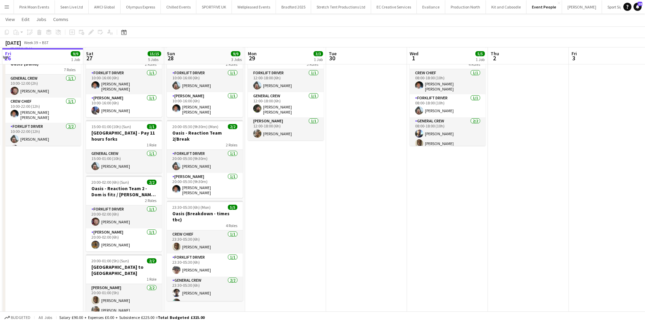
scroll to position [34, 0]
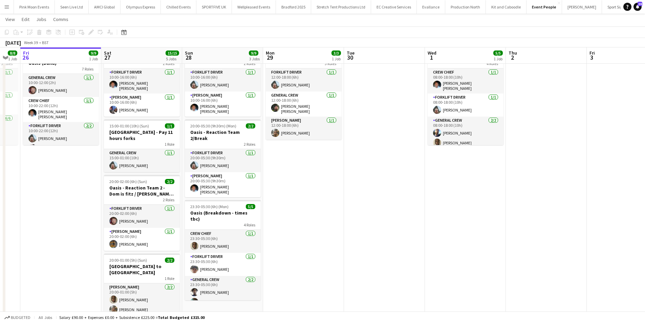
drag, startPoint x: 311, startPoint y: 211, endPoint x: 409, endPoint y: 211, distance: 98.2
click at [409, 211] on app-calendar-viewport "Wed 24 2/2 1 Job Thu 25 8/8 1 Job Fri 26 9/9 1 Job Sat 27 15/15 5 Jobs Sun 28 9…" at bounding box center [322, 216] width 645 height 446
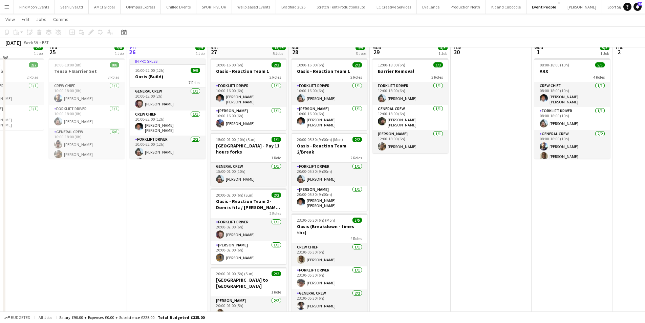
scroll to position [0, 0]
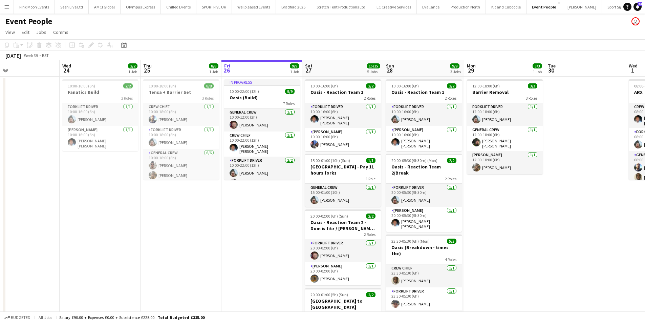
drag, startPoint x: 177, startPoint y: 208, endPoint x: 205, endPoint y: 209, distance: 27.8
click at [205, 209] on app-calendar-viewport "Sun 21 Mon 22 Tue 23 Wed 24 2/2 1 Job Thu 25 8/8 1 Job Fri 26 9/9 1 Job Sat 27 …" at bounding box center [322, 266] width 645 height 413
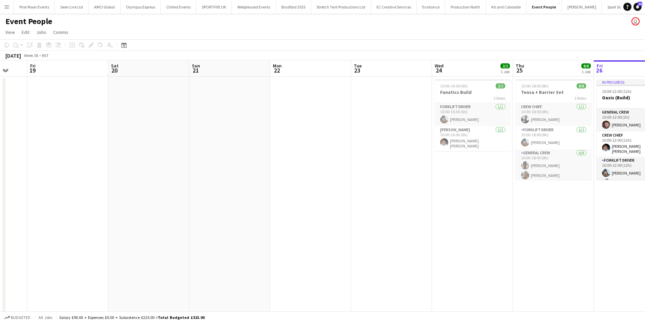
drag, startPoint x: 149, startPoint y: 261, endPoint x: 534, endPoint y: 252, distance: 384.4
click at [534, 252] on app-calendar-viewport "Tue 16 Wed 17 Thu 18 Fri 19 Sat 20 Sun 21 Mon 22 Tue 23 Wed 24 2/2 1 Job Thu 25…" at bounding box center [322, 266] width 645 height 413
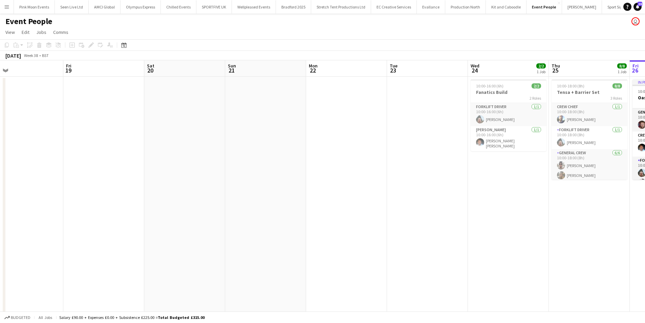
drag, startPoint x: 296, startPoint y: 247, endPoint x: 327, endPoint y: 245, distance: 31.6
click at [478, 212] on app-calendar-viewport "Tue 16 Wed 17 Thu 18 Fri 19 Sat 20 Sun 21 Mon 22 Tue 23 Wed 24 2/2 1 Job Thu 25…" at bounding box center [322, 266] width 645 height 413
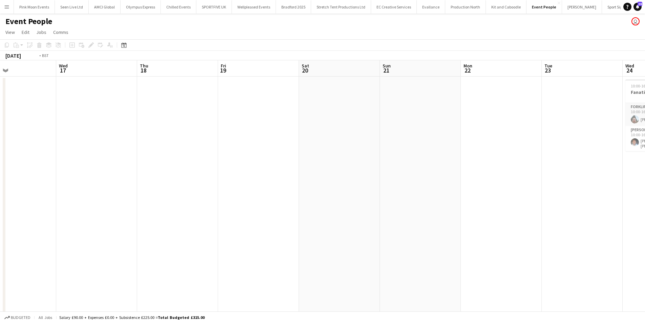
drag, startPoint x: 308, startPoint y: 270, endPoint x: 512, endPoint y: 247, distance: 205.8
click at [503, 249] on app-calendar-viewport "Sun 14 Mon 15 2/2 1 Job Tue 16 Wed 17 Thu 18 Fri 19 Sat 20 Sun 21 Mon 22 Tue 23…" at bounding box center [322, 266] width 645 height 413
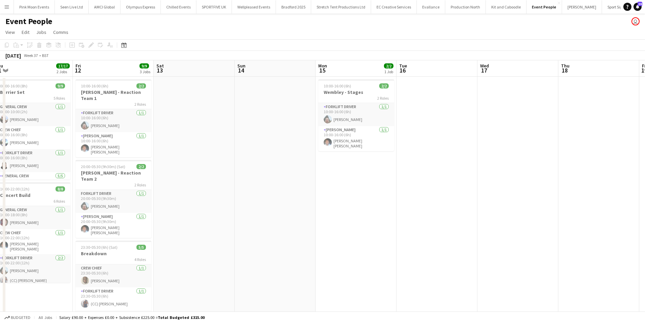
drag, startPoint x: 371, startPoint y: 266, endPoint x: 389, endPoint y: 263, distance: 17.9
click at [389, 263] on app-calendar-viewport "Tue 9 Wed 10 2/2 1 Job Thu 11 17/17 2 Jobs Fri 12 9/9 3 Jobs Sat 13 Sun 14 Mon …" at bounding box center [322, 266] width 645 height 413
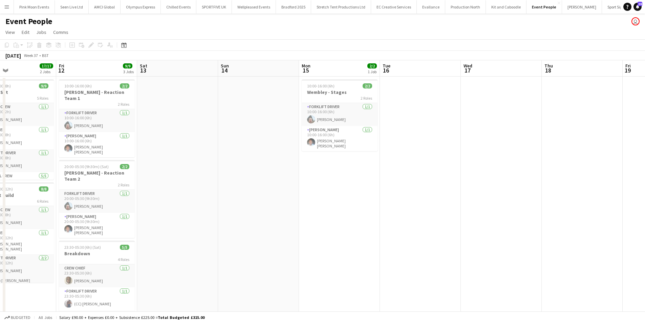
drag, startPoint x: 242, startPoint y: 279, endPoint x: 475, endPoint y: 255, distance: 234.9
click at [475, 255] on app-calendar-viewport "Tue 9 Wed 10 2/2 1 Job Thu 11 17/17 2 Jobs Fri 12 9/9 3 Jobs Sat 13 Sun 14 Mon …" at bounding box center [322, 266] width 645 height 413
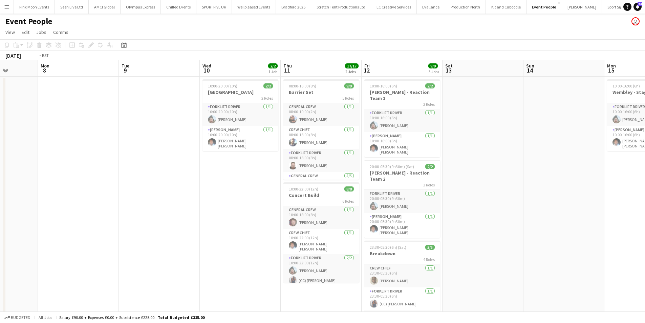
drag, startPoint x: 143, startPoint y: 259, endPoint x: 352, endPoint y: 258, distance: 208.9
click at [352, 258] on app-calendar-viewport "Sat 6 10/10 4 Jobs Sun 7 Mon 8 Tue 9 Wed 10 2/2 1 Job Thu 11 17/17 2 Jobs Fri 1…" at bounding box center [322, 266] width 645 height 413
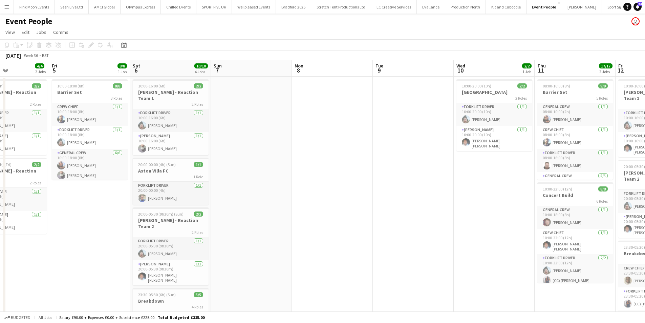
scroll to position [0, 241]
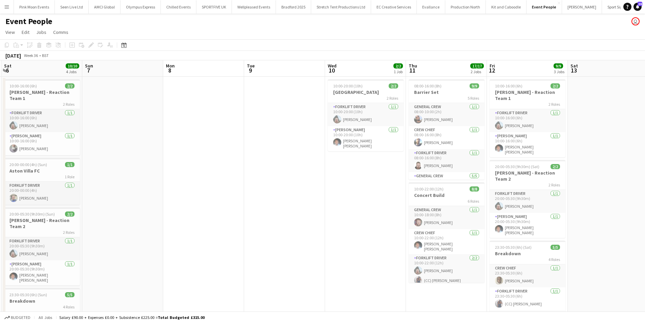
drag, startPoint x: 351, startPoint y: 244, endPoint x: 144, endPoint y: 244, distance: 206.9
click at [144, 244] on app-calendar-viewport "Wed 3 12/12 3 Jobs Thu 4 4/4 2 Jobs Fri 5 8/8 1 Job Sat 6 10/10 4 Jobs Sun 7 Mo…" at bounding box center [322, 266] width 645 height 413
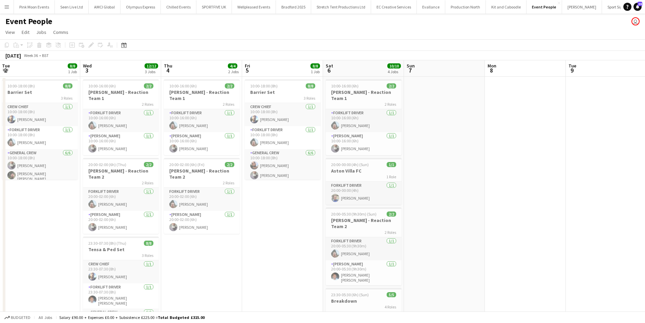
drag, startPoint x: 201, startPoint y: 232, endPoint x: 502, endPoint y: 233, distance: 301.0
click at [522, 230] on app-calendar-viewport "Sun 31 4/4 2 Jobs Mon 1 Tue 2 8/8 1 Job Wed 3 12/12 3 Jobs Thu 4 4/4 2 Jobs Fri…" at bounding box center [322, 266] width 645 height 413
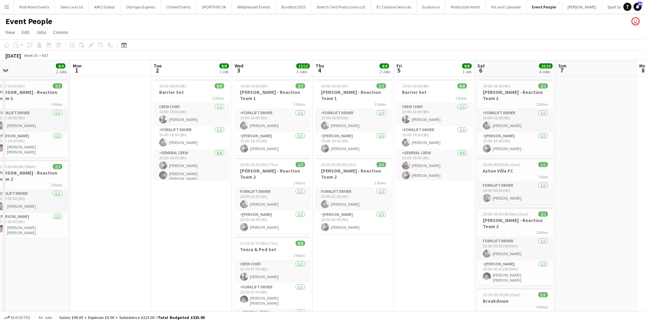
drag, startPoint x: 200, startPoint y: 245, endPoint x: 433, endPoint y: 246, distance: 233.3
click at [433, 246] on app-calendar-viewport "Fri 29 9/9 1 Job Sat 30 14/14 4 Jobs Sun 31 4/4 2 Jobs Mon 1 Tue 2 8/8 1 Job We…" at bounding box center [322, 266] width 645 height 413
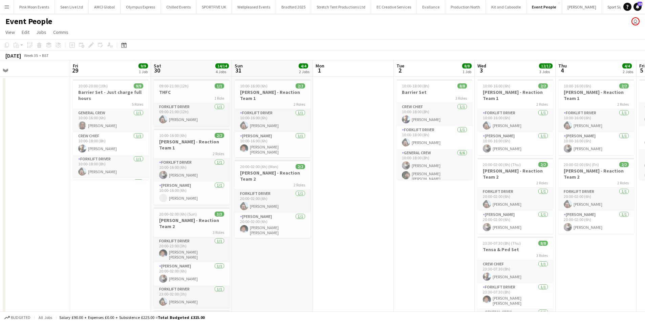
scroll to position [0, 165]
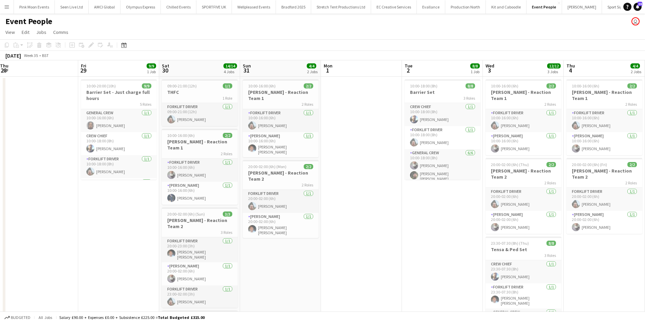
drag, startPoint x: 369, startPoint y: 264, endPoint x: 382, endPoint y: 263, distance: 13.6
click at [382, 263] on app-calendar-viewport "Tue 26 Wed 27 Thu 28 Fri 29 9/9 1 Job Sat 30 14/14 4 Jobs Sun 31 4/4 2 Jobs Mon…" at bounding box center [322, 266] width 645 height 413
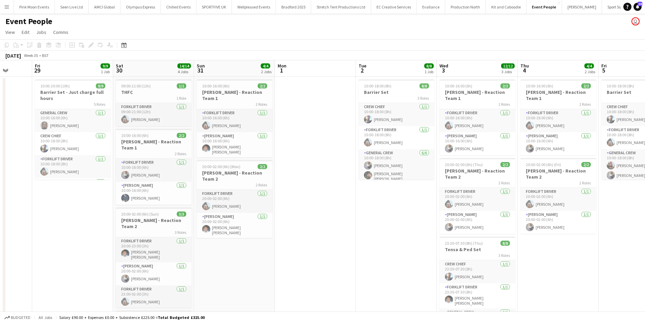
drag, startPoint x: 381, startPoint y: 263, endPoint x: 68, endPoint y: 261, distance: 312.9
click at [68, 261] on app-calendar-viewport "Tue 26 15/15 4 Jobs Wed 27 4/4 2 Jobs Thu 28 Fri 29 9/9 1 Job Sat 30 14/14 4 Jo…" at bounding box center [322, 266] width 645 height 413
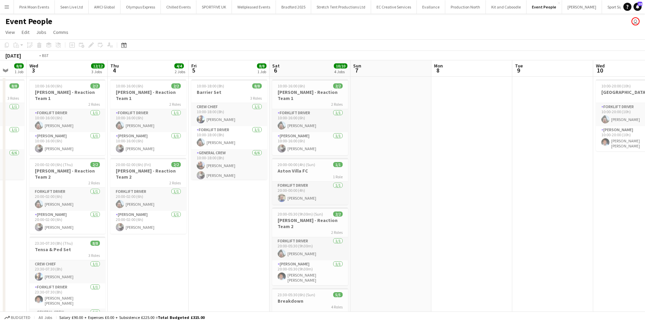
drag, startPoint x: 366, startPoint y: 239, endPoint x: 34, endPoint y: 244, distance: 332.2
click at [0, 253] on html "Menu Boards Boards Boards All jobs Status Workforce Workforce My Workforce Recr…" at bounding box center [322, 242] width 645 height 485
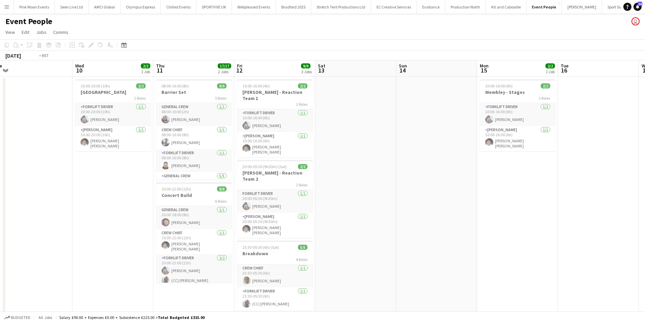
drag, startPoint x: 385, startPoint y: 238, endPoint x: 68, endPoint y: 266, distance: 318.2
click at [67, 266] on app-calendar-viewport "Fri 5 8/8 1 Job Sat 6 10/10 4 Jobs Sun 7 Mon 8 Tue 9 Wed 10 2/2 1 Job Thu 11 17…" at bounding box center [322, 266] width 645 height 413
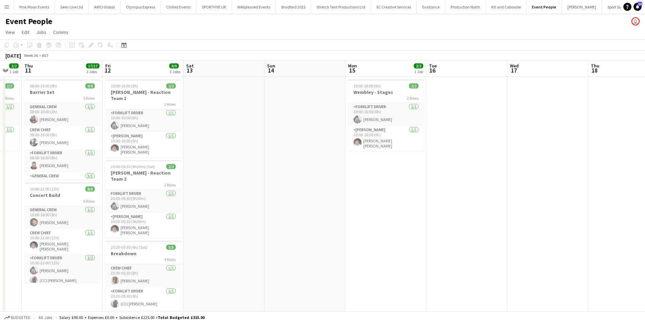
drag, startPoint x: 76, startPoint y: 240, endPoint x: 73, endPoint y: 234, distance: 6.5
click at [64, 239] on app-calendar-viewport "Sun 7 Mon 8 Tue 9 Wed 10 2/2 1 Job Thu 11 17/17 2 Jobs Fri 12 9/9 3 Jobs Sat 13…" at bounding box center [322, 266] width 645 height 413
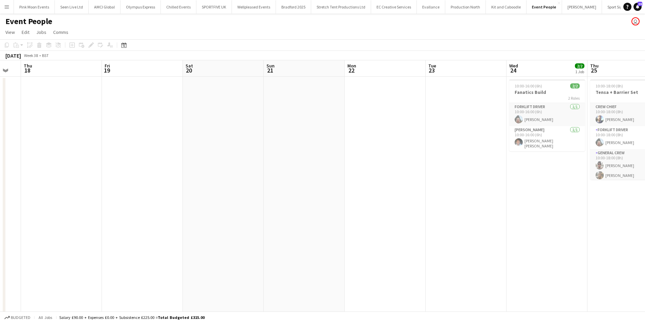
drag, startPoint x: -3, startPoint y: 208, endPoint x: 170, endPoint y: 196, distance: 172.7
click at [0, 208] on html "Menu Boards Boards Boards All jobs Status Workforce Workforce My Workforce Recr…" at bounding box center [322, 242] width 645 height 485
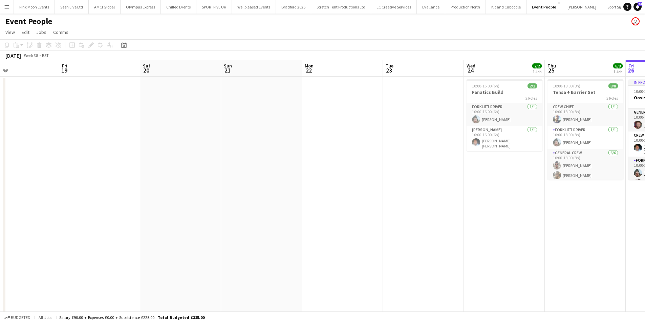
drag, startPoint x: 315, startPoint y: 205, endPoint x: 73, endPoint y: 194, distance: 242.7
click at [22, 205] on app-calendar-viewport "Mon 15 2/2 1 Job Tue 16 Wed 17 Thu 18 Fri 19 Sat 20 Sun 21 Mon 22 Tue 23 Wed 24…" at bounding box center [322, 266] width 645 height 413
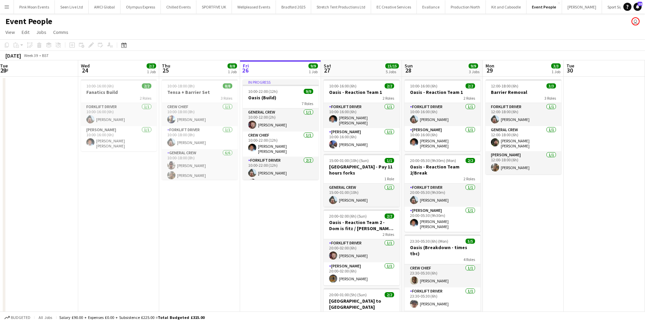
drag, startPoint x: 389, startPoint y: 222, endPoint x: 292, endPoint y: 222, distance: 97.9
click at [266, 231] on app-calendar-viewport "Sat 20 Sun 21 Mon 22 Tue 23 Wed 24 2/2 1 Job Thu 25 8/8 1 Job Fri 26 9/9 1 Job …" at bounding box center [322, 266] width 645 height 413
click at [181, 87] on span "10:00-18:00 (8h)" at bounding box center [181, 85] width 27 height 5
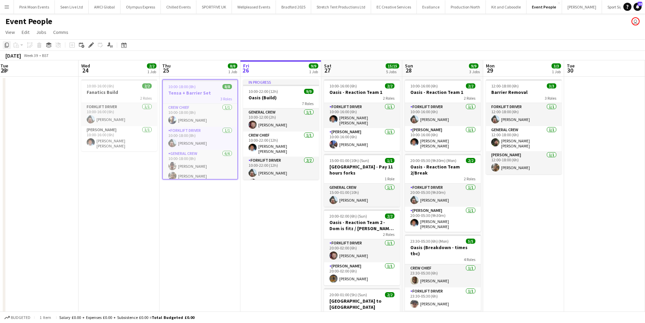
click at [10, 43] on div "Copy" at bounding box center [7, 45] width 8 height 8
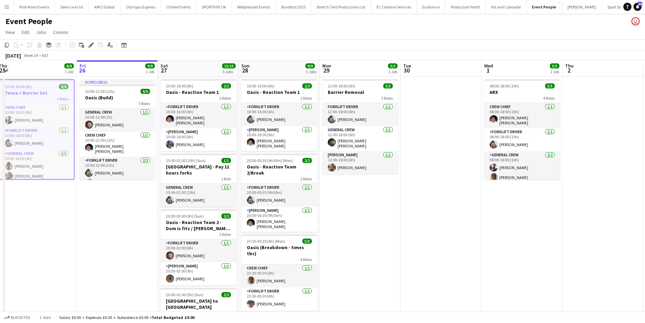
drag, startPoint x: 580, startPoint y: 217, endPoint x: 416, endPoint y: 222, distance: 163.6
click at [416, 222] on app-calendar-viewport "Mon 22 Tue 23 Wed 24 2/2 1 Job Thu 25 8/8 1 Job Fri 26 9/9 1 Job Sat 27 15/15 5…" at bounding box center [322, 266] width 645 height 413
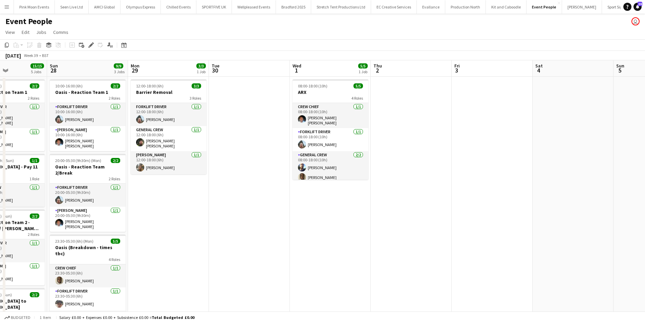
scroll to position [0, 304]
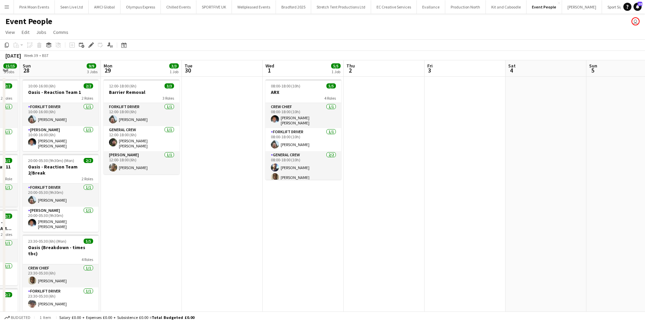
drag, startPoint x: 469, startPoint y: 211, endPoint x: 251, endPoint y: 230, distance: 218.2
click at [251, 229] on app-calendar-viewport "Wed 24 2/2 1 Job Thu 25 8/8 1 Job Fri 26 9/9 1 Job Sat 27 15/15 5 Jobs Sun 28 9…" at bounding box center [322, 266] width 645 height 413
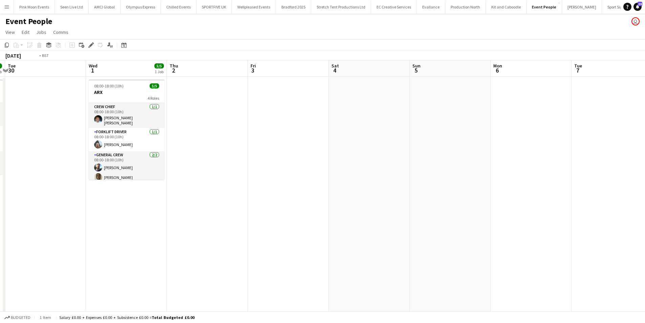
drag, startPoint x: 346, startPoint y: 188, endPoint x: 116, endPoint y: 209, distance: 231.2
click at [123, 206] on app-calendar-viewport "Fri 26 9/9 1 Job Sat 27 15/15 5 Jobs Sun 28 9/9 3 Jobs Mon 29 3/3 1 Job Tue 30 …" at bounding box center [322, 266] width 645 height 413
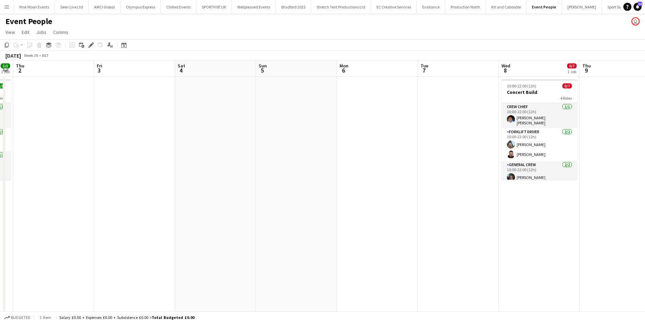
drag, startPoint x: 106, startPoint y: 228, endPoint x: 45, endPoint y: 236, distance: 61.2
click at [45, 236] on app-calendar-viewport "Sun 28 9/9 3 Jobs Mon 29 3/3 1 Job Tue 30 Wed 1 5/5 1 Job Thu 2 Fri 3 Sat 4 Sun…" at bounding box center [322, 266] width 645 height 413
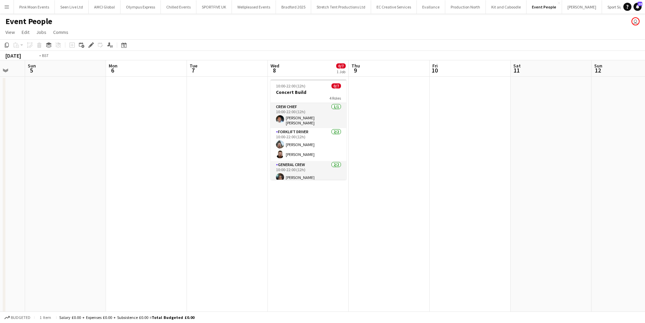
drag, startPoint x: 196, startPoint y: 223, endPoint x: 2, endPoint y: 227, distance: 194.0
click at [2, 227] on app-calendar-viewport "Wed 1 5/5 1 Job Thu 2 Fri 3 Sat 4 Sun 5 Mon 6 Tue 7 Wed 8 0/7 1 Job Thu 9 Fri 1…" at bounding box center [322, 266] width 645 height 413
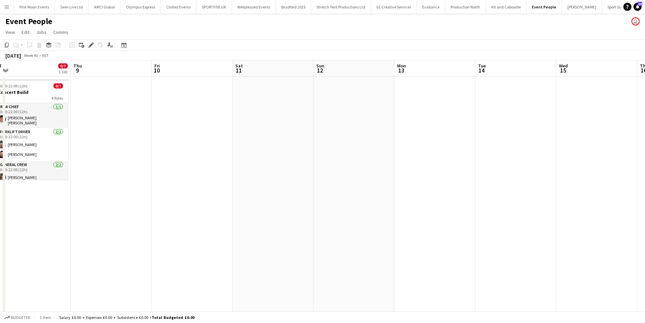
drag
click at [0, 229] on html "Menu Boards Boards Boards All jobs Status Workforce Workforce My Workforce Recr…" at bounding box center [322, 242] width 645 height 485
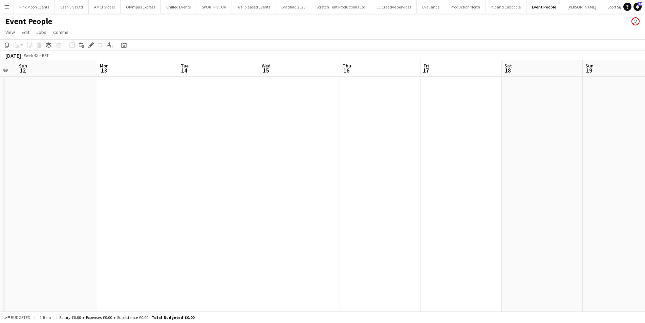
click at [109, 228] on app-calendar-viewport "Thu 9 Fri 10 Sat 11 Sun 12 Mon 13 Tue 14 Wed 15 Thu 16 Fri 17 Sat 18 Sun 19 Mon…" at bounding box center [322, 266] width 645 height 413
click at [621, 193] on app-calendar-viewport "Sat 11 Sun 12 Mon 13 Tue 14 Wed 15 Thu 16 Fri 17 Sat 18 Sun 19 Mon 20 Tue 21 We…" at bounding box center [322, 266] width 645 height 413
click at [512, 206] on app-calendar-viewport "Thu 9 Fri 10 Sat 11 Sun 12 Mon 13 Tue 14 Wed 15 Thu 16 Fri 17 Sat 18 Sun 19 Mon…" at bounding box center [322, 266] width 645 height 413
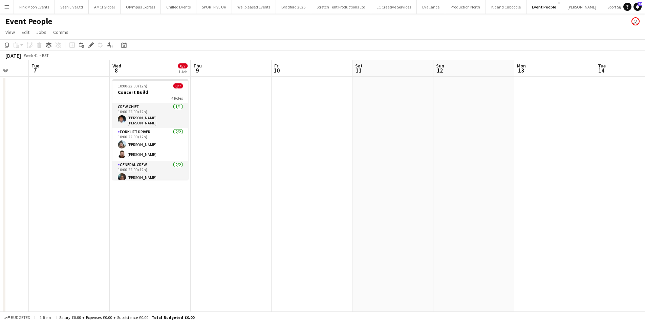
click at [560, 211] on app-calendar-viewport "Sat 4 Sun 5 Mon 6 Tue 7 Wed 8 0/7 1 Job Thu 9 Fri 10 Sat 11 Sun 12 Mon 13 Tue 1…" at bounding box center [322, 266] width 645 height 413
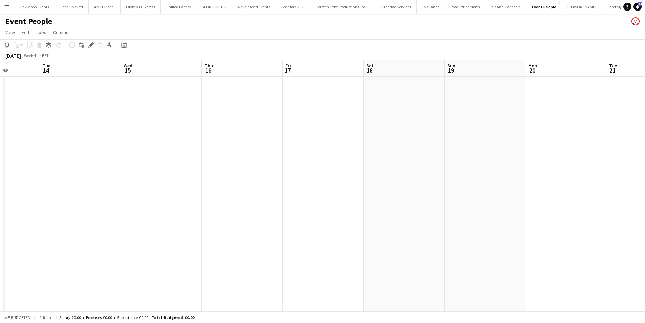
click at [69, 212] on app-calendar-viewport "Fri 10 Sat 11 Sun 12 Mon 13 Tue 14 Wed 15 Thu 16 Fri 17 Sat 18 Sun 19 Mon 20 Tu…" at bounding box center [322, 266] width 645 height 413
click at [0, 200] on html "Menu Boards Boards Boards All jobs Status Workforce Workforce My Workforce Recr…" at bounding box center [322, 242] width 645 height 485
click at [0, 190] on html "Menu Boards Boards Boards All jobs Status Workforce Workforce My Workforce Recr…" at bounding box center [322, 242] width 645 height 485
click at [98, 195] on app-calendar-viewport "Fri 17 Sat 18 Sun 19 Mon 20 Tue 21 Wed 22 Thu 23 Fri 24 Sat 25 Sun 26 Mon 27 Tu…" at bounding box center [322, 266] width 645 height 413
click at [482, 197] on app-calendar-viewport "Thu 16 Fri 17 Sat 18 Sun 19 Mon 20 Tue 21 Wed 22 Thu 23 Fri 24 Sat 25 Sun 26 Mo…" at bounding box center [322, 266] width 645 height 413
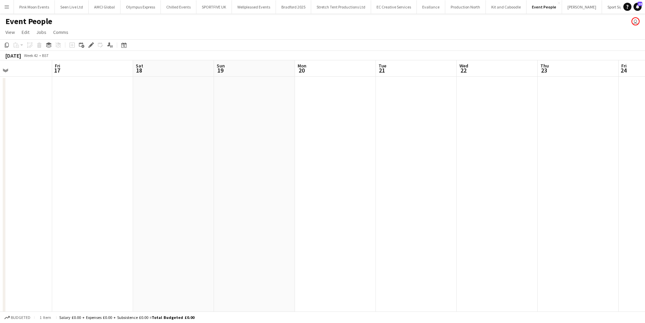
click at [466, 207] on app-calendar-viewport "Tue 14 Wed 15 Thu 16 Fri 17 Sat 18 Sun 19 Mon 20 Tue 21 Wed 22 Thu 23 Fri 24 Sa…" at bounding box center [322, 266] width 645 height 413
click at [460, 206] on app-calendar-viewport "Sat 11 Sun 12 Mon 13 Tue 14 Wed 15 Thu 16 Fri 17 Sat 18 Sun 19 Mon 20 Tue 21 We…" at bounding box center [322, 266] width 645 height 413
click at [384, 197] on app-calendar-viewport "Thu 9 Fri 10 Sat 11 Sun 12 Mon 13 Tue 14 Wed 15 Thu 16 Fri 17 Sat 18 Sun 19 Mon…" at bounding box center [322, 266] width 645 height 413
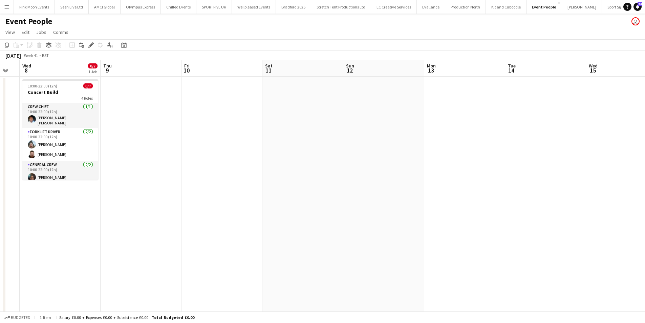
click at [442, 202] on app-calendar-viewport "Mon 6 Tue 7 Wed 8 0/7 1 Job Thu 9 Fri 10 Sat 11 Sun 12 Mon 13 Tue 14 Wed 15 Thu…" at bounding box center [322, 266] width 645 height 413
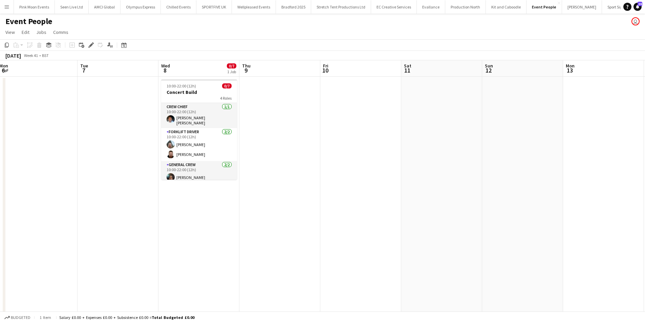
scroll to position [0, 169]
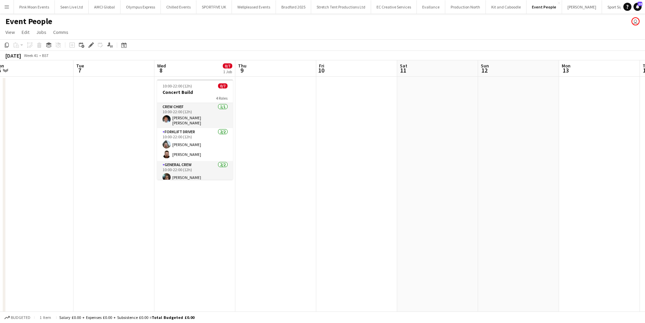
click at [217, 159] on app-calendar-viewport "Sat 4 Sun 5 Mon 6 Tue 7 Wed 8 0/7 1 Job Thu 9 Fri 10 Sat 11 Sun 12 Mon 13 Tue 1…" at bounding box center [322, 266] width 645 height 413
click at [203, 209] on app-date-cell "10:00-22:00 (12h) 0/7 Concert Build 4 Roles Crew Chief 1/1 10:00-22:00 (12h) Fi…" at bounding box center [194, 275] width 81 height 396
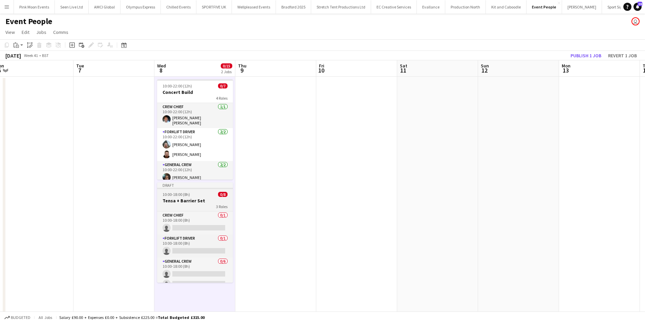
click at [197, 203] on div "3 Roles" at bounding box center [195, 205] width 76 height 5
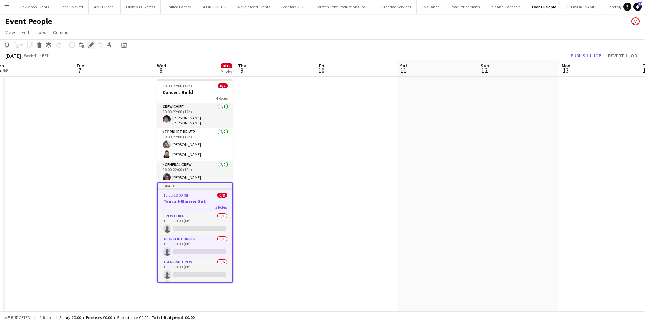
click at [89, 48] on div "Edit" at bounding box center [91, 45] width 8 height 8
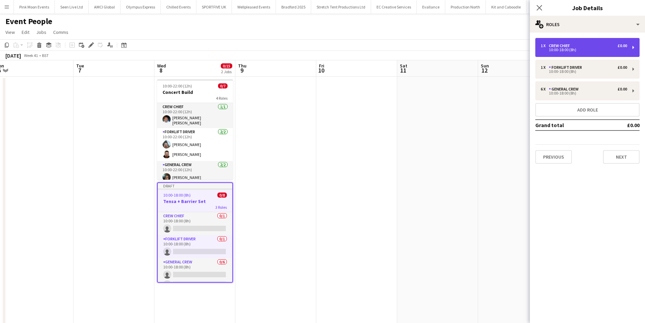
click at [569, 49] on div "10:00-18:00 (8h)" at bounding box center [584, 49] width 86 height 3
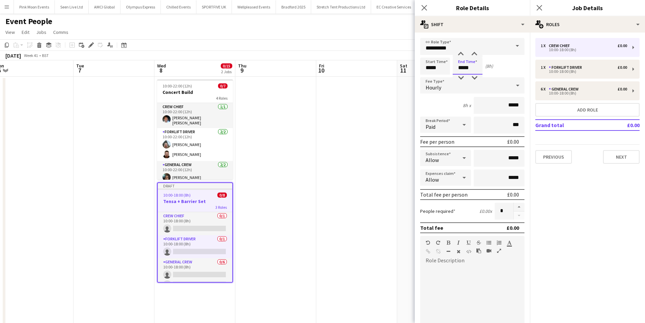
click at [473, 65] on input "*****" at bounding box center [468, 66] width 30 height 17
click at [465, 77] on div at bounding box center [461, 77] width 14 height 7
type input "*****"
click at [465, 77] on div at bounding box center [461, 77] width 14 height 7
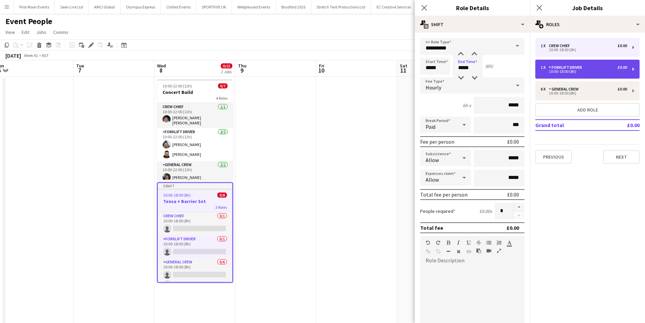
click at [593, 71] on div "10:00-18:00 (8h)" at bounding box center [584, 71] width 86 height 3
type input "**********"
type input "*****"
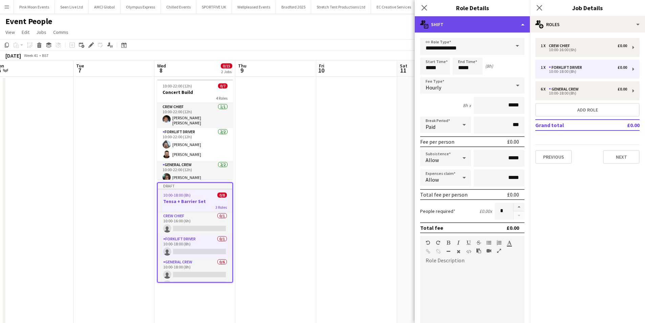
click at [465, 22] on div "multiple-actions-text Shift" at bounding box center [472, 24] width 115 height 16
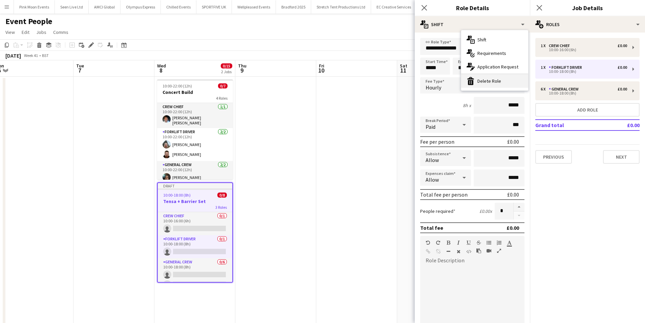
click at [481, 76] on div "bin-2 Delete Role" at bounding box center [494, 81] width 67 height 14
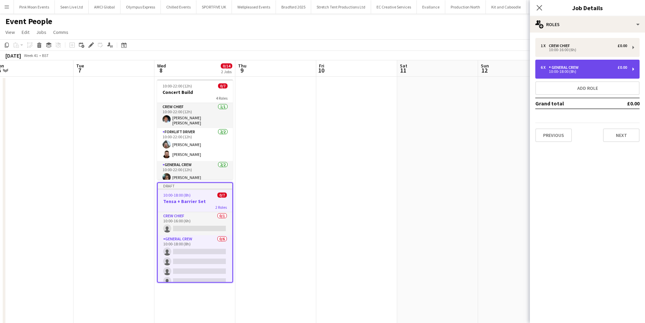
click at [553, 66] on div "General Crew" at bounding box center [565, 67] width 33 height 5
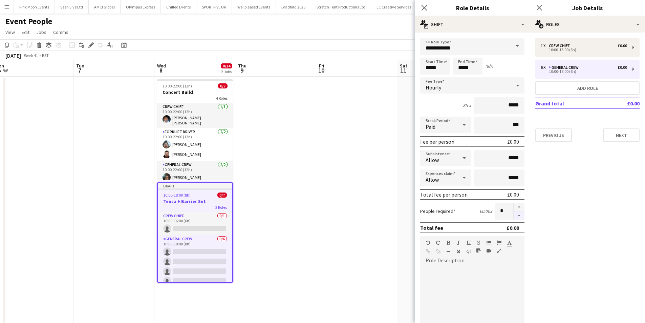
click at [514, 215] on button "button" at bounding box center [519, 215] width 11 height 8
click at [514, 205] on button "button" at bounding box center [519, 206] width 11 height 9
type input "*"
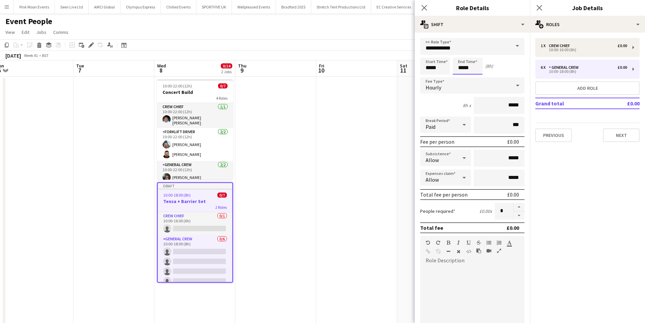
click at [473, 67] on input "*****" at bounding box center [468, 66] width 30 height 17
click at [463, 78] on div at bounding box center [461, 77] width 14 height 7
type input "*****"
click at [463, 78] on div at bounding box center [461, 77] width 14 height 7
click at [425, 4] on app-icon "Close pop-in" at bounding box center [425, 8] width 10 height 10
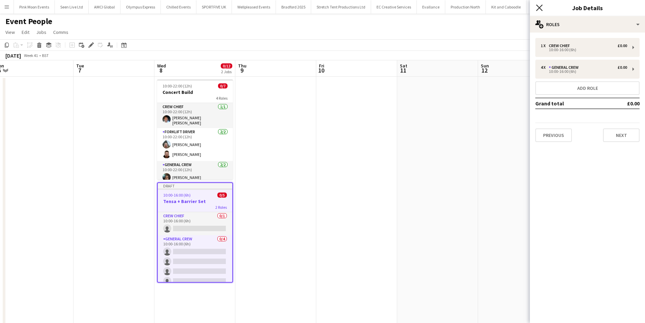
click at [537, 6] on icon at bounding box center [539, 7] width 6 height 6
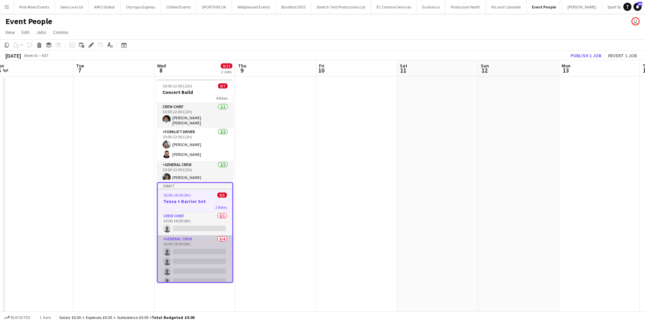
scroll to position [6, 0]
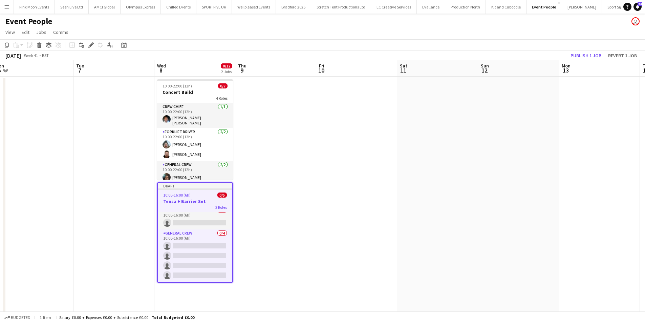
click at [198, 206] on div "2 Roles" at bounding box center [195, 206] width 74 height 5
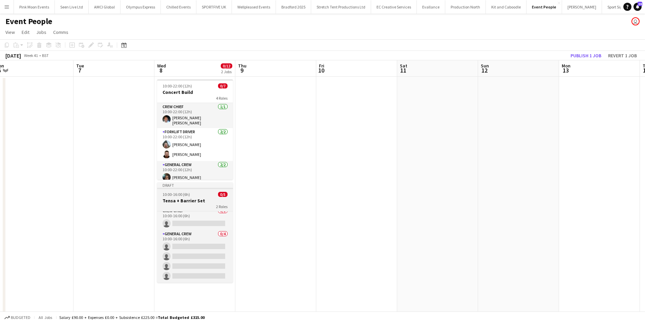
click at [198, 206] on div "2 Roles" at bounding box center [195, 205] width 76 height 5
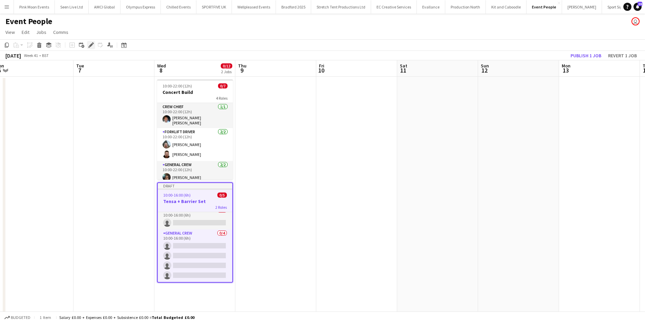
click at [90, 44] on icon "Edit" at bounding box center [90, 44] width 5 height 5
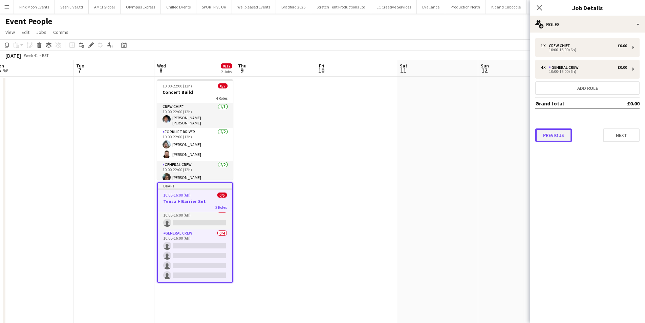
click at [556, 138] on button "Previous" at bounding box center [553, 135] width 37 height 14
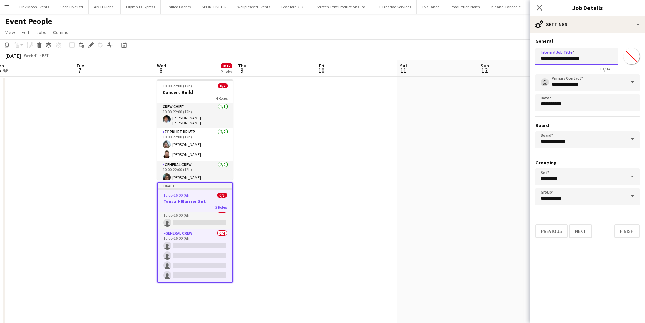
drag, startPoint x: 593, startPoint y: 59, endPoint x: 555, endPoint y: 59, distance: 38.3
click at [555, 59] on input "**********" at bounding box center [576, 56] width 83 height 17
type input "*****"
click at [542, 7] on icon "Close pop-in" at bounding box center [539, 7] width 6 height 6
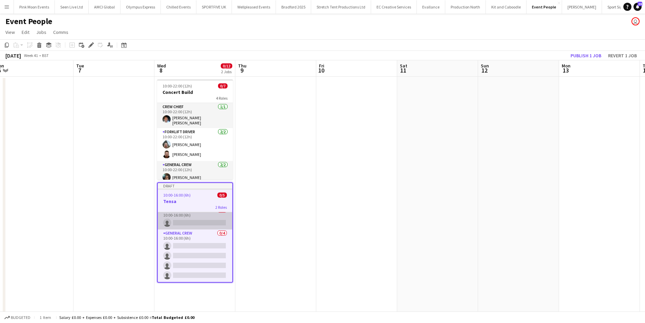
click at [201, 219] on app-card-role "Crew Chief 0/1 10:00-16:00 (6h) single-neutral-actions" at bounding box center [195, 217] width 74 height 23
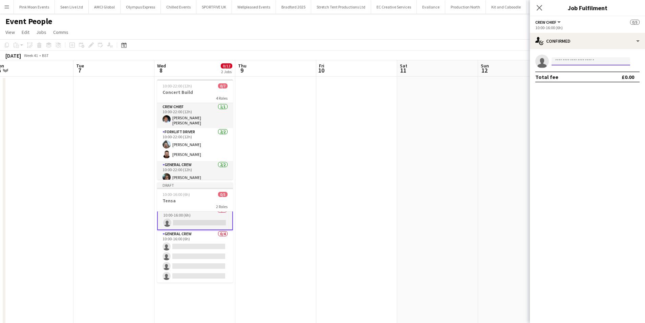
click at [571, 63] on input at bounding box center [591, 61] width 79 height 8
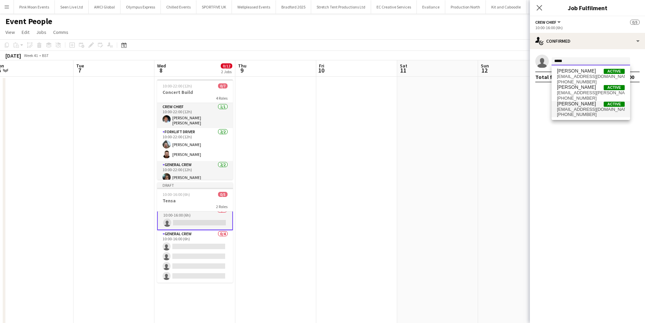
type input "*****"
click at [573, 111] on span "botfcmcp@icloud.com" at bounding box center [591, 109] width 68 height 5
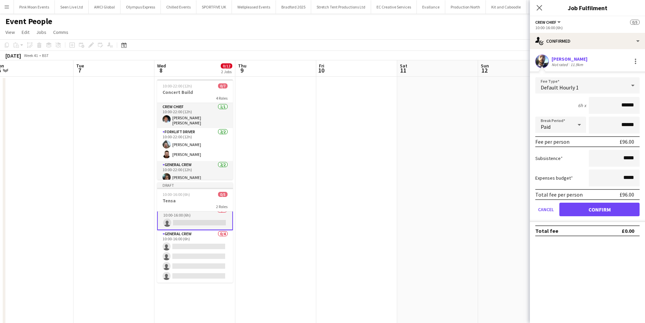
drag, startPoint x: 610, startPoint y: 104, endPoint x: 650, endPoint y: 107, distance: 39.4
click at [645, 107] on html "Menu Boards Boards Boards All jobs Status Workforce Workforce My Workforce Recr…" at bounding box center [322, 242] width 645 height 485
type input "***"
click at [571, 204] on button "Confirm" at bounding box center [599, 209] width 80 height 14
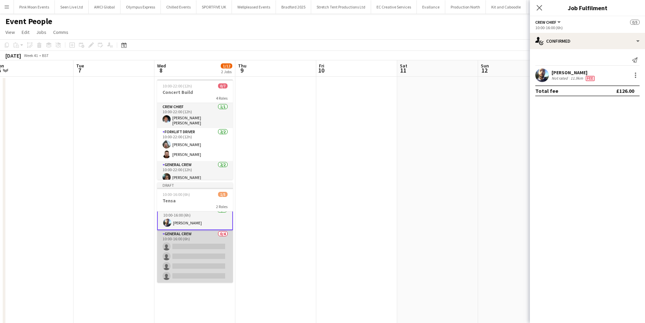
click at [190, 235] on app-card-role "General Crew 0/4 10:00-16:00 (6h) single-neutral-actions single-neutral-actions…" at bounding box center [195, 256] width 76 height 52
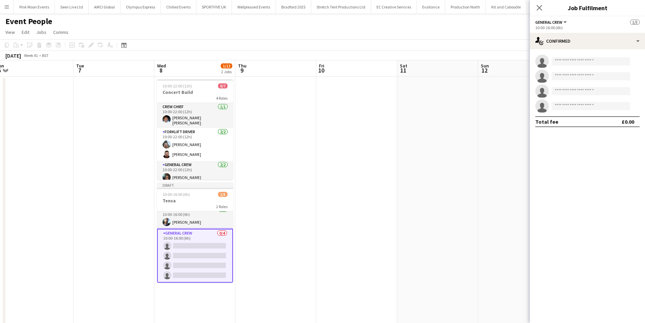
scroll to position [5, 0]
click at [579, 64] on input at bounding box center [591, 61] width 79 height 8
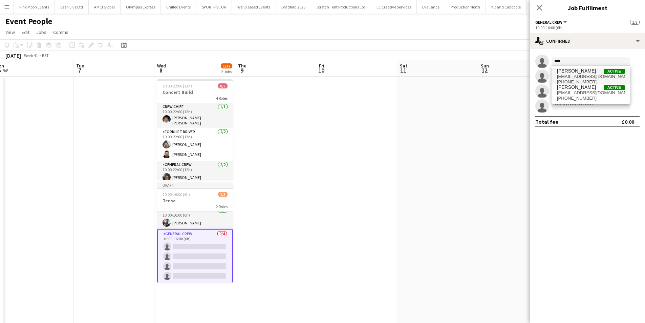
type input "****"
click at [575, 76] on span "szymon.1010@yahoo.com" at bounding box center [591, 76] width 68 height 5
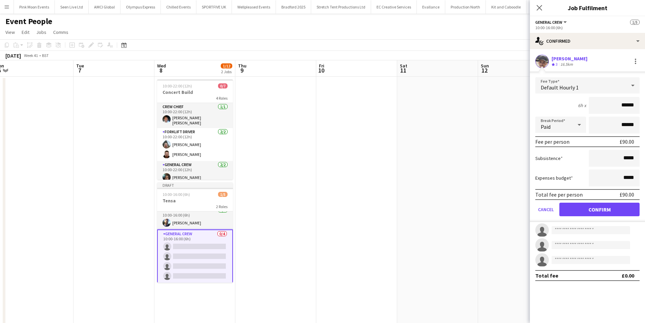
drag, startPoint x: 607, startPoint y: 107, endPoint x: 650, endPoint y: 106, distance: 42.3
click at [645, 106] on html "Menu Boards Boards Boards All jobs Status Workforce Workforce My Workforce Recr…" at bounding box center [322, 242] width 645 height 485
type input "***"
drag, startPoint x: 577, startPoint y: 205, endPoint x: 574, endPoint y: 210, distance: 6.1
click at [577, 205] on button "Confirm" at bounding box center [599, 209] width 80 height 14
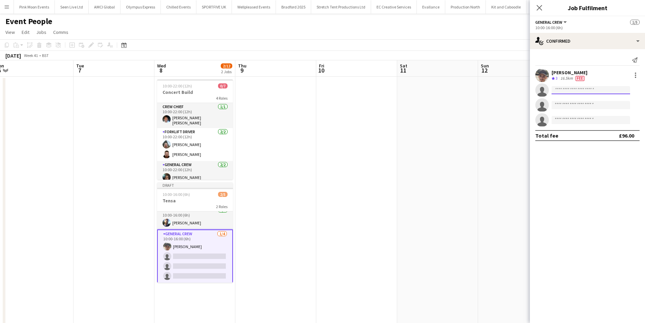
click at [571, 93] on input at bounding box center [591, 90] width 79 height 8
type input "*****"
click at [571, 100] on span "Kairo Solomon" at bounding box center [576, 100] width 39 height 6
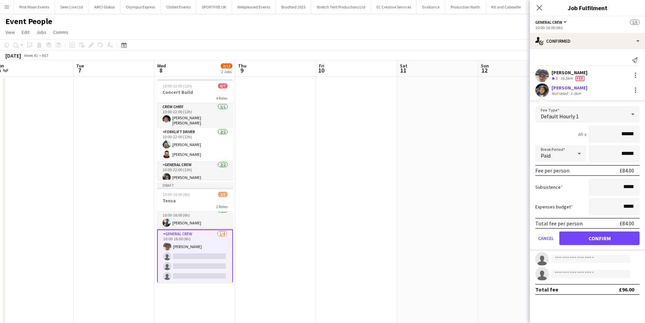
drag, startPoint x: 617, startPoint y: 129, endPoint x: 645, endPoint y: 130, distance: 27.8
click at [645, 130] on form "Fee Type Default Hourly 1 6h x ****** Break Period Paid ****** Fee per person £…" at bounding box center [587, 178] width 115 height 145
type input "***"
click at [595, 234] on button "Confirm" at bounding box center [599, 238] width 80 height 14
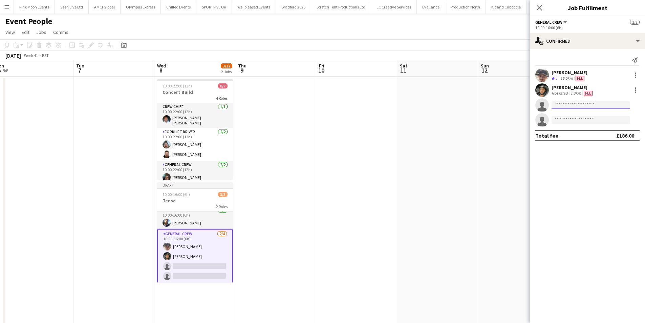
click at [565, 102] on input at bounding box center [591, 105] width 79 height 8
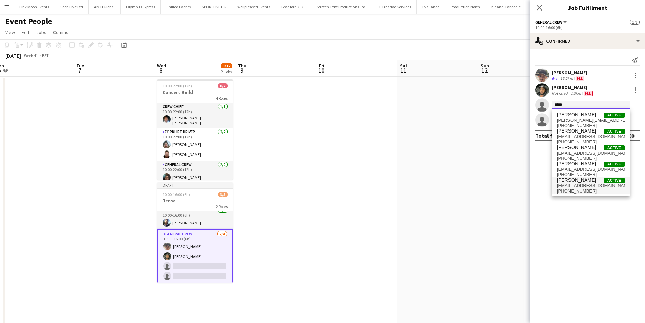
type input "*****"
click at [579, 181] on span "David Ryan" at bounding box center [576, 180] width 39 height 6
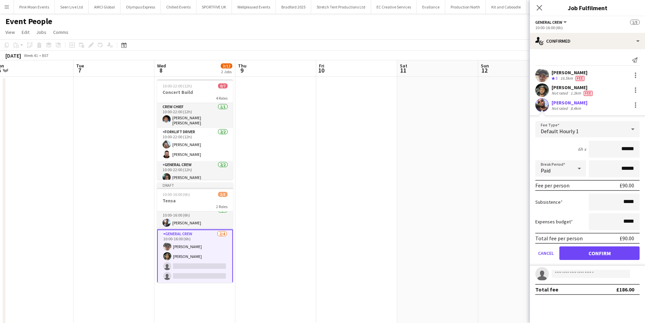
drag, startPoint x: 607, startPoint y: 153, endPoint x: 650, endPoint y: 147, distance: 43.5
click at [645, 147] on html "Menu Boards Boards Boards All jobs Status Workforce Workforce My Workforce Recr…" at bounding box center [322, 242] width 645 height 485
click at [599, 253] on button "Confirm" at bounding box center [599, 253] width 80 height 14
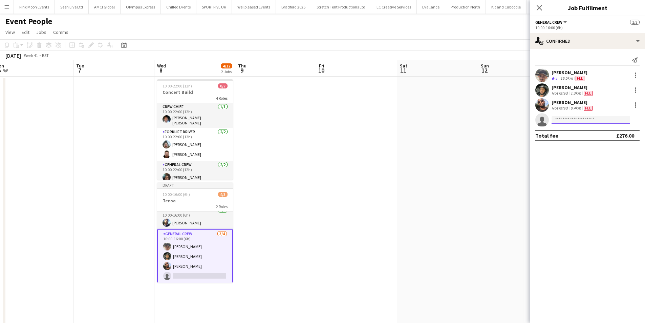
click at [582, 120] on input at bounding box center [591, 120] width 79 height 8
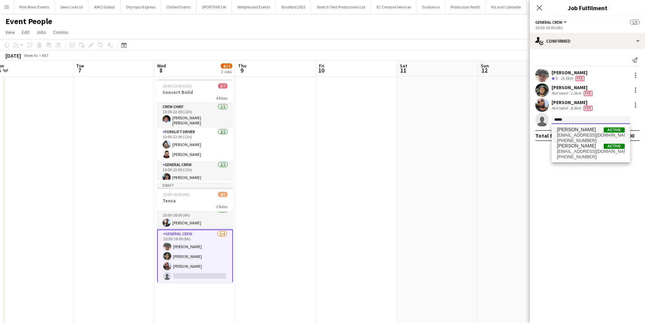
type input "*****"
click at [582, 128] on span "Idris Adeniyi" at bounding box center [576, 130] width 39 height 6
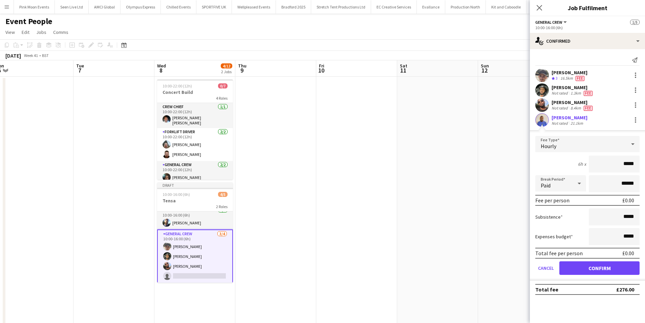
drag, startPoint x: 610, startPoint y: 162, endPoint x: 650, endPoint y: 161, distance: 40.0
click at [645, 161] on html "Menu Boards Boards Boards All jobs Status Workforce Workforce My Workforce Recr…" at bounding box center [322, 242] width 645 height 485
type input "***"
click at [586, 272] on button "Confirm" at bounding box center [599, 268] width 80 height 14
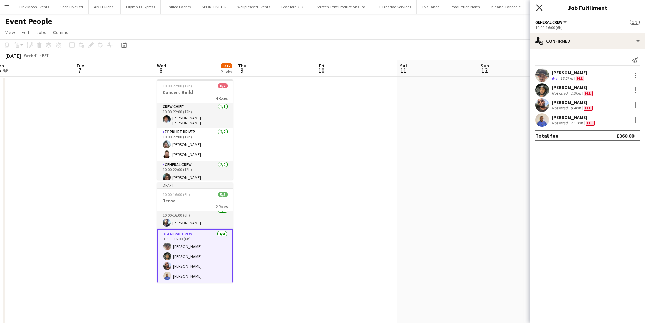
click at [537, 8] on icon "Close pop-in" at bounding box center [539, 7] width 6 height 6
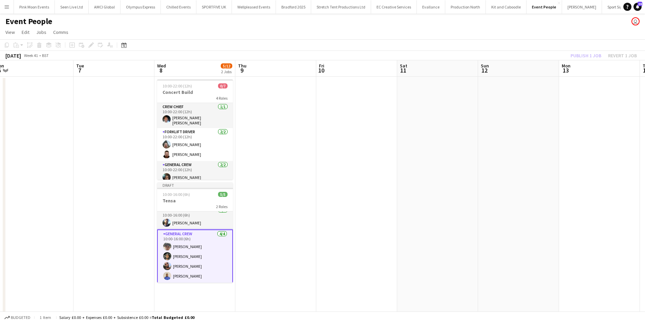
click at [305, 202] on app-date-cell at bounding box center [275, 275] width 81 height 396
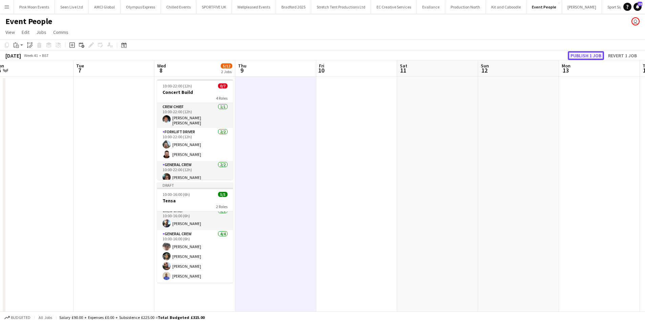
click at [582, 54] on button "Publish 1 job" at bounding box center [586, 55] width 36 height 9
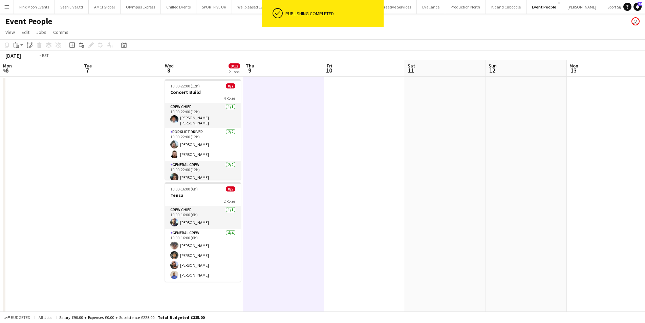
drag, startPoint x: 444, startPoint y: 191, endPoint x: 611, endPoint y: 169, distance: 168.6
click at [611, 169] on app-calendar-viewport "Sat 4 Sun 5 Mon 6 Tue 7 Wed 8 0/12 2 Jobs Thu 9 Fri 10 Sat 11 Sun 12 Mon 13 Tue…" at bounding box center [322, 266] width 645 height 413
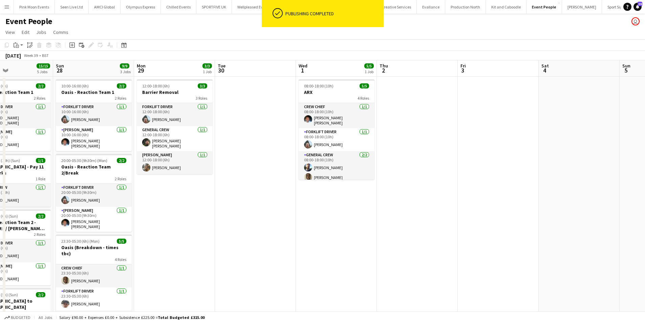
drag, startPoint x: 241, startPoint y: 202, endPoint x: 534, endPoint y: 174, distance: 294.2
click at [534, 174] on app-calendar-viewport "Fri 26 9/9 1 Job Sat 27 15/15 5 Jobs Sun 28 9/9 3 Jobs Mon 29 3/3 1 Job Tue 30 …" at bounding box center [322, 266] width 645 height 413
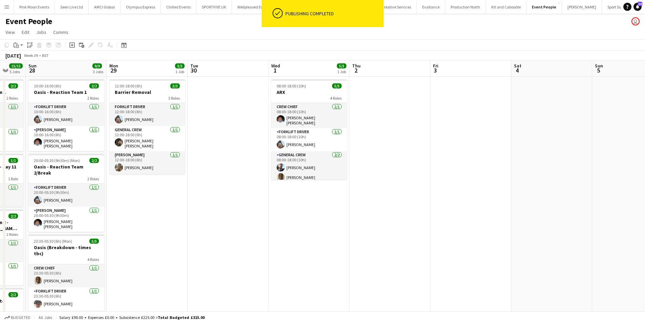
drag, startPoint x: 239, startPoint y: 192, endPoint x: 284, endPoint y: 187, distance: 45.3
click at [284, 187] on app-calendar-viewport "Fri 26 9/9 1 Job Sat 27 15/15 5 Jobs Sun 28 9/9 3 Jobs Mon 29 3/3 1 Job Tue 30 …" at bounding box center [322, 266] width 645 height 413
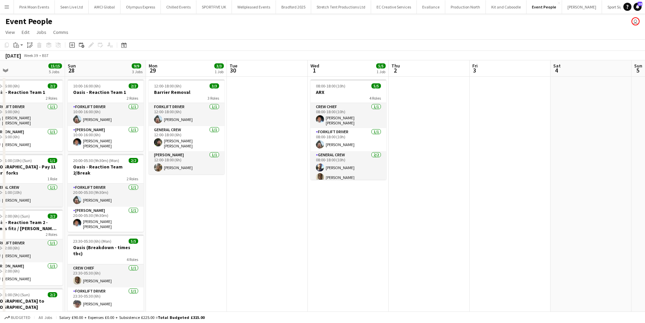
drag, startPoint x: 212, startPoint y: 199, endPoint x: 246, endPoint y: 194, distance: 34.3
click at [252, 192] on app-calendar-viewport "Thu 25 8/8 1 Job Fri 26 9/9 1 Job Sat 27 15/15 5 Jobs Sun 28 9/9 3 Jobs Mon 29 …" at bounding box center [322, 266] width 645 height 413
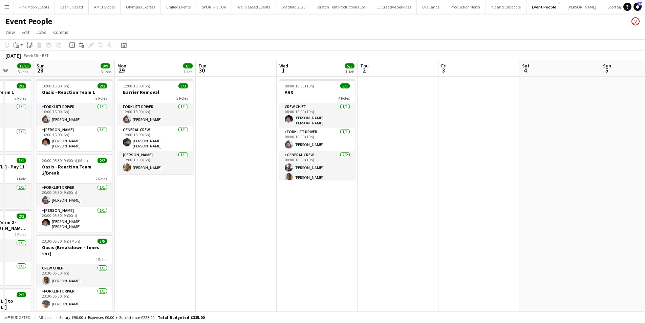
drag, startPoint x: 217, startPoint y: 203, endPoint x: 267, endPoint y: 200, distance: 49.5
click at [267, 200] on app-calendar-viewport "Thu 25 8/8 1 Job Fri 26 9/9 1 Job Sat 27 15/15 5 Jobs Sun 28 9/9 3 Jobs Mon 29 …" at bounding box center [322, 266] width 645 height 413
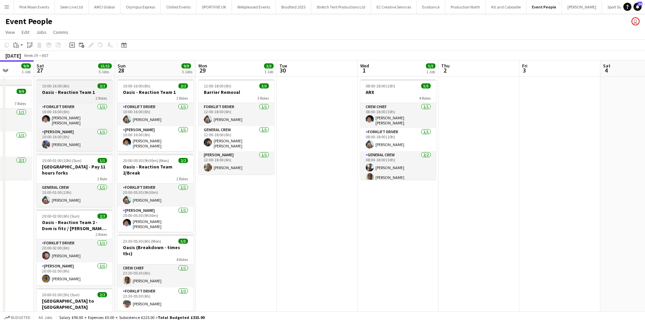
click at [67, 88] on span "10:00-16:00 (6h)" at bounding box center [55, 85] width 27 height 5
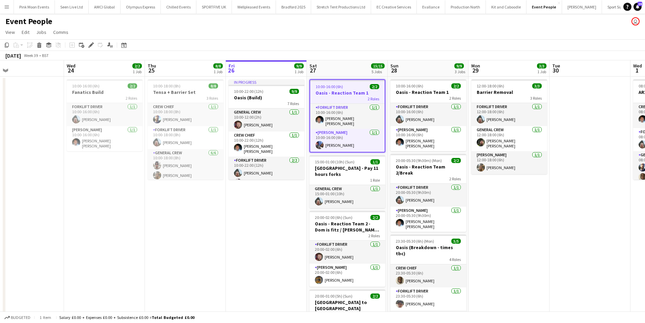
drag, startPoint x: 248, startPoint y: 238, endPoint x: 468, endPoint y: 219, distance: 220.9
click at [468, 219] on app-calendar-viewport "Sun 21 Mon 22 Tue 23 Wed 24 2/2 1 Job Thu 25 8/8 1 Job Fri 26 9/9 1 Job Sat 27 …" at bounding box center [322, 266] width 645 height 413
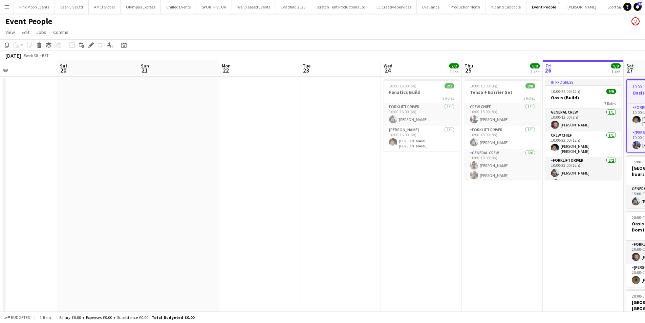
drag, startPoint x: 85, startPoint y: 251, endPoint x: 434, endPoint y: 209, distance: 351.3
click at [434, 209] on app-calendar-viewport "Wed 17 Thu 18 Fri 19 Sat 20 Sun 21 Mon 22 Tue 23 Wed 24 2/2 1 Job Thu 25 8/8 1 …" at bounding box center [322, 266] width 645 height 413
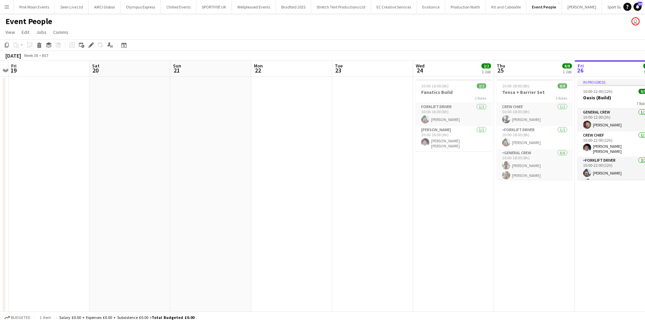
drag, startPoint x: 410, startPoint y: 204, endPoint x: 381, endPoint y: 216, distance: 32.0
click at [429, 202] on app-calendar-viewport "Wed 17 Thu 18 Fri 19 Sat 20 Sun 21 Mon 22 Tue 23 Wed 24 2/2 1 Job Thu 25 8/8 1 …" at bounding box center [322, 266] width 645 height 413
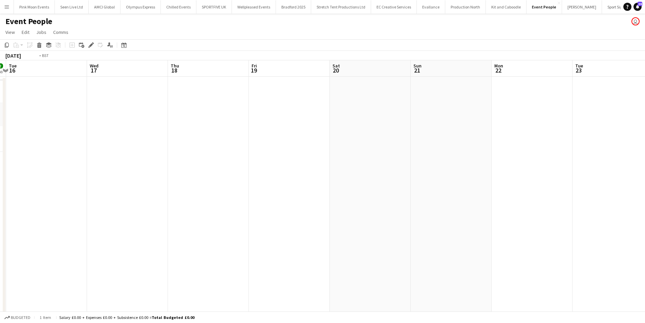
drag, startPoint x: 234, startPoint y: 236, endPoint x: 415, endPoint y: 224, distance: 181.6
click at [415, 224] on app-calendar-viewport "Sun 14 Mon 15 2/2 1 Job Tue 16 Wed 17 Thu 18 Fri 19 Sat 20 Sun 21 Mon 22 Tue 23…" at bounding box center [322, 266] width 645 height 413
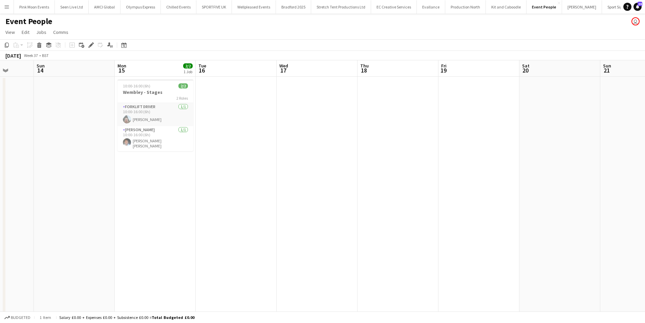
drag, startPoint x: 144, startPoint y: 244, endPoint x: 365, endPoint y: 225, distance: 221.6
click at [364, 225] on app-calendar-viewport "Thu 11 17/17 2 Jobs Fri 12 9/9 3 Jobs Sat 13 Sun 14 Mon 15 2/2 1 Job Tue 16 Wed…" at bounding box center [322, 266] width 645 height 413
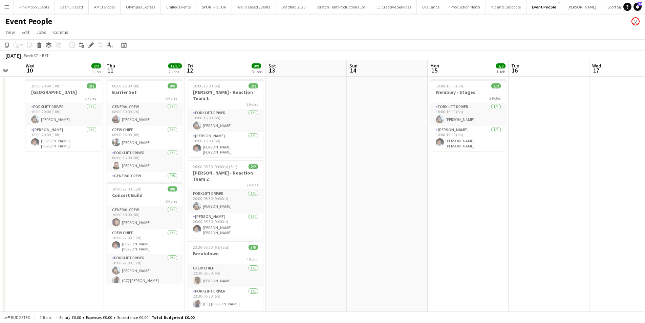
drag, startPoint x: 283, startPoint y: 217, endPoint x: 323, endPoint y: 211, distance: 40.4
click at [323, 211] on app-calendar-viewport "Mon 8 Tue 9 Wed 10 2/2 1 Job Thu 11 17/17 2 Jobs Fri 12 9/9 3 Jobs Sat 13 Sun 1…" at bounding box center [322, 266] width 645 height 413
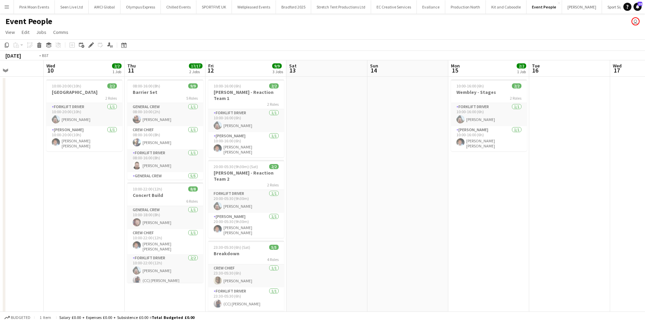
drag, startPoint x: 41, startPoint y: 264, endPoint x: 223, endPoint y: 227, distance: 185.9
click at [223, 227] on app-calendar-viewport "Sun 7 Mon 8 Tue 9 Wed 10 2/2 1 Job Thu 11 17/17 2 Jobs Fri 12 9/9 3 Jobs Sat 13…" at bounding box center [322, 266] width 645 height 413
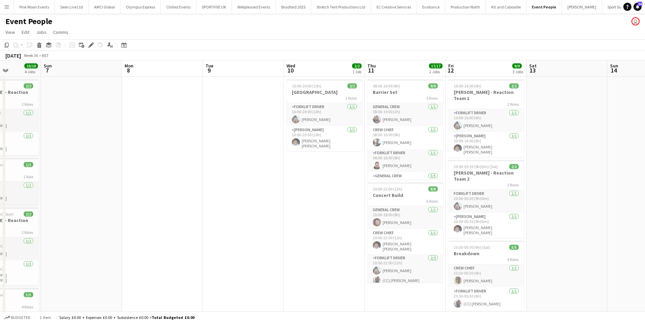
scroll to position [0, 292]
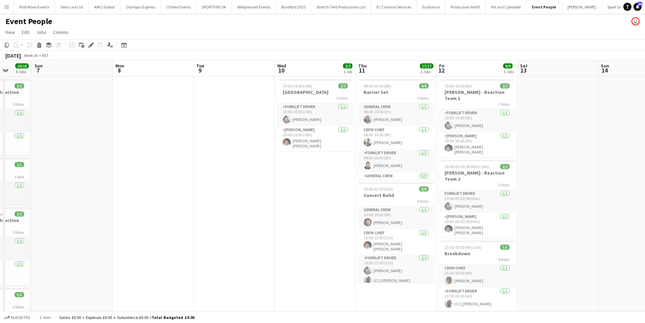
drag, startPoint x: 210, startPoint y: 231, endPoint x: 279, endPoint y: 215, distance: 70.6
click at [279, 215] on app-calendar-viewport "Wed 3 12/12 3 Jobs Thu 4 4/4 2 Jobs Fri 5 8/8 1 Job Sat 6 10/10 4 Jobs Sun 7 Mo…" at bounding box center [322, 266] width 645 height 413
click at [457, 90] on h3 "Coldplay - Reaction Team 1" at bounding box center [477, 95] width 76 height 12
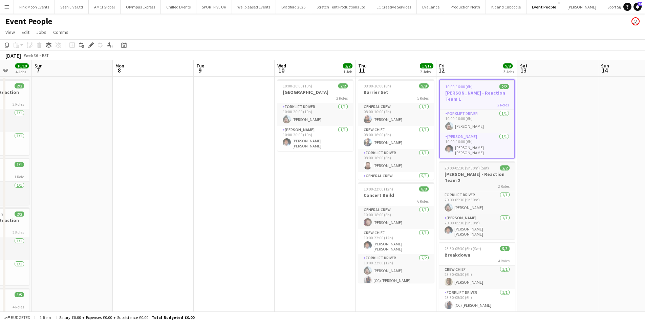
click at [460, 165] on span "20:00-05:30 (9h30m) (Sat)" at bounding box center [467, 167] width 44 height 5
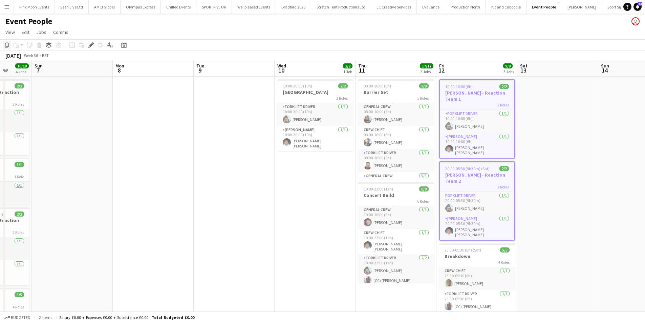
click at [8, 42] on div "Copy" at bounding box center [7, 45] width 8 height 8
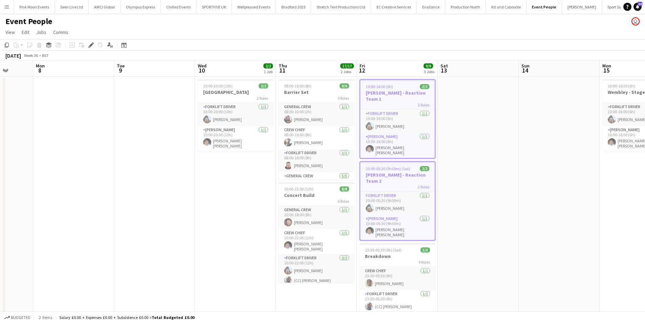
scroll to position [0, 213]
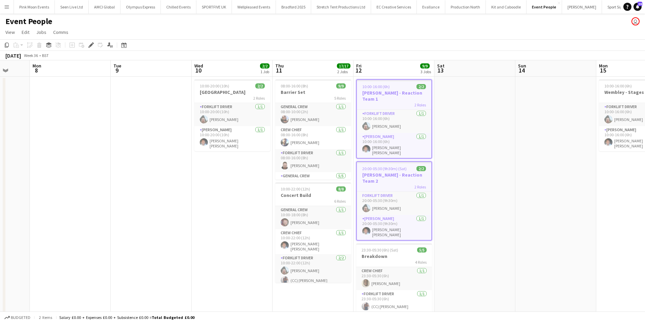
drag, startPoint x: 511, startPoint y: 172, endPoint x: 431, endPoint y: 174, distance: 80.3
click at [431, 174] on app-calendar-viewport "Fri 5 8/8 1 Job Sat 6 10/10 4 Jobs Sun 7 Mon 8 Tue 9 Wed 10 2/2 1 Job Thu 11 17…" at bounding box center [322, 266] width 645 height 413
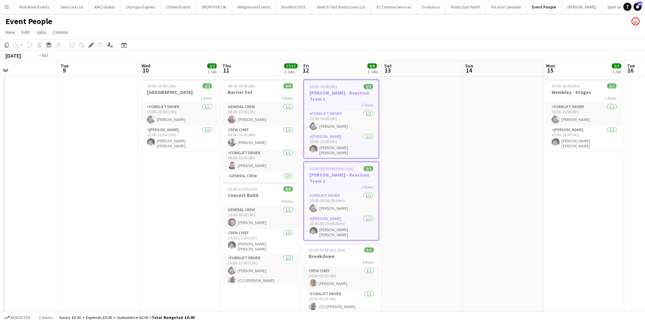
drag, startPoint x: 489, startPoint y: 178, endPoint x: 436, endPoint y: 180, distance: 52.5
click at [436, 180] on app-calendar-viewport "Fri 5 8/8 1 Job Sat 6 10/10 4 Jobs Sun 7 Mon 8 Tue 9 Wed 10 2/2 1 Job Thu 11 17…" at bounding box center [322, 266] width 645 height 413
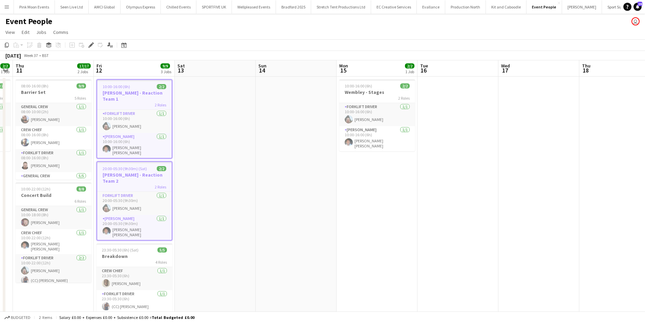
drag, startPoint x: 482, startPoint y: 179, endPoint x: 81, endPoint y: 182, distance: 401.2
click at [81, 182] on app-calendar-viewport "Mon 8 Tue 9 Wed 10 2/2 1 Job Thu 11 17/17 2 Jobs Fri 12 9/9 3 Jobs Sat 13 Sun 1…" at bounding box center [322, 266] width 645 height 413
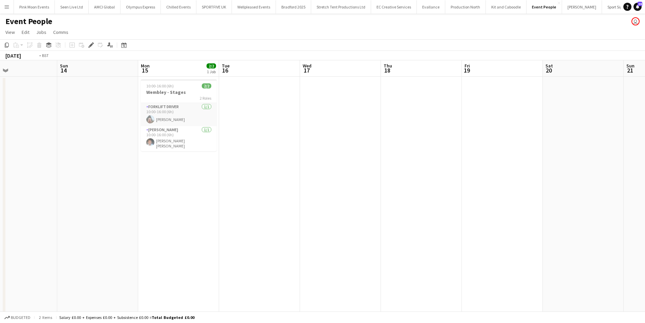
drag, startPoint x: 219, startPoint y: 190, endPoint x: 155, endPoint y: 190, distance: 64.7
click at [151, 191] on app-calendar-viewport "Wed 10 2/2 1 Job Thu 11 17/17 2 Jobs Fri 12 9/9 3 Jobs Sat 13 Sun 14 Mon 15 2/2…" at bounding box center [322, 266] width 645 height 413
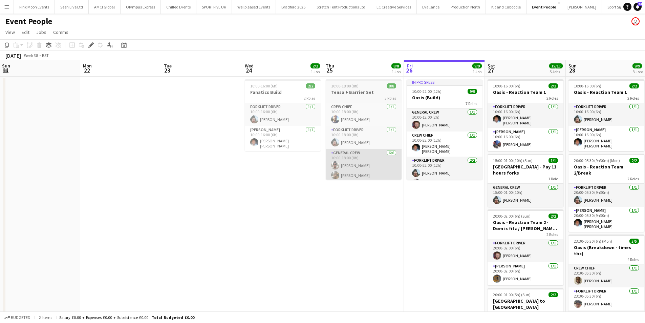
drag, startPoint x: 269, startPoint y: 186, endPoint x: 356, endPoint y: 175, distance: 87.9
click at [213, 187] on app-calendar-viewport "Wed 17 Thu 18 Fri 19 Sat 20 Sun 21 Mon 22 Tue 23 Wed 24 2/2 1 Job Thu 25 8/8 1 …" at bounding box center [322, 266] width 645 height 413
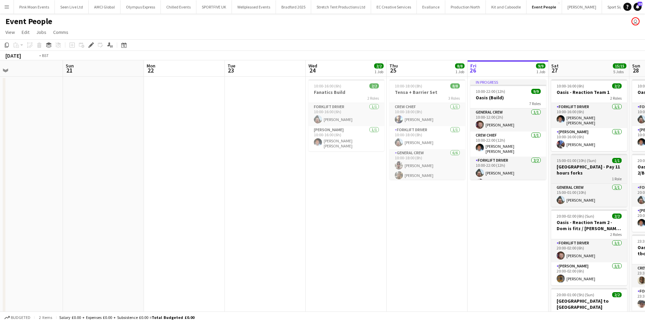
drag, startPoint x: 317, startPoint y: 175, endPoint x: 271, endPoint y: 164, distance: 46.7
click at [145, 178] on app-calendar-viewport "Wed 17 Thu 18 Fri 19 Sat 20 Sun 21 Mon 22 Tue 23 Wed 24 2/2 1 Job Thu 25 8/8 1 …" at bounding box center [322, 266] width 645 height 413
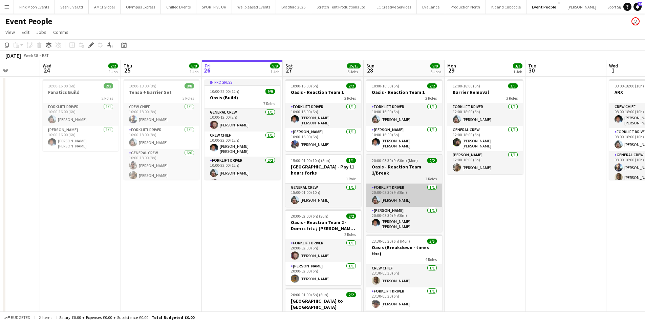
drag, startPoint x: 265, startPoint y: 165, endPoint x: 137, endPoint y: 181, distance: 129.0
click at [0, 193] on html "Menu Boards Boards Boards All jobs Status Workforce Workforce My Workforce Recr…" at bounding box center [322, 242] width 645 height 485
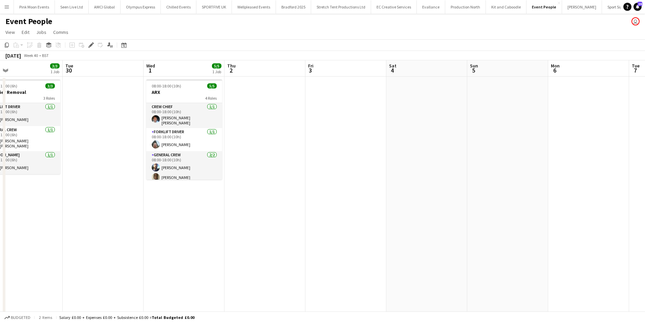
drag, startPoint x: 475, startPoint y: 224, endPoint x: 289, endPoint y: 230, distance: 185.6
click at [289, 230] on app-calendar-viewport "Thu 25 8/8 1 Job Fri 26 9/9 1 Job Sat 27 15/15 5 Jobs Sun 28 9/9 3 Jobs Mon 29 …" at bounding box center [322, 266] width 645 height 413
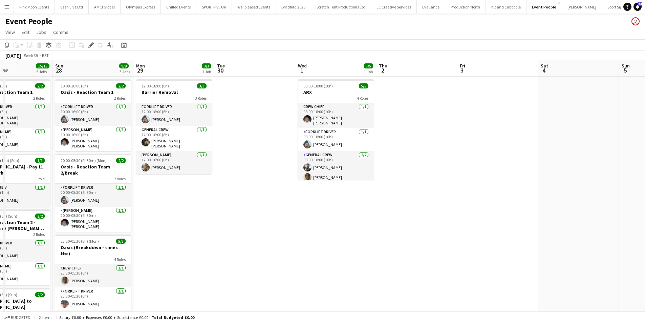
drag, startPoint x: 349, startPoint y: 200, endPoint x: 141, endPoint y: 208, distance: 208.1
click at [140, 208] on app-calendar-viewport "Thu 25 8/8 1 Job Fri 26 9/9 1 Job Sat 27 15/15 5 Jobs Sun 28 9/9 3 Jobs Mon 29 …" at bounding box center [322, 266] width 645 height 413
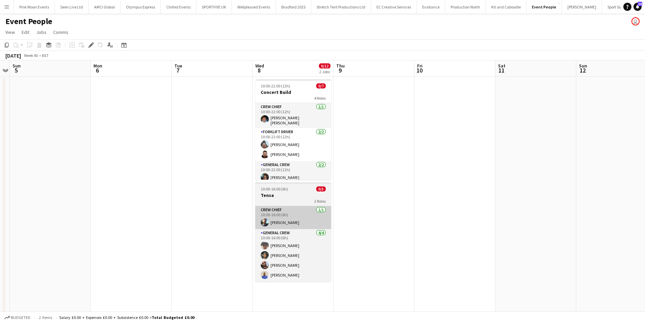
drag, startPoint x: 360, startPoint y: 208, endPoint x: 262, endPoint y: 212, distance: 97.6
click at [262, 212] on app-calendar-viewport "Wed 1 5/5 1 Job Thu 2 Fri 3 Sat 4 Sun 5 Mon 6 Tue 7 Wed 8 0/12 2 Jobs Thu 9 Fri…" at bounding box center [322, 266] width 645 height 413
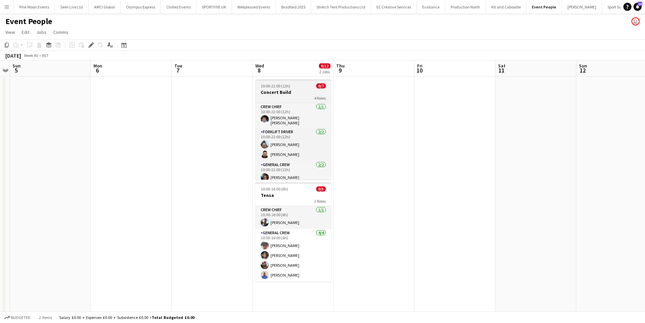
scroll to position [0, 316]
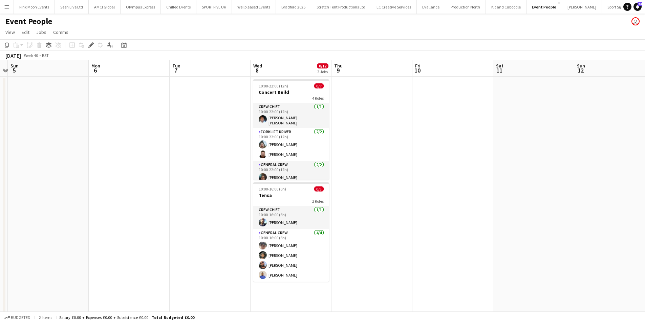
click at [350, 133] on app-date-cell at bounding box center [371, 275] width 81 height 396
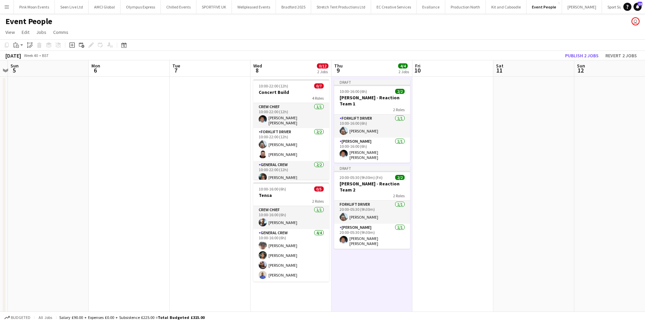
drag, startPoint x: 363, startPoint y: 89, endPoint x: 356, endPoint y: 92, distance: 7.6
click at [358, 91] on app-calendar-viewport "Wed 1 5/5 1 Job Thu 2 Fri 3 Sat 4 Sun 5 Mon 6 Tue 7 Wed 8 0/12 2 Jobs Thu 9 4/4…" at bounding box center [322, 266] width 645 height 413
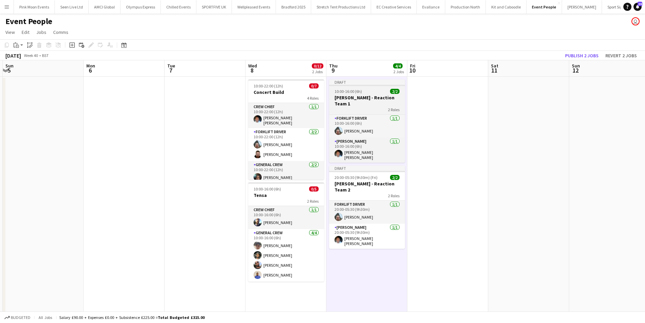
click at [360, 100] on h3 "Coldplay - Reaction Team 1" at bounding box center [367, 100] width 76 height 12
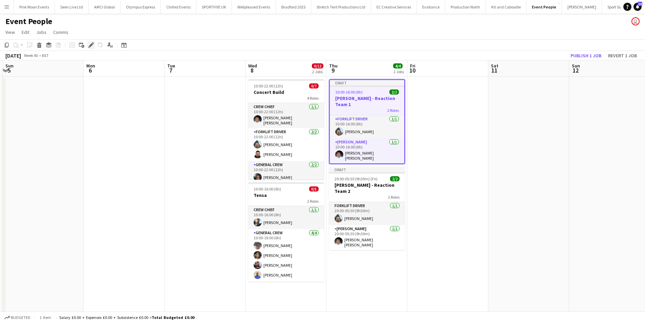
click at [92, 46] on icon "Edit" at bounding box center [90, 44] width 5 height 5
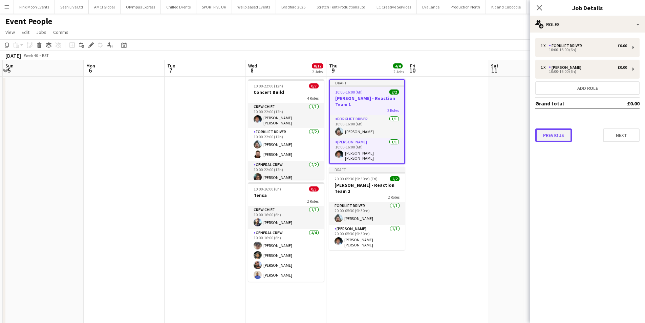
click at [570, 136] on button "Previous" at bounding box center [553, 135] width 37 height 14
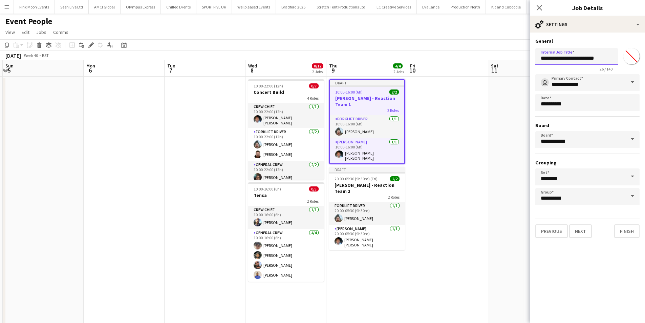
drag, startPoint x: 561, startPoint y: 58, endPoint x: 502, endPoint y: 69, distance: 59.6
click at [502, 69] on body "Menu Boards Boards Boards All jobs Status Workforce Workforce My Workforce Recr…" at bounding box center [322, 242] width 645 height 485
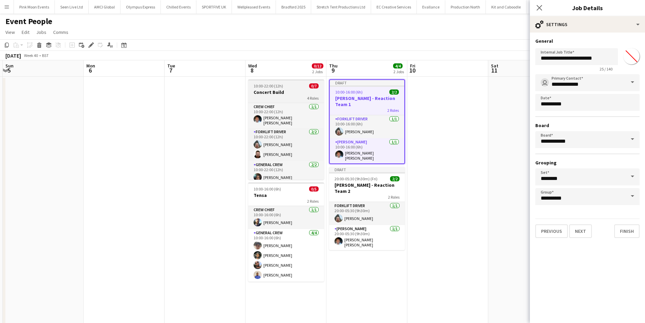
click at [281, 92] on h3 "Concert Build" at bounding box center [286, 92] width 76 height 6
type input "**********"
type input "*******"
type input "**********"
type input "*******"
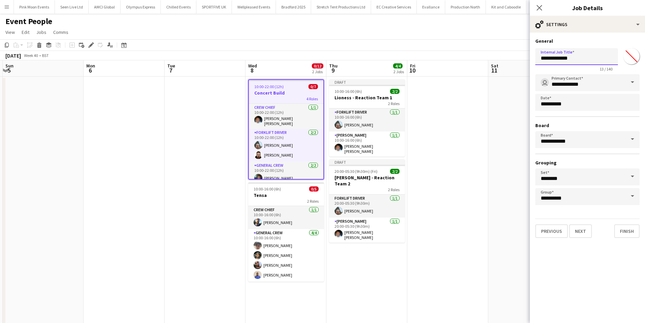
drag, startPoint x: 558, startPoint y: 59, endPoint x: 517, endPoint y: 59, distance: 41.3
click at [518, 59] on body "Menu Boards Boards Boards All jobs Status Workforce Workforce My Workforce Recr…" at bounding box center [322, 242] width 645 height 485
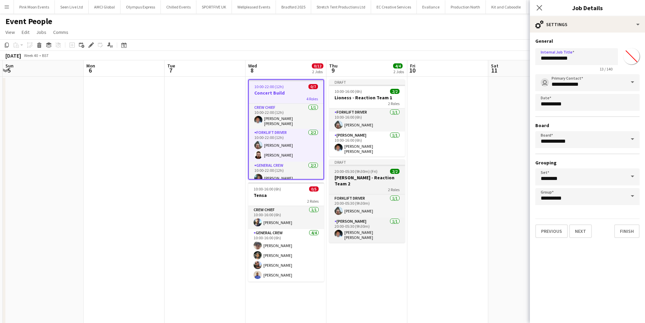
click at [351, 175] on h3 "Coldplay - Reaction Team 2" at bounding box center [367, 180] width 76 height 12
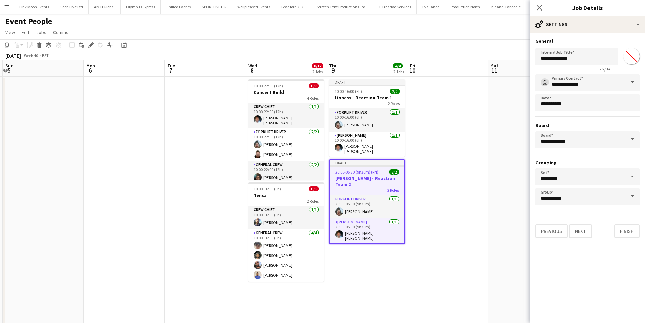
type input "**********"
type input "*******"
type input "**********"
type input "*******"
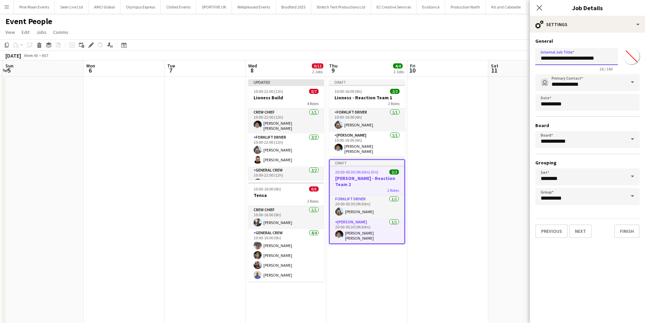
drag, startPoint x: 560, startPoint y: 58, endPoint x: 515, endPoint y: 60, distance: 45.4
click at [515, 60] on body "Menu Boards Boards Boards All jobs Status Workforce Workforce My Workforce Recr…" at bounding box center [322, 242] width 645 height 485
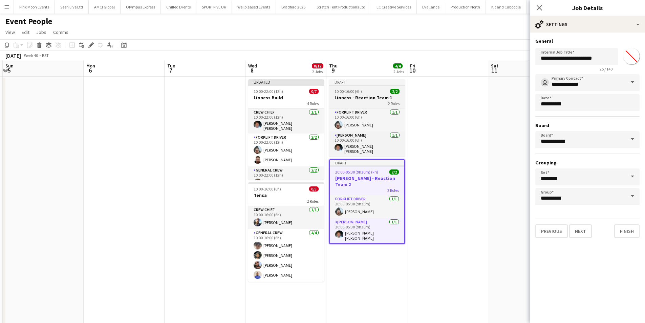
click at [353, 94] on h3 "Lioness - Reaction Team 1" at bounding box center [367, 97] width 76 height 6
type input "**********"
type input "*******"
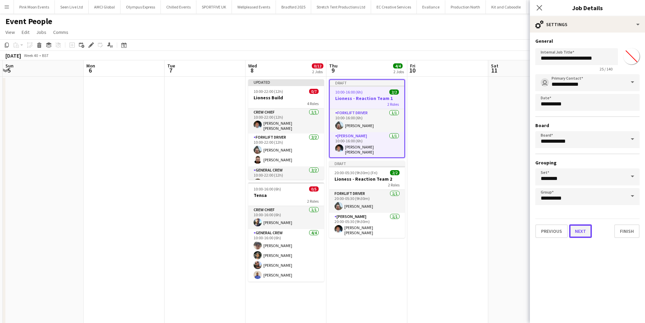
click at [578, 230] on button "Next" at bounding box center [580, 231] width 23 height 14
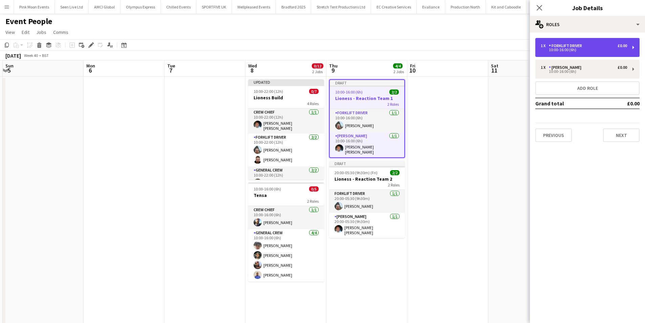
click at [570, 48] on div "10:00-16:00 (6h)" at bounding box center [584, 49] width 86 height 3
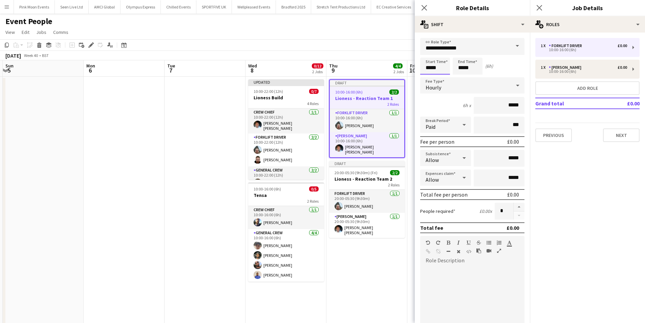
click at [445, 67] on input "*****" at bounding box center [435, 66] width 30 height 17
click at [428, 55] on div at bounding box center [429, 54] width 14 height 7
type input "*****"
click at [428, 55] on div at bounding box center [429, 54] width 14 height 7
click at [470, 74] on form "**********" at bounding box center [472, 248] width 115 height 421
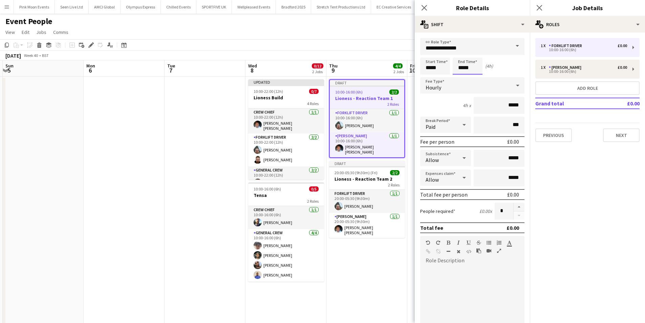
click at [463, 65] on input "*****" at bounding box center [468, 66] width 30 height 17
click at [460, 56] on div at bounding box center [461, 54] width 14 height 7
type input "*****"
click at [460, 56] on div at bounding box center [461, 54] width 14 height 7
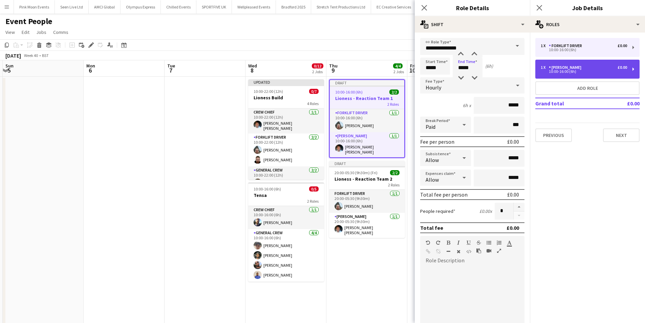
click at [554, 73] on div "10:00-16:00 (6h)" at bounding box center [584, 71] width 86 height 3
type input "**********"
type input "*****"
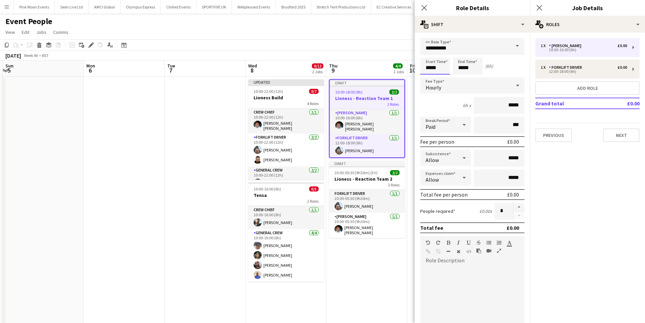
click at [441, 69] on input "*****" at bounding box center [435, 66] width 30 height 17
click at [429, 56] on div at bounding box center [429, 54] width 14 height 7
type input "*****"
click at [429, 56] on div at bounding box center [429, 54] width 14 height 7
click at [460, 66] on input "*****" at bounding box center [468, 66] width 30 height 17
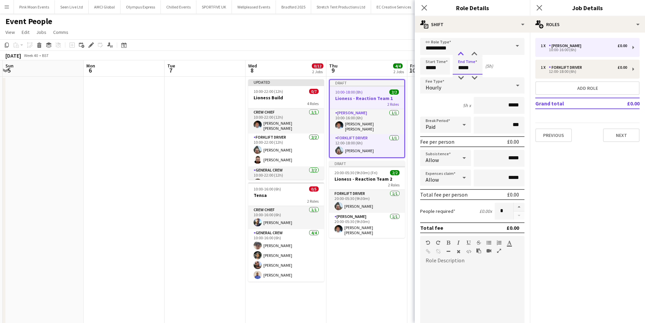
click at [462, 55] on div at bounding box center [461, 54] width 14 height 7
type input "*****"
click at [462, 55] on div at bounding box center [461, 54] width 14 height 7
click at [424, 7] on icon at bounding box center [424, 7] width 6 height 6
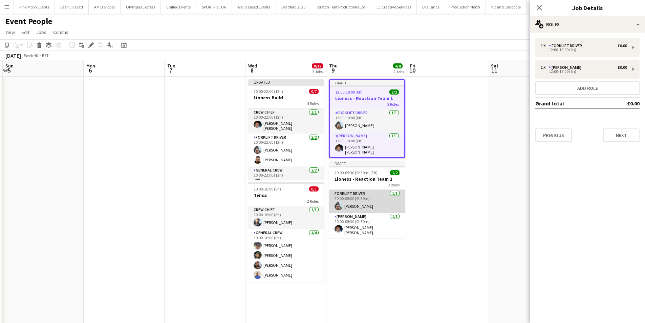
click at [376, 196] on app-card-role "Forklift Driver 1/1 20:00-05:30 (9h30m) Algirdas Skendelis" at bounding box center [367, 201] width 76 height 23
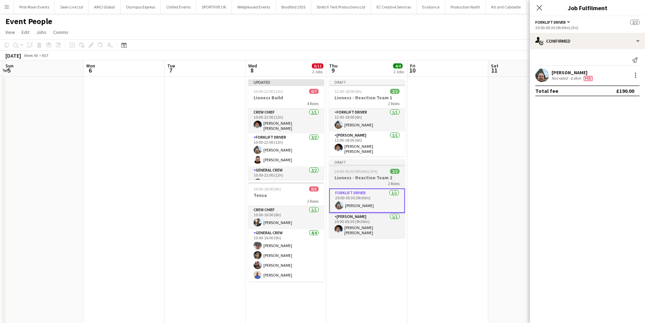
click at [375, 171] on span "20:00-05:30 (9h30m) (Fri)" at bounding box center [356, 171] width 43 height 5
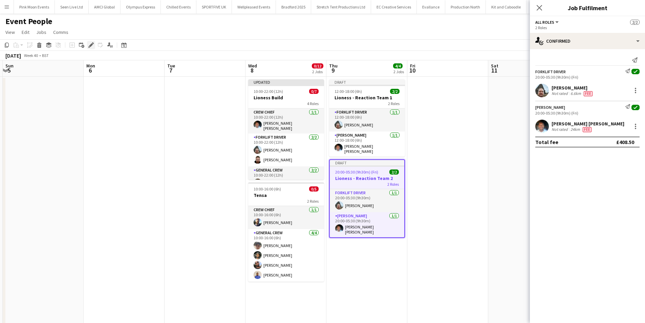
click at [90, 46] on icon at bounding box center [91, 45] width 4 height 4
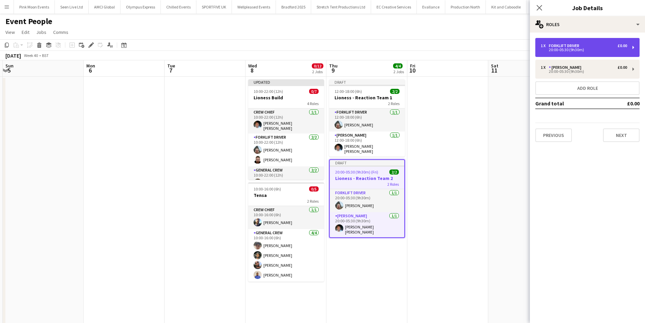
click at [580, 52] on div "1 x Forklift Driver £0.00 20:00-05:30 (9h30m)" at bounding box center [587, 47] width 104 height 19
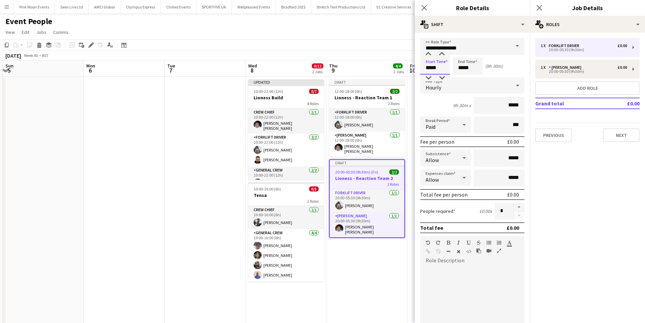
click at [447, 66] on input "*****" at bounding box center [435, 66] width 30 height 17
click at [441, 51] on div at bounding box center [442, 54] width 14 height 7
type input "*****"
click at [441, 51] on div at bounding box center [442, 54] width 14 height 7
click at [474, 65] on input "*****" at bounding box center [468, 66] width 30 height 17
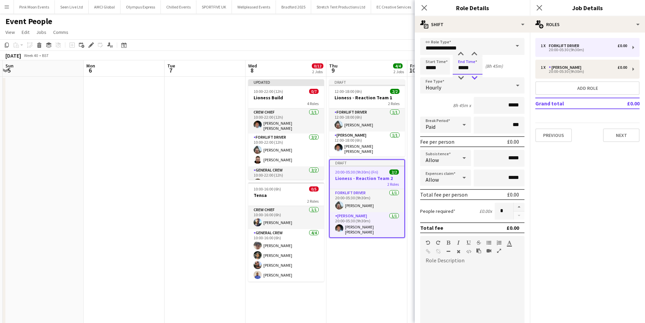
click at [475, 76] on div at bounding box center [475, 77] width 14 height 7
type input "*****"
click at [475, 76] on div at bounding box center [475, 77] width 14 height 7
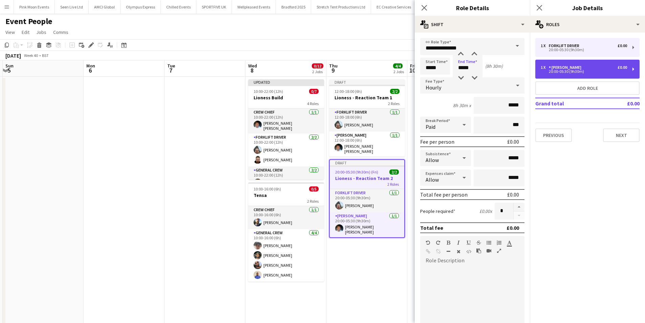
click at [567, 70] on div "20:00-05:30 (9h30m)" at bounding box center [584, 71] width 86 height 3
type input "**********"
type input "*****"
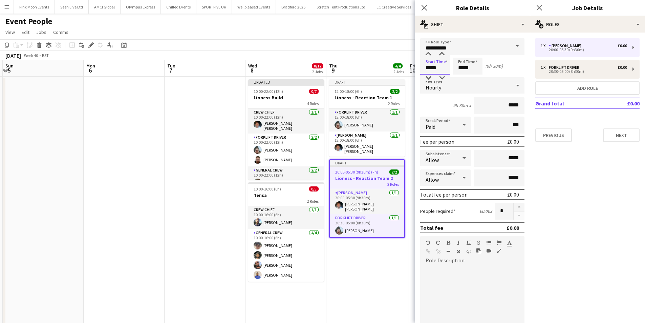
drag, startPoint x: 432, startPoint y: 66, endPoint x: 453, endPoint y: 76, distance: 22.7
click at [433, 68] on input "*****" at bounding box center [435, 66] width 30 height 17
click at [442, 55] on div at bounding box center [442, 54] width 14 height 7
type input "*****"
click at [442, 55] on div at bounding box center [442, 54] width 14 height 7
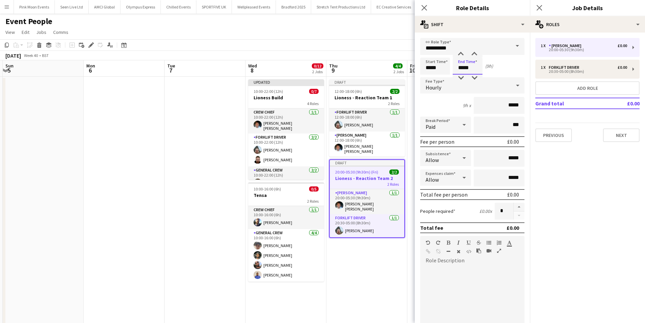
click at [471, 66] on input "*****" at bounding box center [468, 66] width 30 height 17
click at [476, 78] on div at bounding box center [475, 77] width 14 height 7
type input "*****"
click at [476, 78] on div at bounding box center [475, 77] width 14 height 7
click at [424, 8] on icon "Close pop-in" at bounding box center [424, 7] width 6 height 6
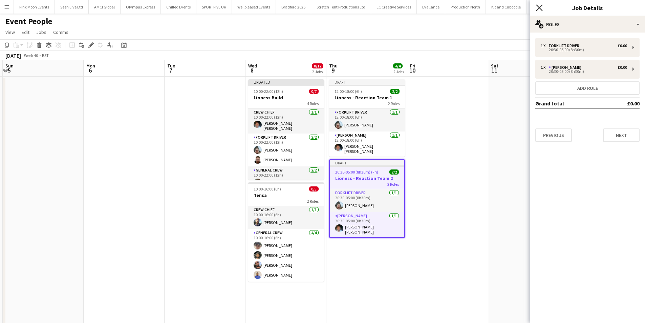
click at [540, 10] on icon "Close pop-in" at bounding box center [539, 7] width 6 height 6
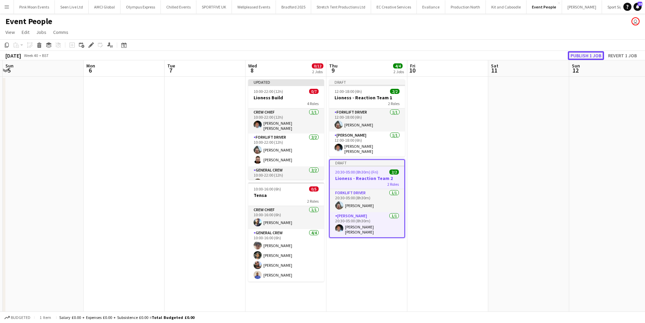
click at [577, 55] on button "Publish 1 job" at bounding box center [586, 55] width 36 height 9
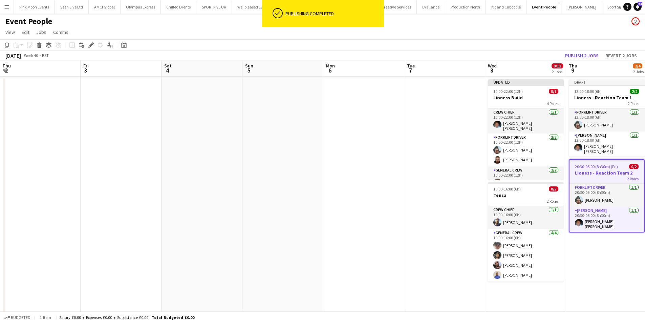
drag, startPoint x: 312, startPoint y: 195, endPoint x: 449, endPoint y: 190, distance: 136.9
click at [449, 190] on app-calendar-viewport "Tue 30 Wed 1 5/5 1 Job Thu 2 Fri 3 Sat 4 Sun 5 Mon 6 Tue 7 Wed 8 0/12 2 Jobs Th…" at bounding box center [322, 266] width 645 height 413
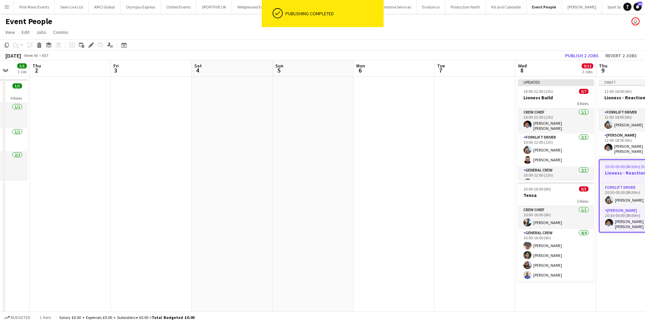
drag, startPoint x: 252, startPoint y: 214, endPoint x: 353, endPoint y: 185, distance: 105.9
click at [353, 185] on app-calendar-viewport "Mon 29 3/3 1 Job Tue 30 Wed 1 5/5 1 Job Thu 2 Fri 3 Sat 4 Sun 5 Mon 6 Tue 7 Wed…" at bounding box center [322, 266] width 645 height 413
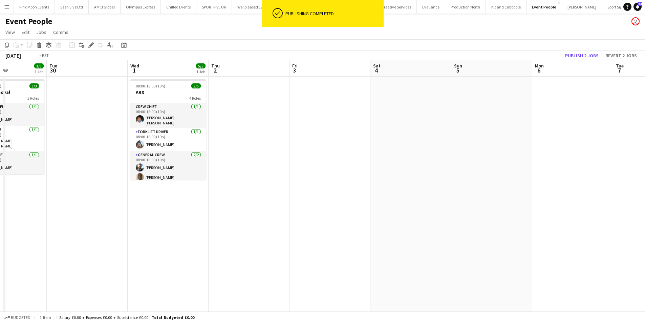
drag, startPoint x: 472, startPoint y: 186, endPoint x: 468, endPoint y: 187, distance: 4.0
click at [473, 186] on app-calendar-viewport "Sat 27 15/15 5 Jobs Sun 28 9/9 3 Jobs Mon 29 3/3 1 Job Tue 30 Wed 1 5/5 1 Job T…" at bounding box center [322, 266] width 645 height 413
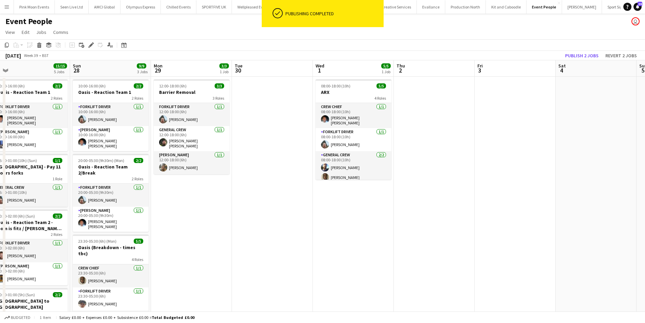
click at [272, 221] on app-calendar-viewport "Thu 25 8/8 1 Job Fri 26 9/9 1 Job Sat 27 15/15 5 Jobs Sun 28 9/9 3 Jobs Mon 29 …" at bounding box center [322, 266] width 645 height 413
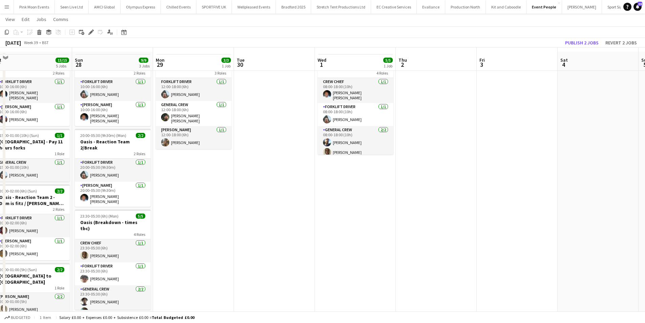
scroll to position [34, 0]
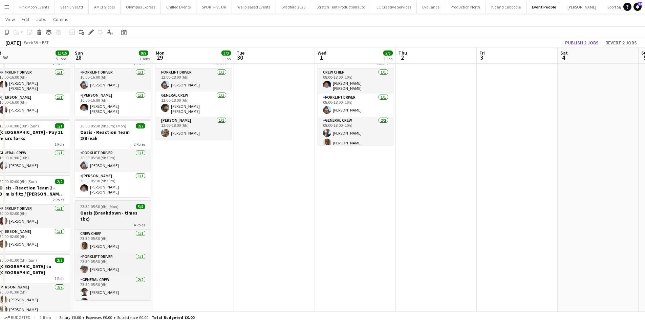
click at [121, 210] on h3 "Oasis (Breakdown - times tbc)" at bounding box center [113, 216] width 76 height 12
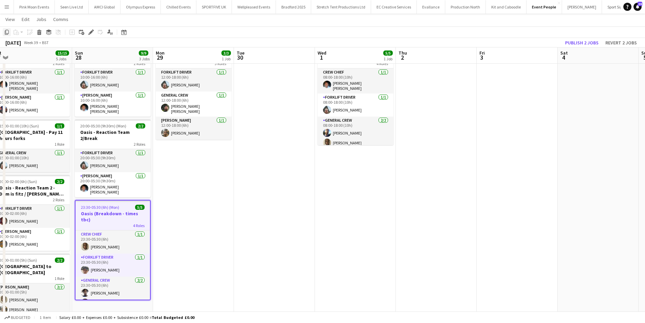
click at [7, 34] on icon "Copy" at bounding box center [6, 31] width 5 height 5
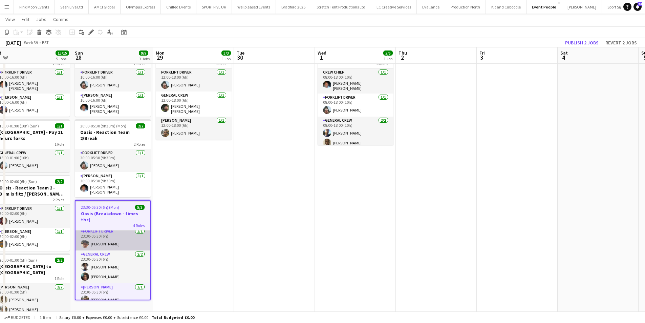
scroll to position [27, 0]
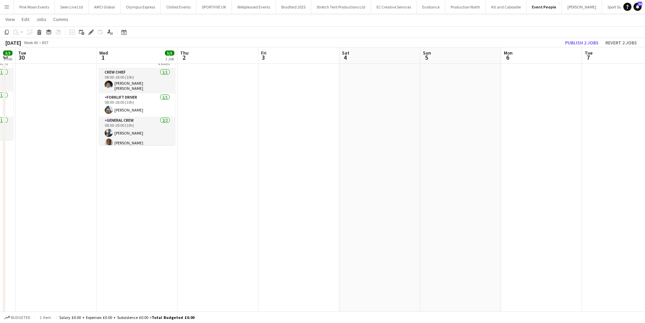
drag, startPoint x: 391, startPoint y: 251, endPoint x: 211, endPoint y: 251, distance: 179.8
click at [211, 251] on app-calendar-viewport "Sat 27 15/15 5 Jobs Sun 28 9/9 3 Jobs Mon 29 3/3 1 Job Tue 30 Wed 1 5/5 1 Job T…" at bounding box center [322, 216] width 645 height 446
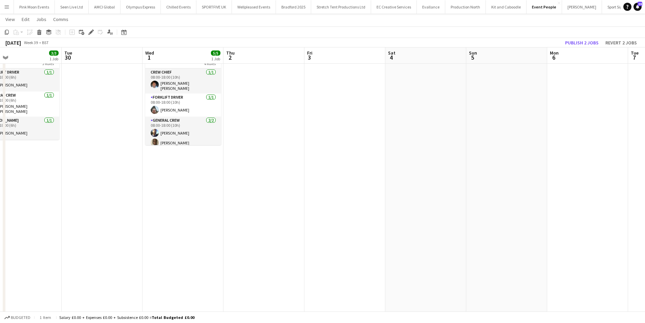
drag, startPoint x: 458, startPoint y: 230, endPoint x: 101, endPoint y: 234, distance: 357.6
click at [101, 234] on app-calendar-viewport "Sat 27 15/15 5 Jobs Sun 28 9/9 3 Jobs Mon 29 3/3 1 Job Tue 30 Wed 1 5/5 1 Job T…" at bounding box center [322, 216] width 645 height 446
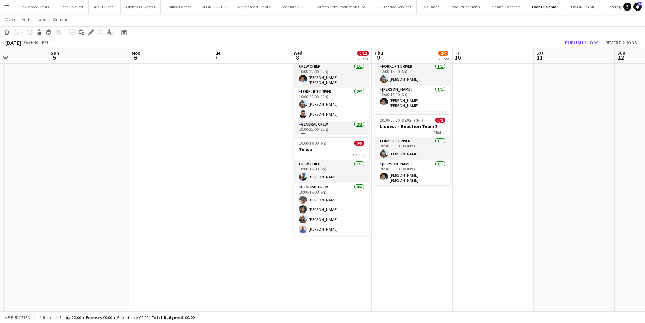
scroll to position [34, 0]
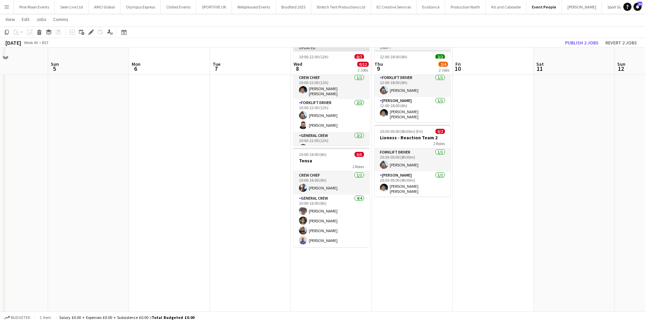
click at [421, 213] on app-date-cell "Draft 12:00-18:00 (6h) 2/2 Lioness - Reaction Team 1 2 Roles Forklift Driver 1/…" at bounding box center [412, 240] width 81 height 396
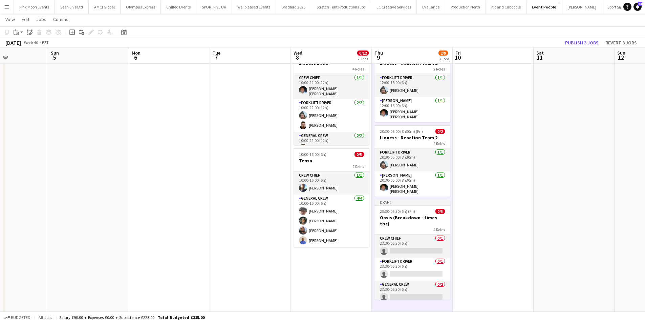
click at [421, 214] on h3 "Oasis (Breakdown - times tbc)" at bounding box center [412, 220] width 76 height 12
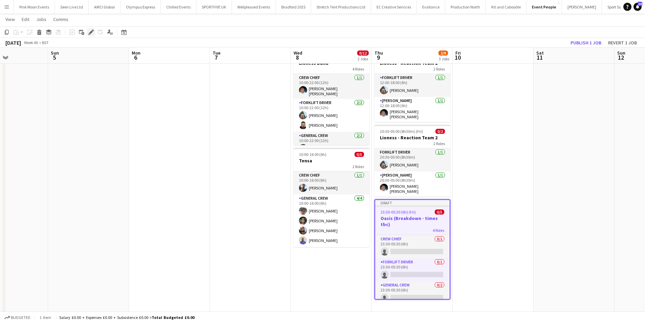
click at [92, 33] on icon at bounding box center [91, 32] width 4 height 4
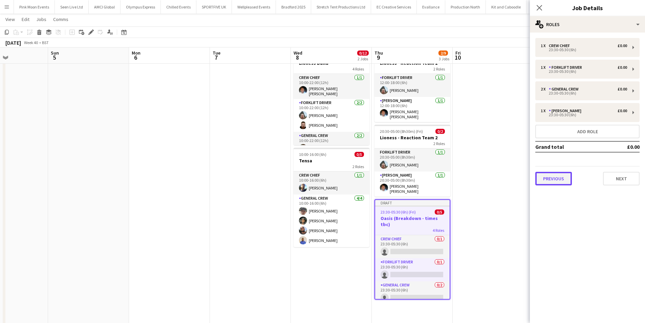
click at [566, 178] on button "Previous" at bounding box center [553, 179] width 37 height 14
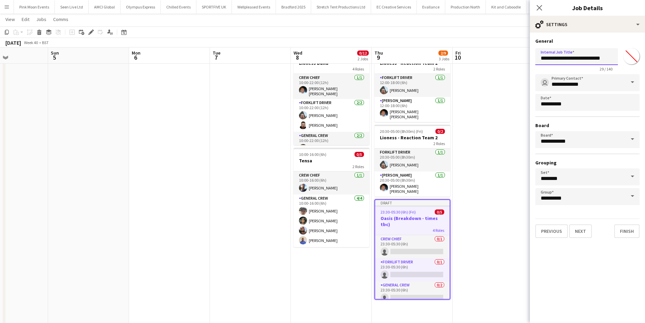
drag, startPoint x: 608, startPoint y: 59, endPoint x: 488, endPoint y: 68, distance: 120.2
click at [488, 68] on body "Menu Boards Boards Boards All jobs Status Workforce Workforce My Workforce Recr…" at bounding box center [322, 208] width 645 height 484
type input "**********"
click at [582, 232] on button "Next" at bounding box center [580, 231] width 23 height 14
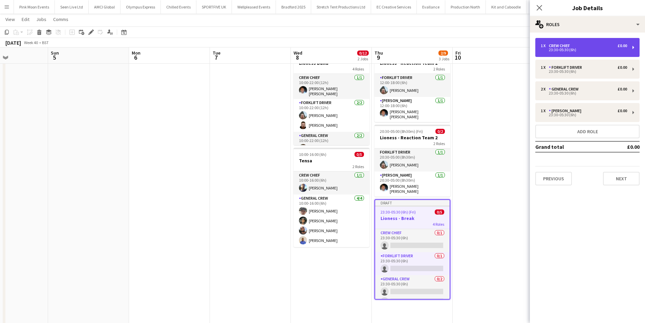
click at [576, 49] on div "23:30-05:30 (6h)" at bounding box center [584, 49] width 86 height 3
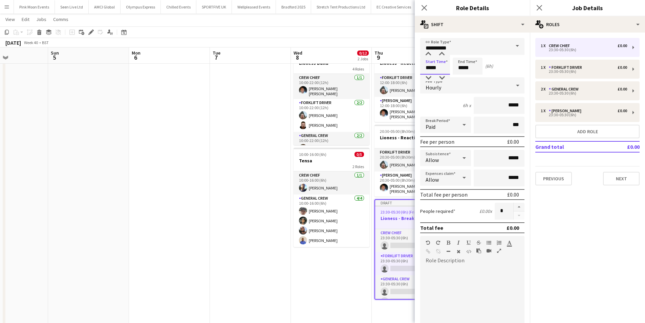
click at [442, 68] on input "*****" at bounding box center [435, 66] width 30 height 17
click at [442, 77] on div at bounding box center [442, 77] width 14 height 7
type input "*****"
click at [442, 77] on div at bounding box center [442, 77] width 14 height 7
click at [469, 71] on input "*****" at bounding box center [468, 66] width 30 height 17
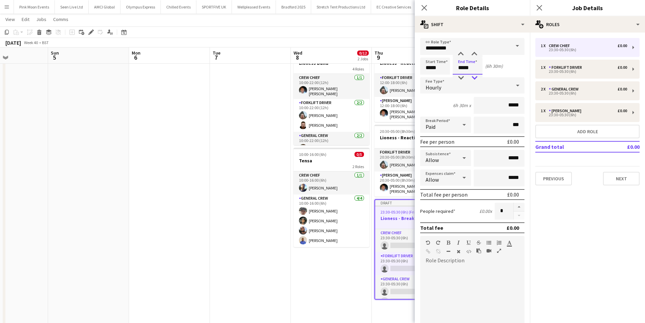
click at [472, 75] on div at bounding box center [475, 77] width 14 height 7
type input "*****"
click at [471, 77] on div at bounding box center [475, 77] width 14 height 7
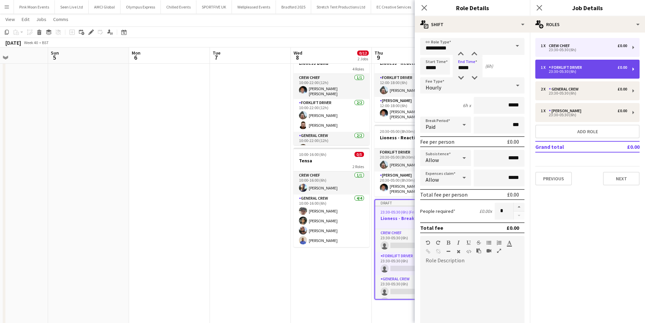
click at [544, 69] on div "1 x" at bounding box center [545, 67] width 8 height 5
type input "**********"
type input "*****"
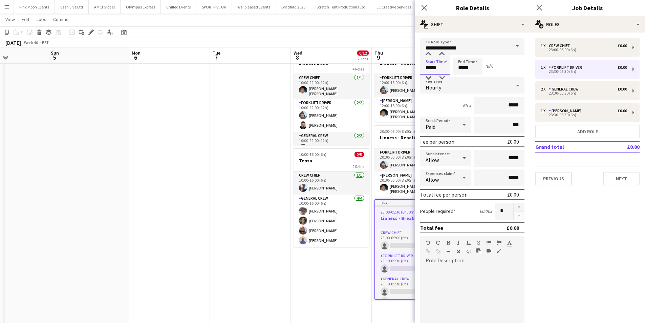
click at [444, 68] on input "*****" at bounding box center [435, 66] width 30 height 17
click at [442, 77] on div at bounding box center [442, 77] width 14 height 7
type input "*****"
click at [442, 77] on div at bounding box center [442, 77] width 14 height 7
click at [473, 70] on input "*****" at bounding box center [468, 66] width 30 height 17
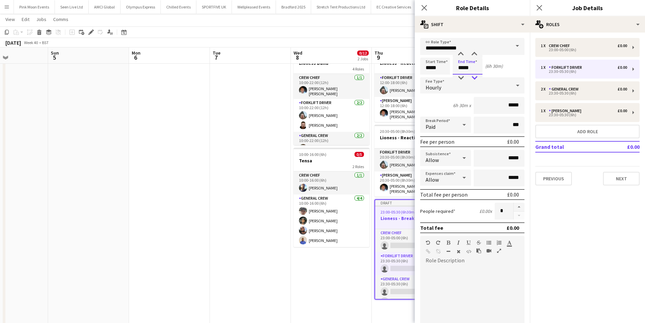
click at [473, 79] on div at bounding box center [475, 77] width 14 height 7
type input "*****"
click at [473, 79] on div at bounding box center [475, 77] width 14 height 7
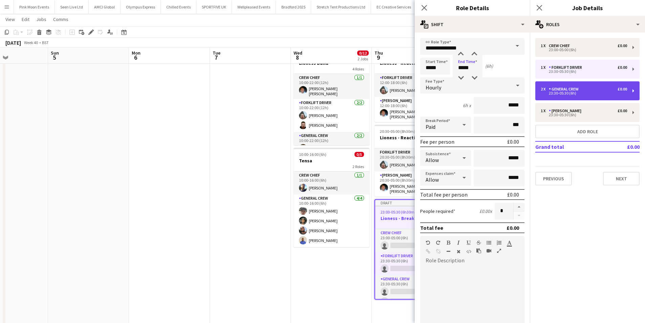
click at [557, 88] on div "General Crew" at bounding box center [565, 89] width 33 height 5
type input "**********"
type input "*****"
type input "*"
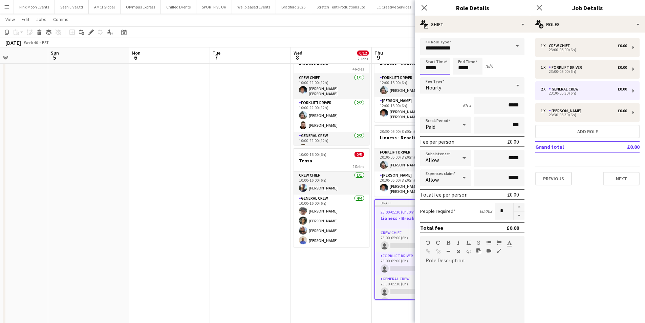
click at [442, 67] on input "*****" at bounding box center [435, 66] width 30 height 17
click at [440, 79] on div at bounding box center [442, 77] width 14 height 7
type input "*****"
click at [440, 79] on div at bounding box center [442, 77] width 14 height 7
click at [476, 64] on input "*****" at bounding box center [468, 66] width 30 height 17
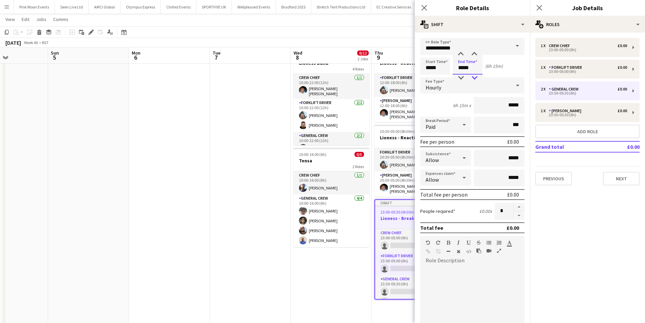
click at [474, 77] on div at bounding box center [475, 77] width 14 height 7
type input "*****"
click at [474, 77] on div at bounding box center [475, 77] width 14 height 7
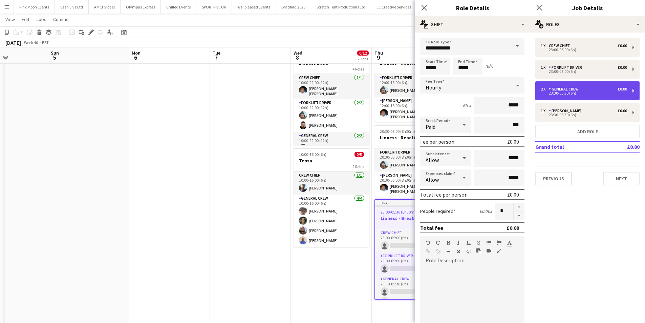
click at [563, 93] on div "23:30-05:30 (6h)" at bounding box center [584, 92] width 86 height 3
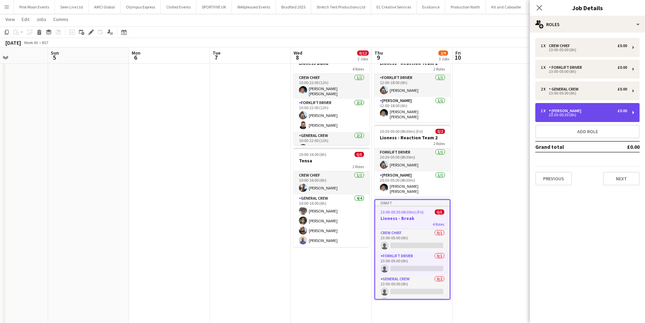
click at [552, 108] on div "1 x Van Driver £0.00 23:30-05:30 (6h)" at bounding box center [587, 112] width 104 height 19
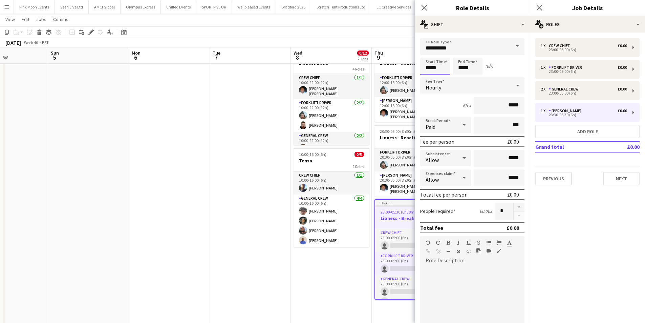
click at [438, 70] on input "*****" at bounding box center [435, 66] width 30 height 17
click at [444, 77] on div at bounding box center [442, 77] width 14 height 7
type input "*****"
click at [444, 77] on div at bounding box center [442, 77] width 14 height 7
click at [472, 66] on input "*****" at bounding box center [468, 66] width 30 height 17
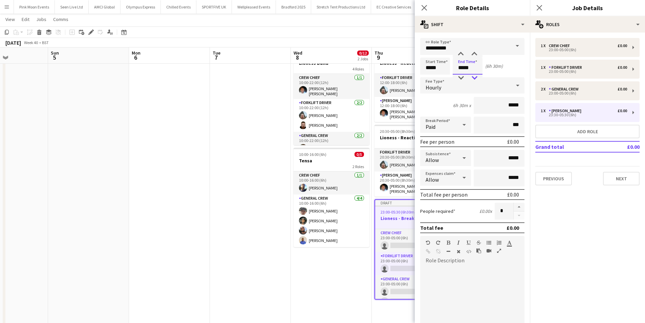
click at [472, 79] on div at bounding box center [475, 77] width 14 height 7
type input "*****"
click at [472, 79] on div at bounding box center [475, 77] width 14 height 7
click at [424, 10] on icon "Close pop-in" at bounding box center [424, 7] width 6 height 6
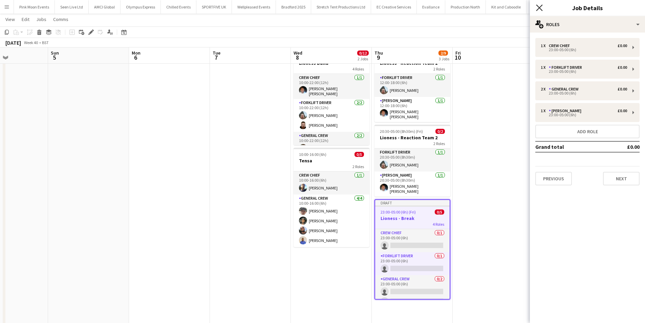
click at [540, 9] on icon "Close pop-in" at bounding box center [539, 7] width 6 height 6
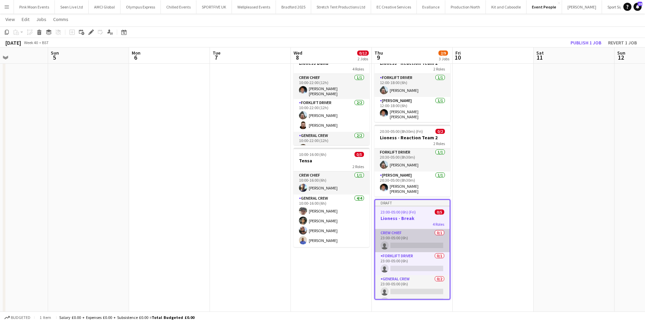
click at [402, 235] on app-card-role "Crew Chief 0/1 23:00-05:00 (6h) single-neutral-actions" at bounding box center [412, 240] width 74 height 23
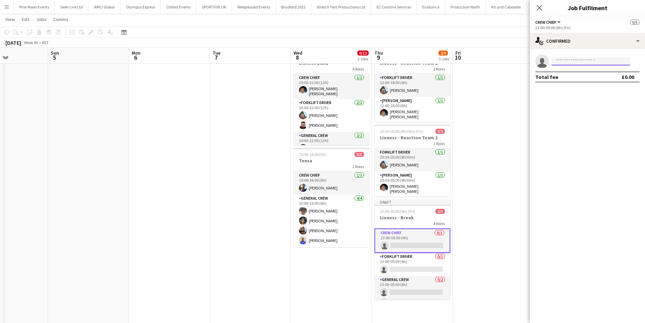
click at [559, 63] on input at bounding box center [591, 61] width 79 height 8
type input "*******"
click at [575, 81] on span "+447387491835" at bounding box center [591, 81] width 68 height 5
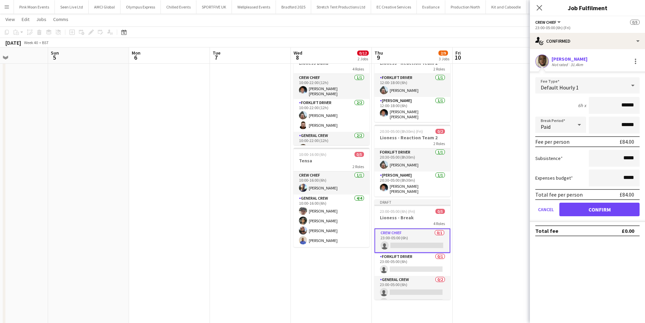
drag, startPoint x: 599, startPoint y: 100, endPoint x: 650, endPoint y: 100, distance: 50.5
click at [645, 100] on html "Menu Boards Boards Boards All jobs Status Workforce Workforce My Workforce Recr…" at bounding box center [322, 208] width 645 height 484
type input "***"
click at [619, 208] on button "Confirm" at bounding box center [599, 209] width 80 height 14
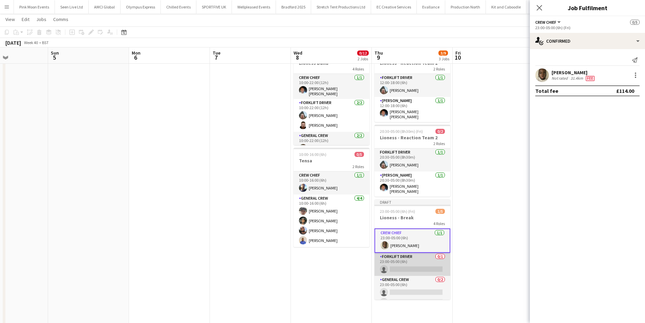
click at [401, 267] on app-card-role "Forklift Driver 0/1 23:00-05:00 (6h) single-neutral-actions" at bounding box center [412, 264] width 76 height 23
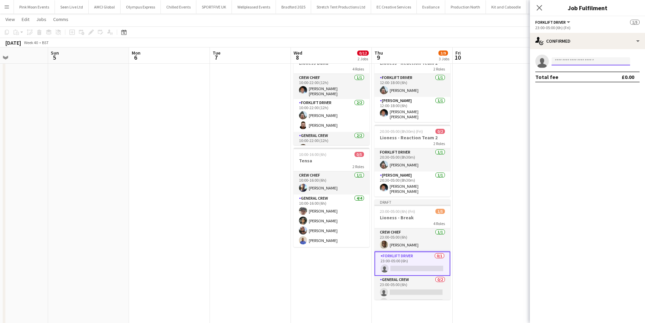
click at [566, 60] on input at bounding box center [591, 61] width 79 height 8
type input "*****"
click at [561, 76] on span "code.dj@outlook.com" at bounding box center [591, 76] width 68 height 5
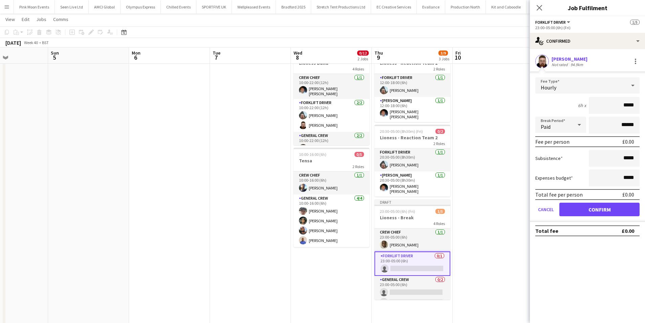
drag, startPoint x: 605, startPoint y: 101, endPoint x: 650, endPoint y: 103, distance: 45.1
click at [645, 103] on html "Menu Boards Boards Boards All jobs Status Workforce Workforce My Workforce Recr…" at bounding box center [322, 208] width 645 height 484
type input "***"
click at [595, 216] on button "Confirm" at bounding box center [599, 209] width 80 height 14
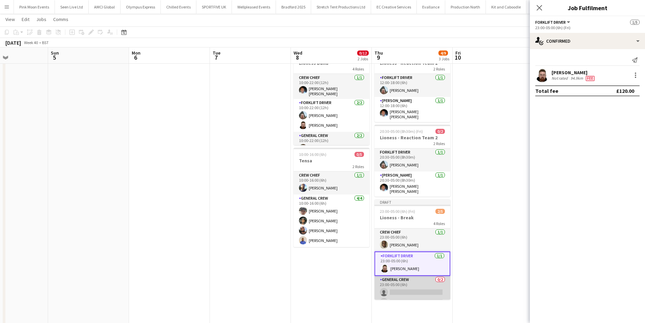
click at [411, 282] on app-card-role "General Crew 0/2 23:00-05:00 (6h) single-neutral-actions single-neutral-actions" at bounding box center [412, 292] width 76 height 33
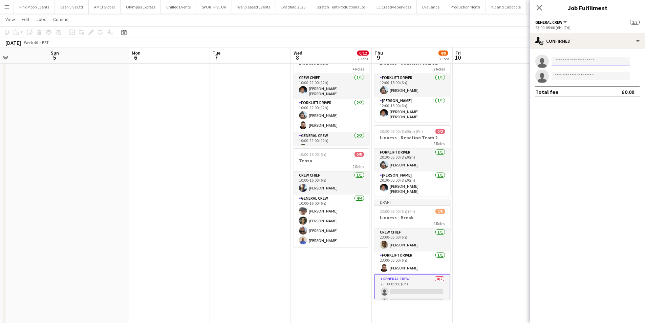
click at [574, 61] on input at bounding box center [591, 61] width 79 height 8
type input "*****"
click at [574, 70] on span "Tayeeb Alabi" at bounding box center [576, 71] width 39 height 6
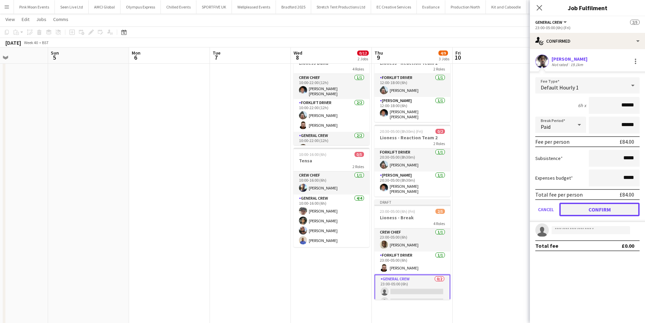
click at [602, 213] on button "Confirm" at bounding box center [599, 209] width 80 height 14
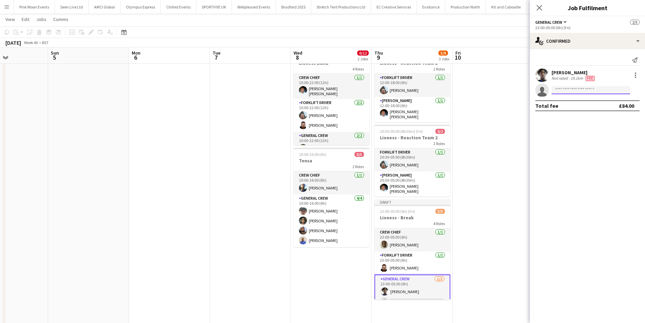
click at [567, 88] on input at bounding box center [591, 90] width 79 height 8
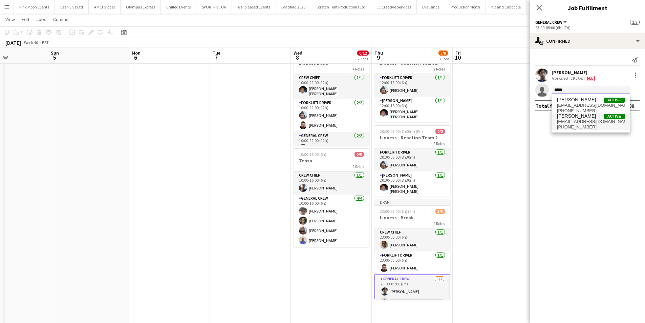
type input "*****"
click at [570, 123] on span "amaridanethomas@gmail.com" at bounding box center [591, 121] width 68 height 5
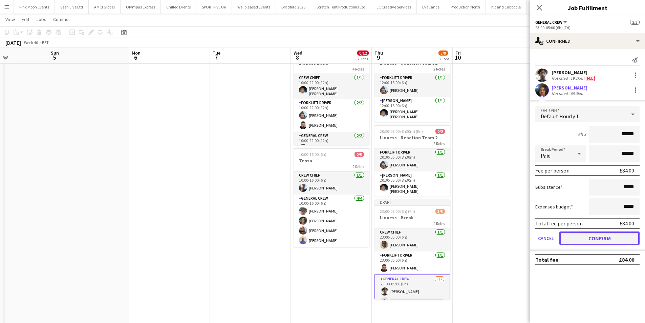
click at [604, 241] on button "Confirm" at bounding box center [599, 238] width 80 height 14
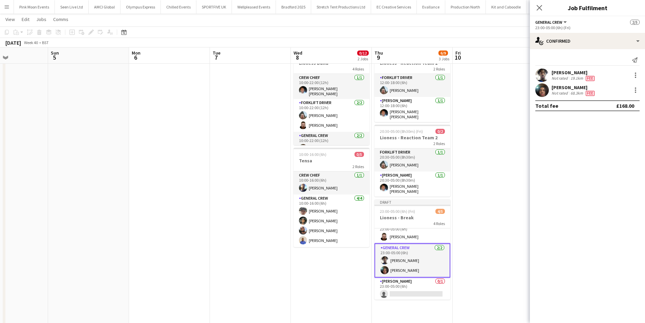
scroll to position [32, 0]
click at [410, 287] on app-card-role "Van Driver 0/1 23:00-05:00 (6h) single-neutral-actions" at bounding box center [412, 287] width 76 height 23
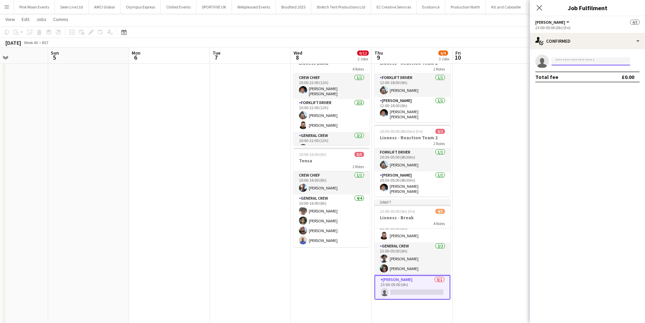
click at [573, 61] on input at bounding box center [591, 61] width 79 height 8
type input "***"
click at [578, 71] on span "Edvardas Draskinis" at bounding box center [576, 71] width 39 height 6
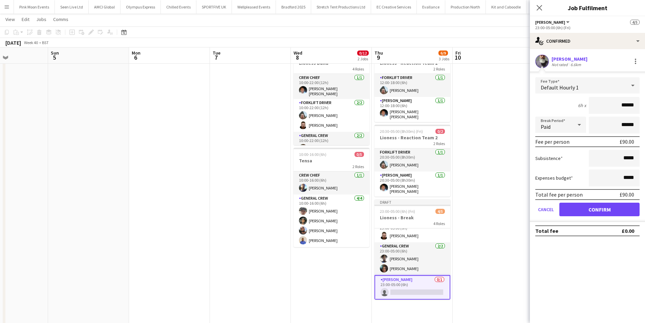
drag, startPoint x: 612, startPoint y: 107, endPoint x: 650, endPoint y: 98, distance: 38.7
click at [645, 98] on html "Menu Boards Boards Boards All jobs Status Workforce Workforce My Workforce Recr…" at bounding box center [322, 208] width 645 height 484
type input "***"
click at [584, 204] on button "Confirm" at bounding box center [599, 209] width 80 height 14
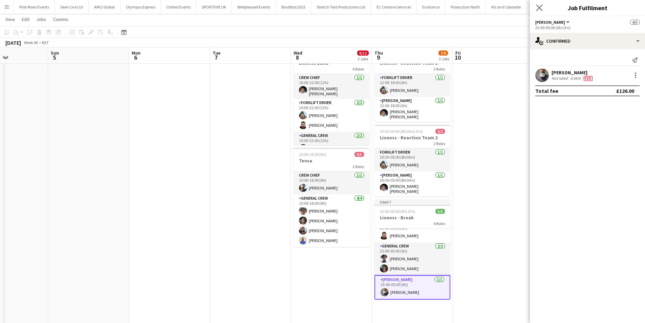
click at [543, 6] on app-icon "Close pop-in" at bounding box center [540, 8] width 10 height 10
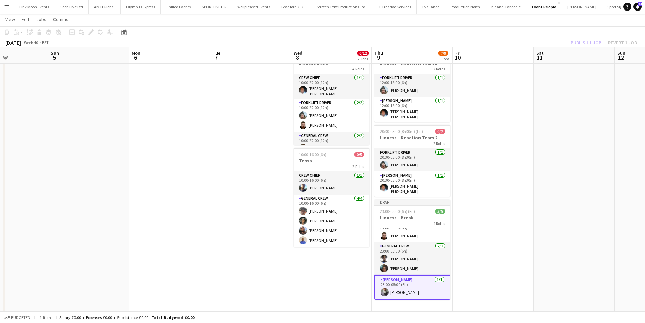
click at [576, 42] on div "Publish 1 job Revert 1 job" at bounding box center [603, 42] width 83 height 9
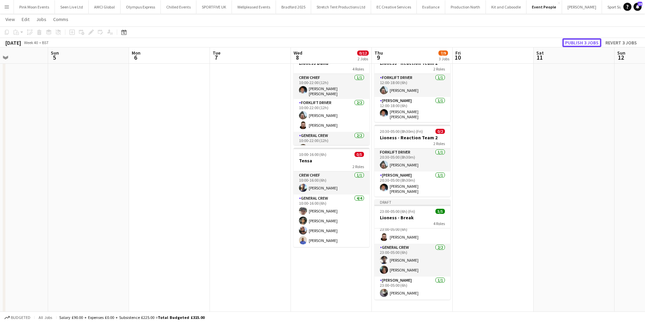
click at [576, 42] on button "Publish 3 jobs" at bounding box center [581, 42] width 39 height 9
